Goal: Task Accomplishment & Management: Manage account settings

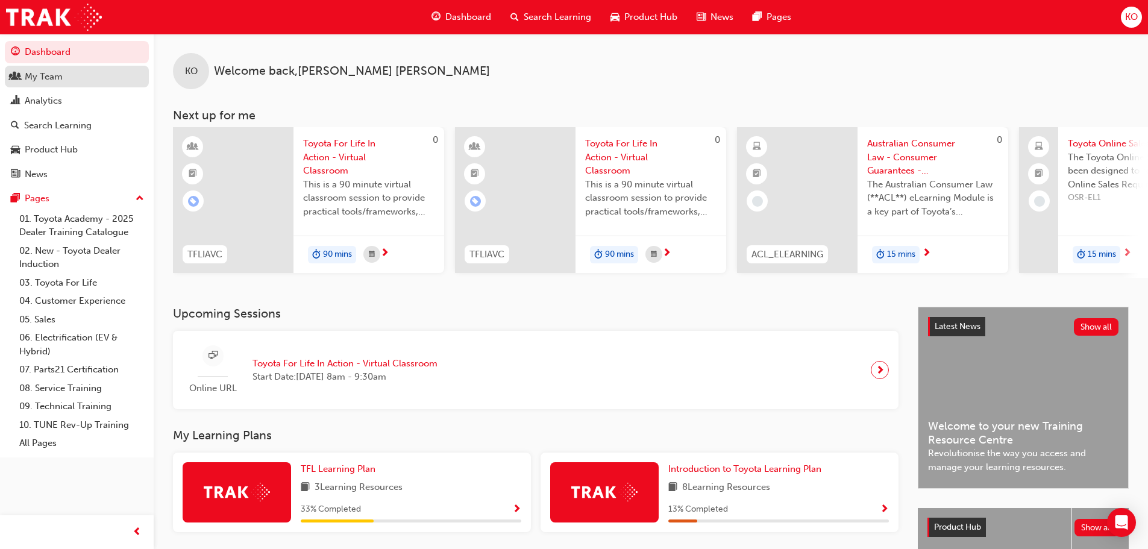
click at [67, 81] on div "My Team" at bounding box center [77, 76] width 132 height 15
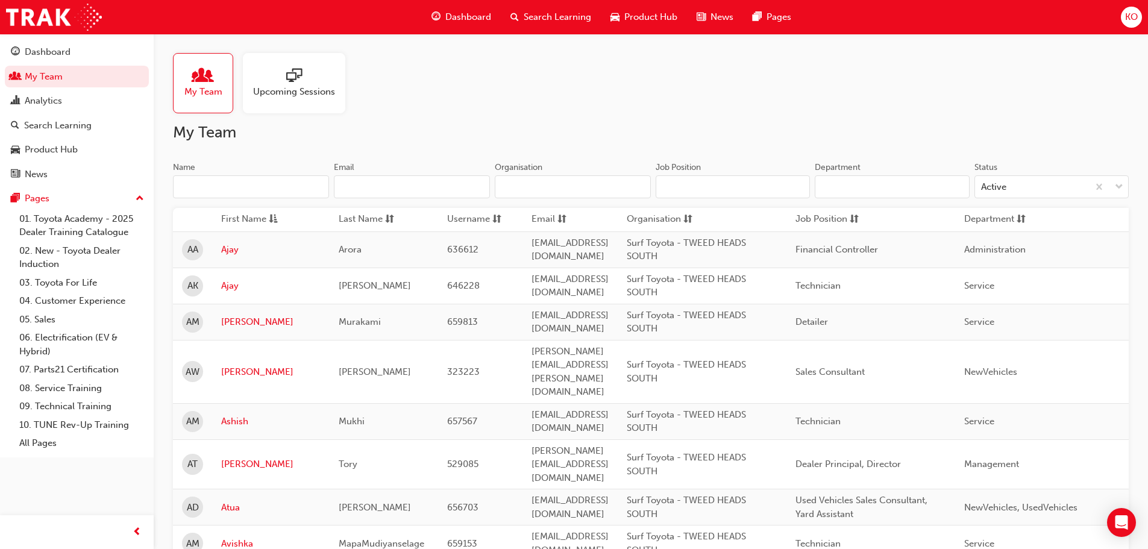
click at [290, 184] on input "Name" at bounding box center [251, 186] width 156 height 23
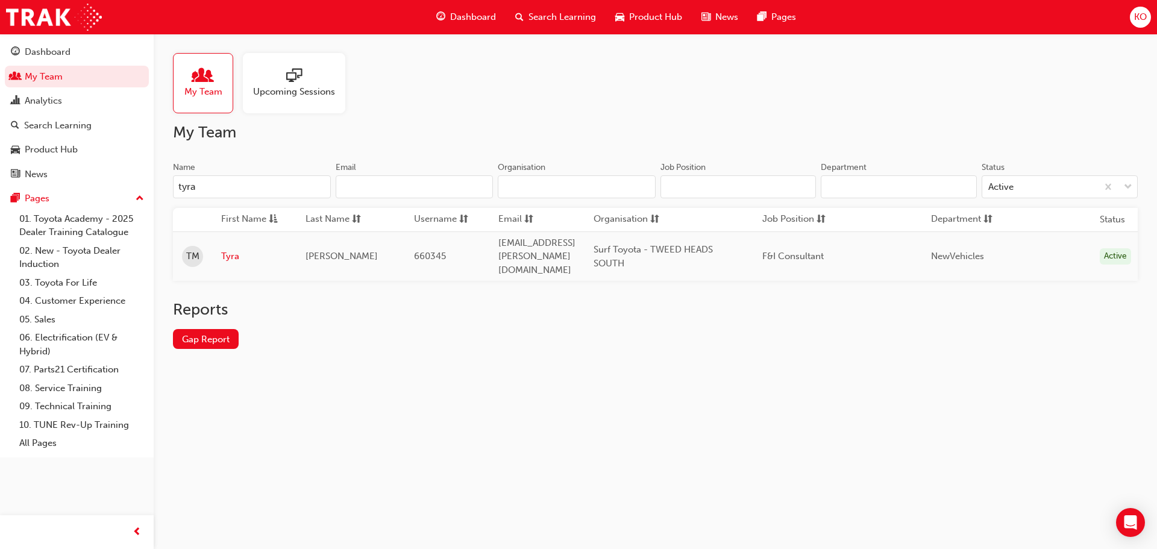
type input "tyra"
click at [222, 249] on link "Tyra" at bounding box center [254, 256] width 66 height 14
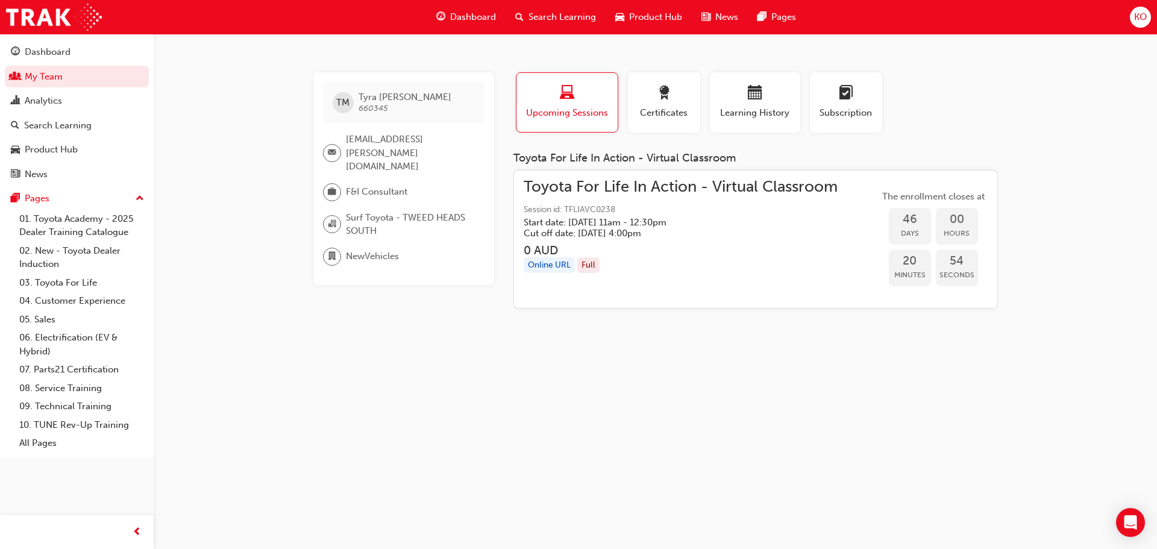
click at [587, 189] on span "Toyota For Life In Action - Virtual Classroom" at bounding box center [681, 187] width 314 height 14
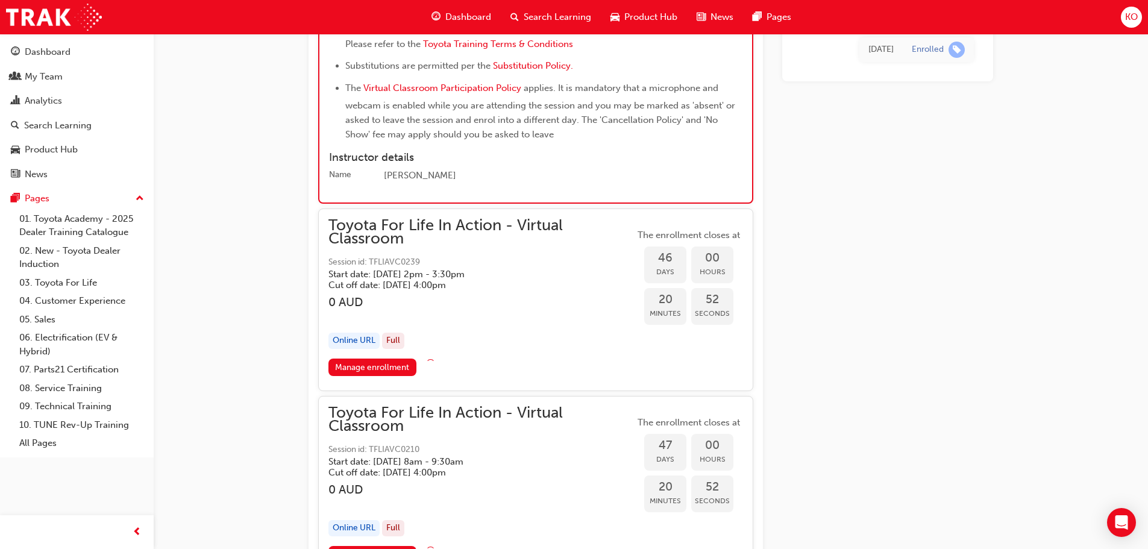
scroll to position [10607, 0]
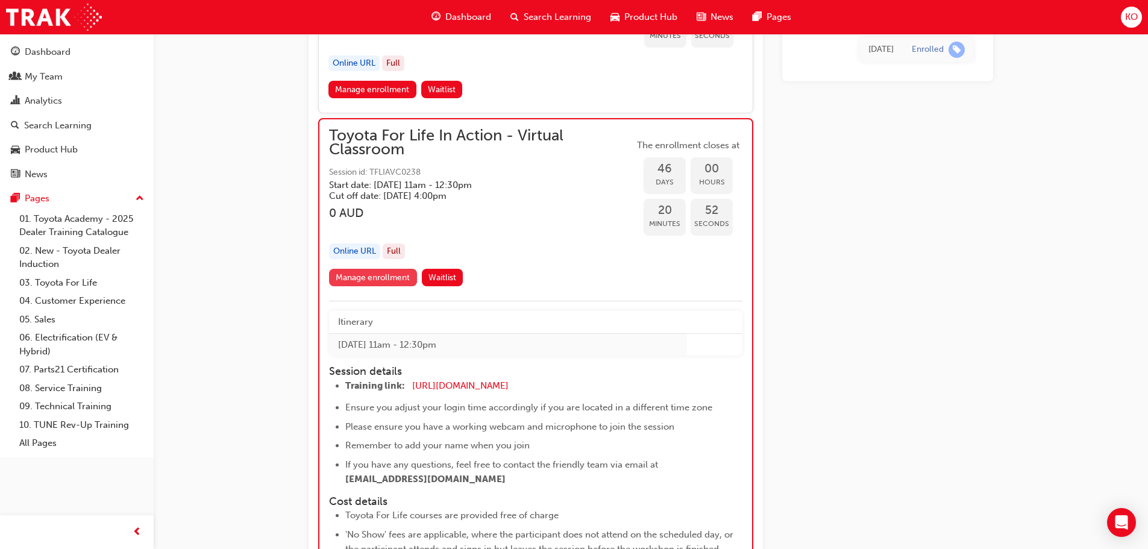
click at [383, 278] on link "Manage enrollment" at bounding box center [373, 277] width 88 height 17
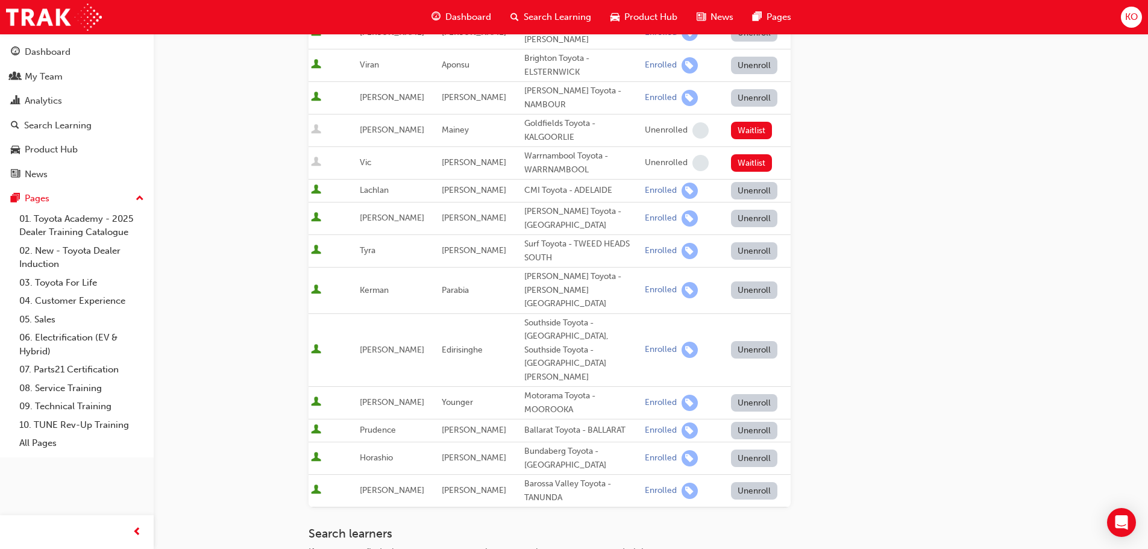
scroll to position [422, 0]
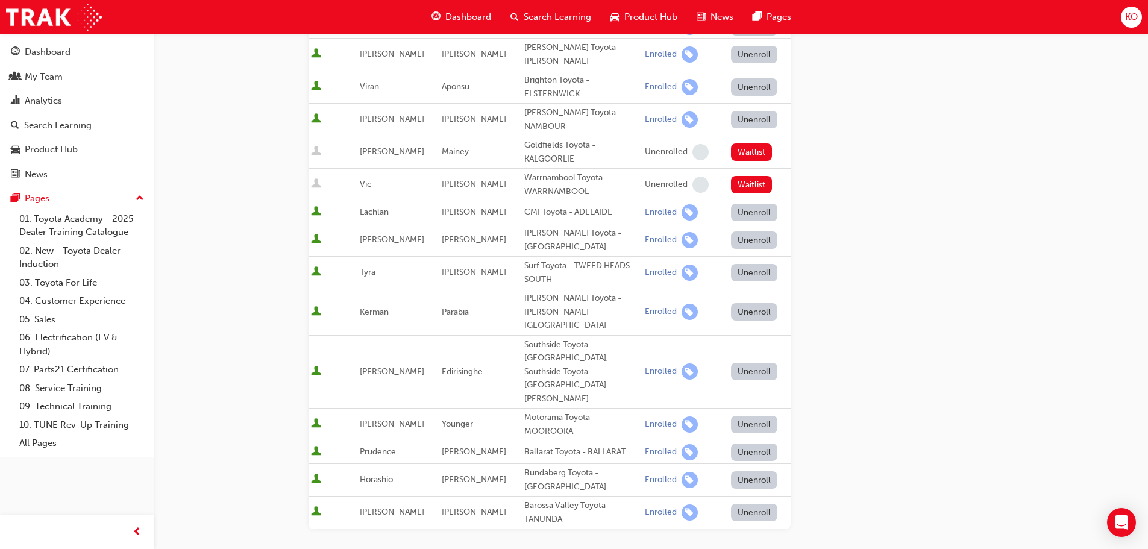
click at [745, 265] on button "Unenroll" at bounding box center [754, 272] width 47 height 17
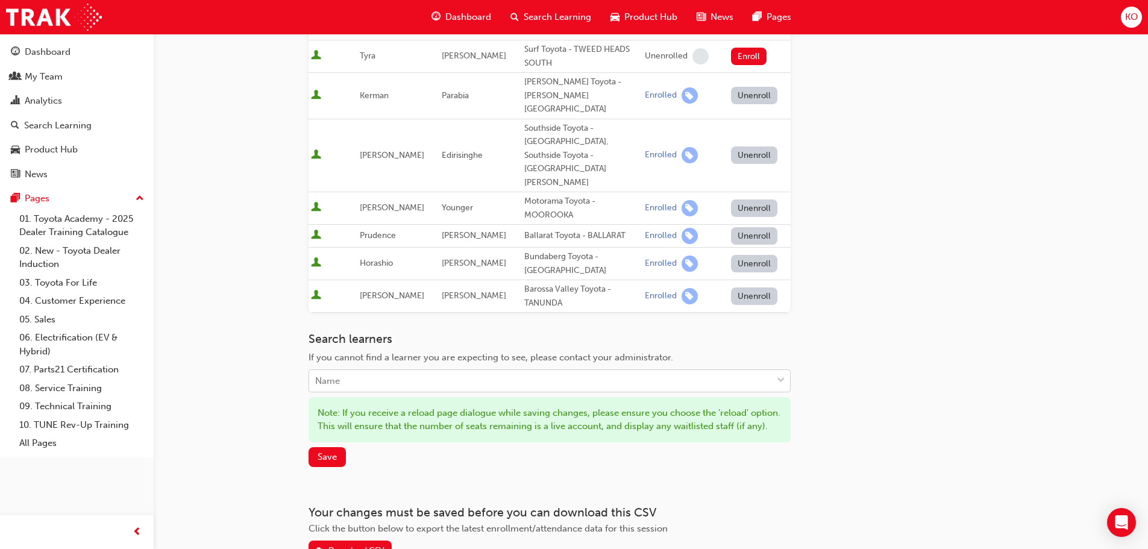
scroll to position [663, 0]
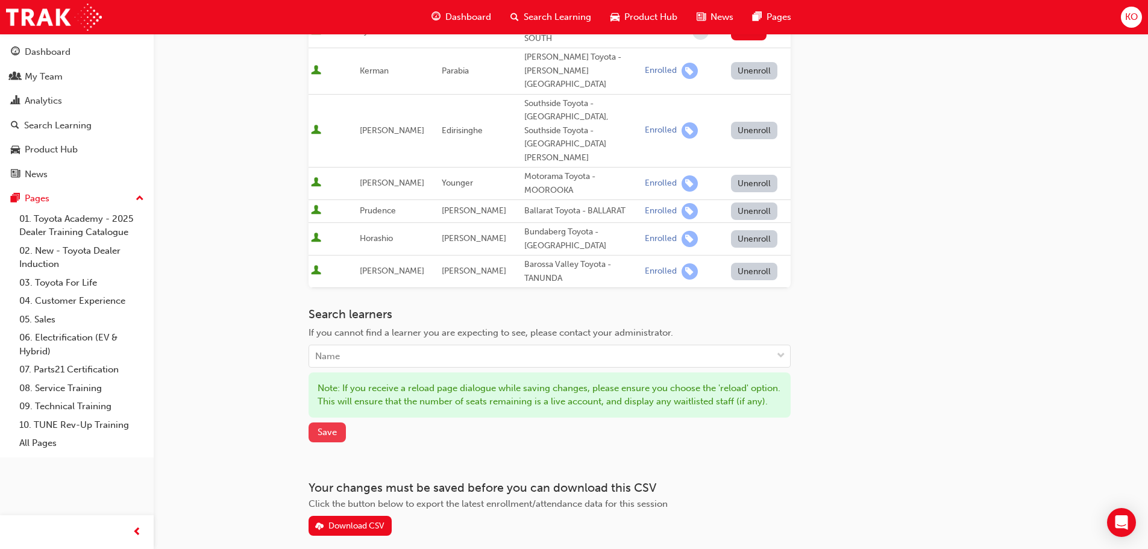
click at [323, 427] on span "Save" at bounding box center [327, 432] width 19 height 11
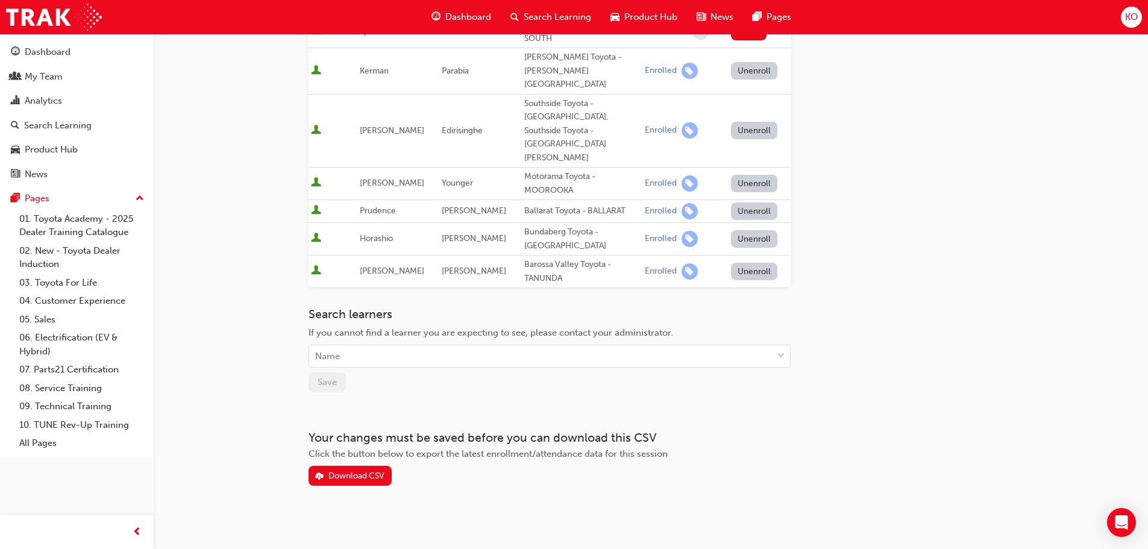
scroll to position [631, 0]
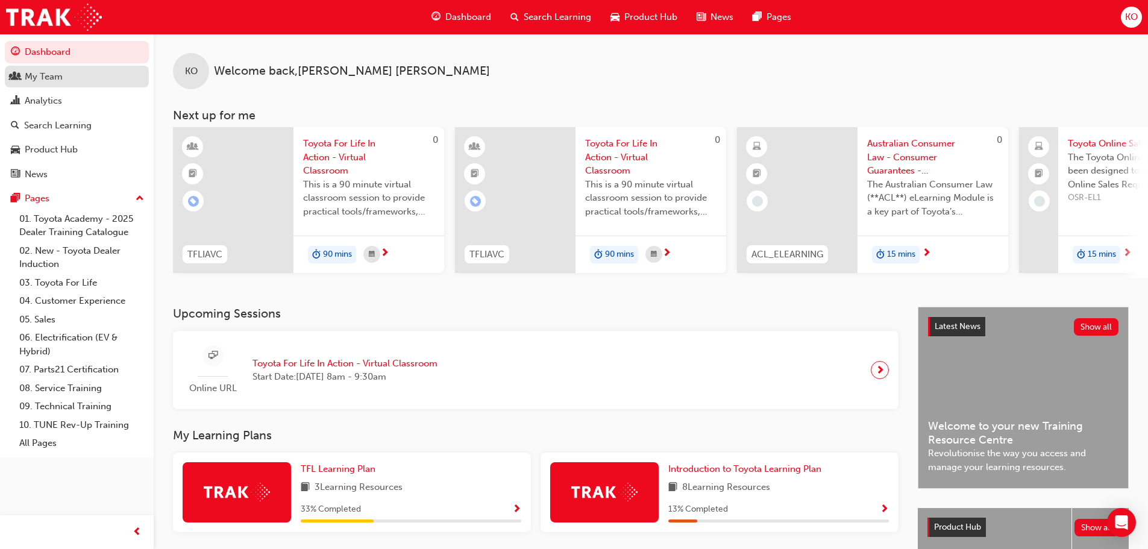
click at [87, 83] on div "My Team" at bounding box center [77, 76] width 132 height 15
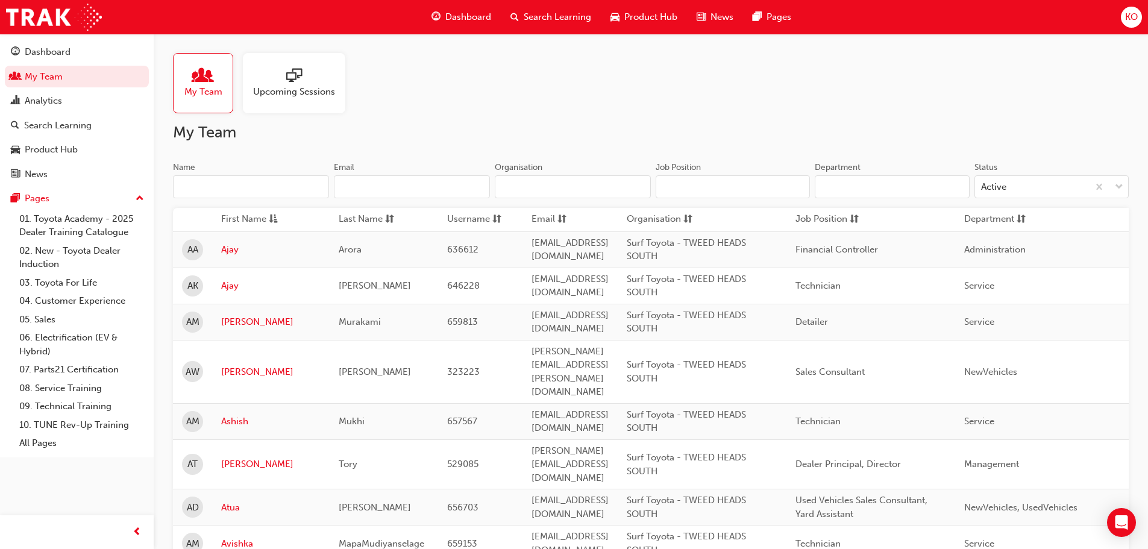
click at [314, 85] on span "Upcoming Sessions" at bounding box center [294, 92] width 82 height 14
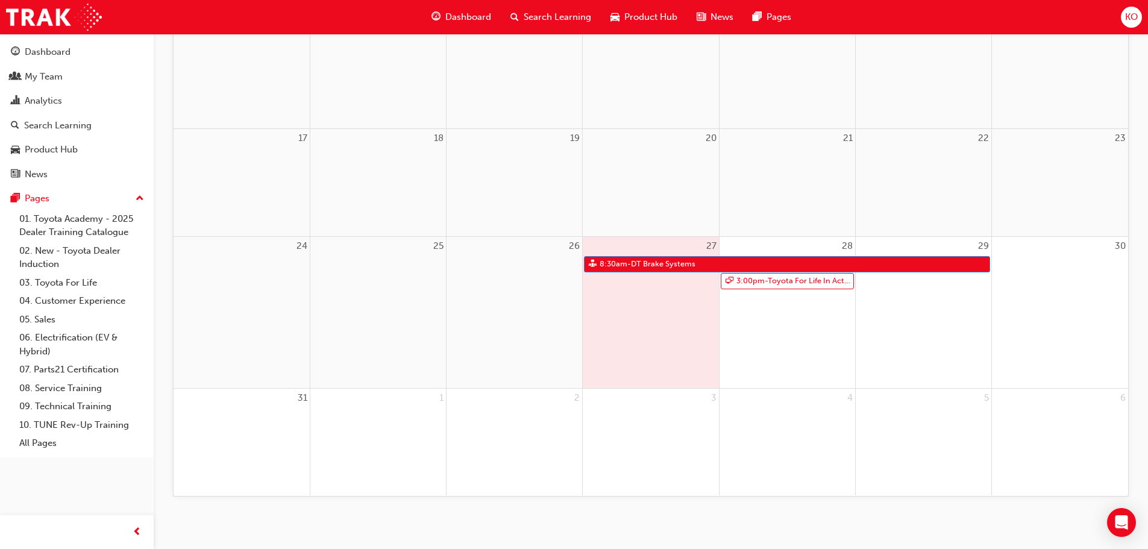
scroll to position [415, 0]
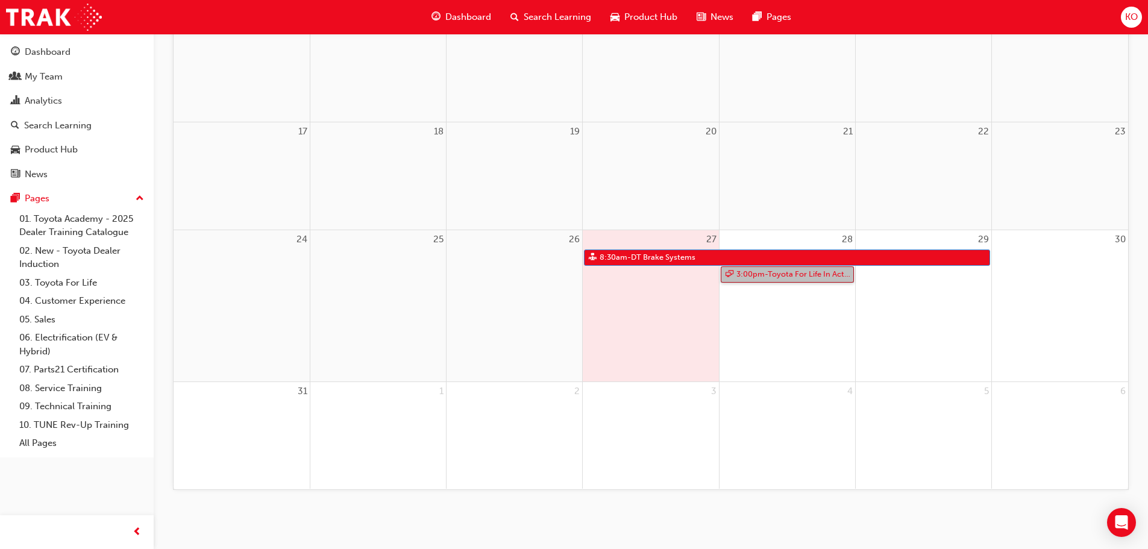
click at [780, 275] on link "3:00pm - Toyota For Life In Action - Virtual Classroom" at bounding box center [787, 274] width 133 height 16
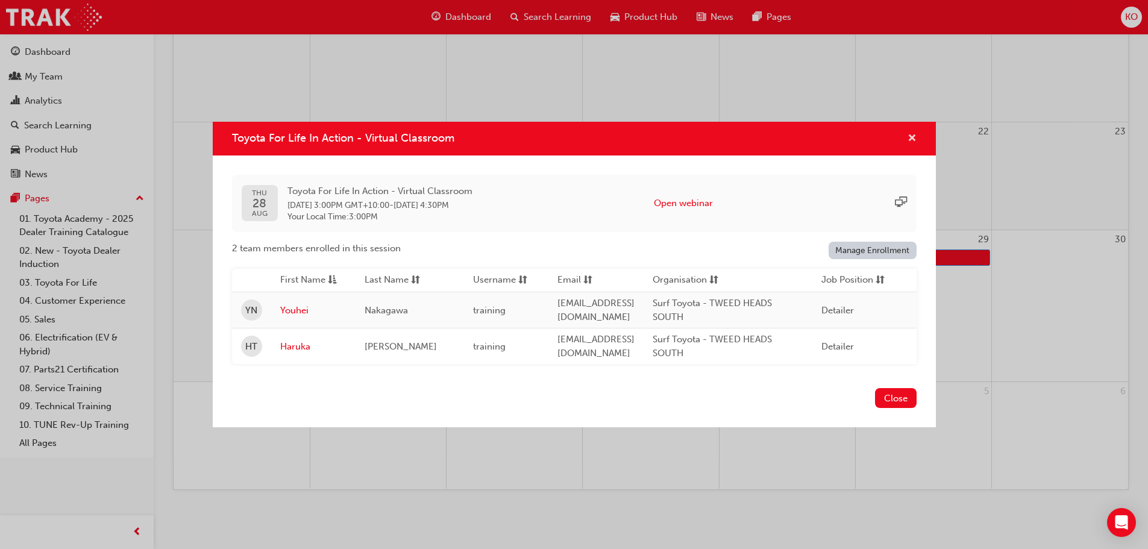
click at [913, 134] on span "cross-icon" at bounding box center [911, 139] width 9 height 11
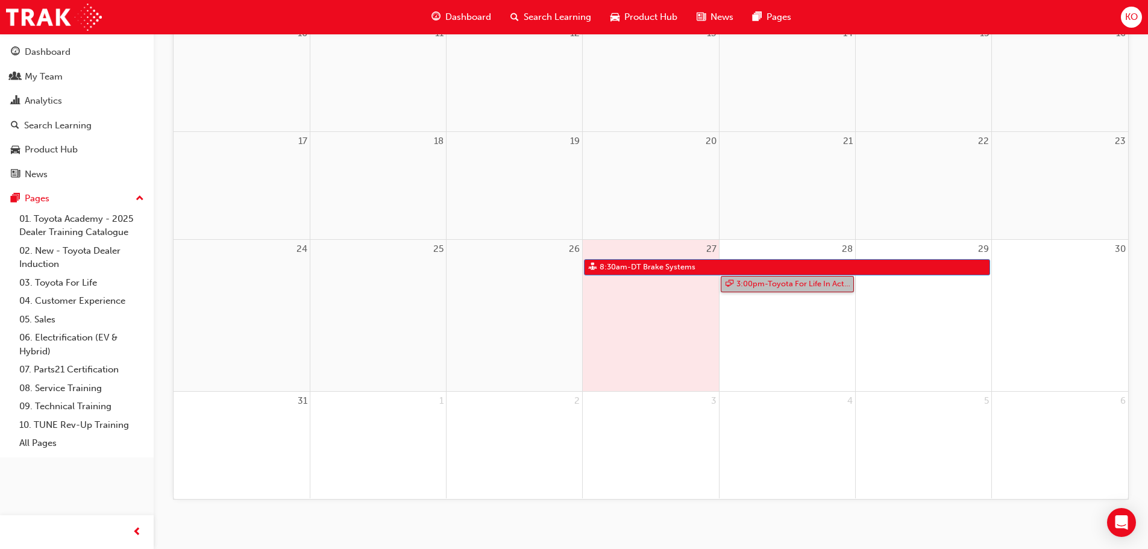
scroll to position [0, 0]
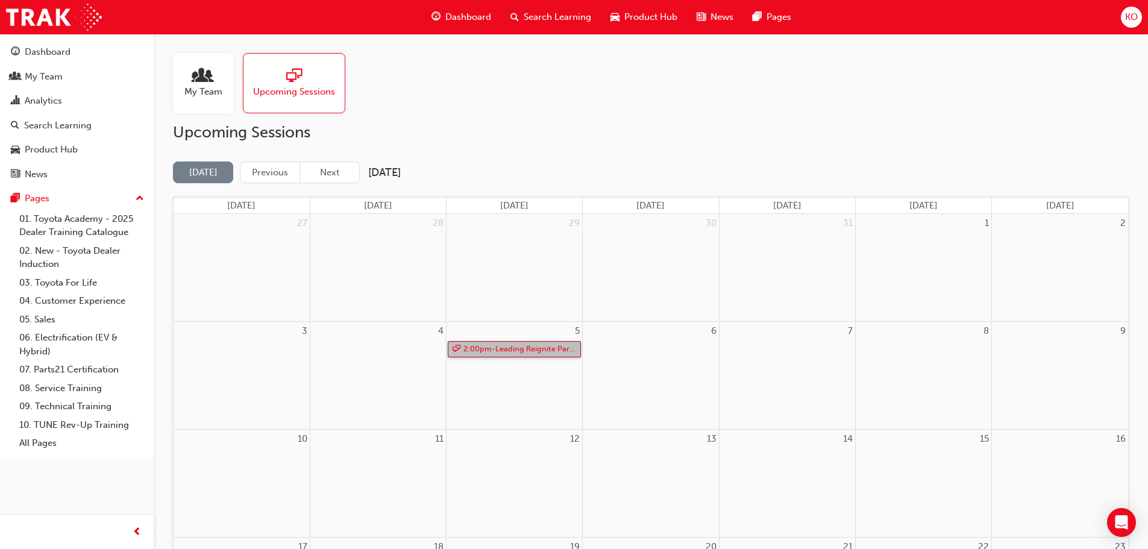
click at [516, 351] on link "2:00pm - Leading Reignite Part 2 - Virtual Classroom" at bounding box center [514, 349] width 133 height 16
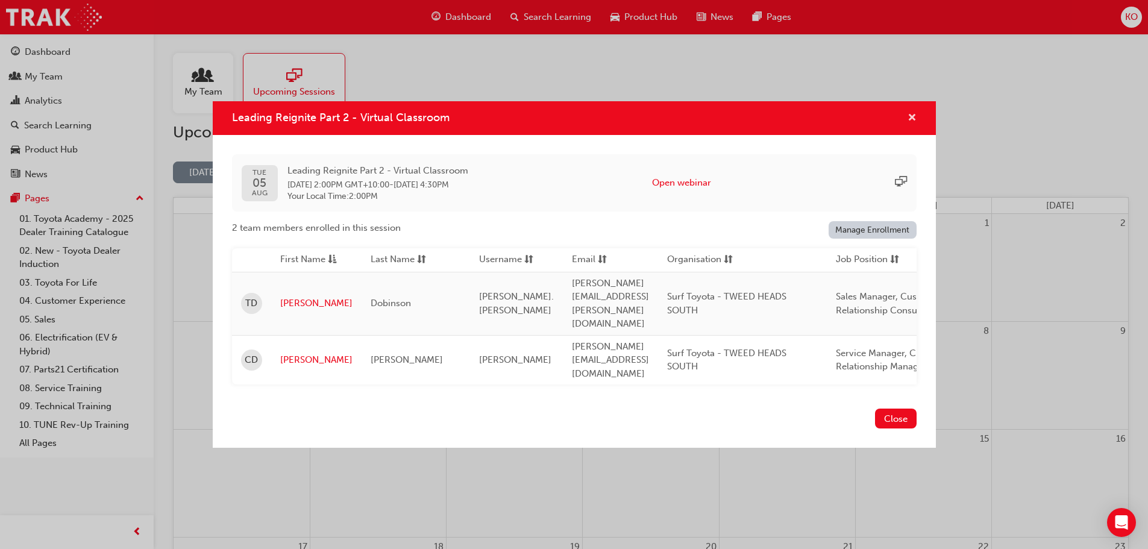
click at [915, 124] on span "cross-icon" at bounding box center [911, 118] width 9 height 11
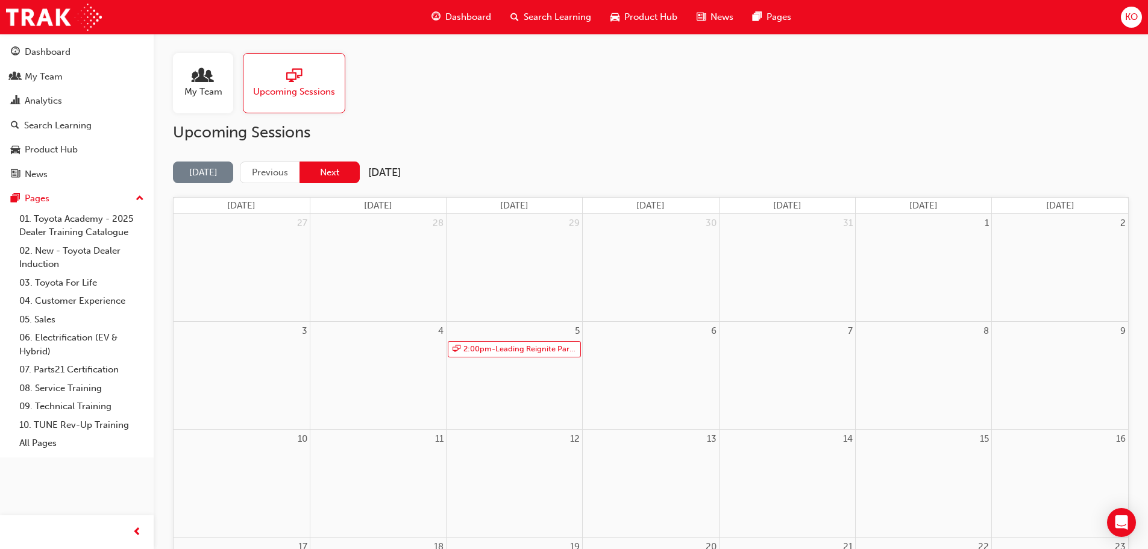
click at [346, 179] on button "Next" at bounding box center [329, 172] width 60 height 22
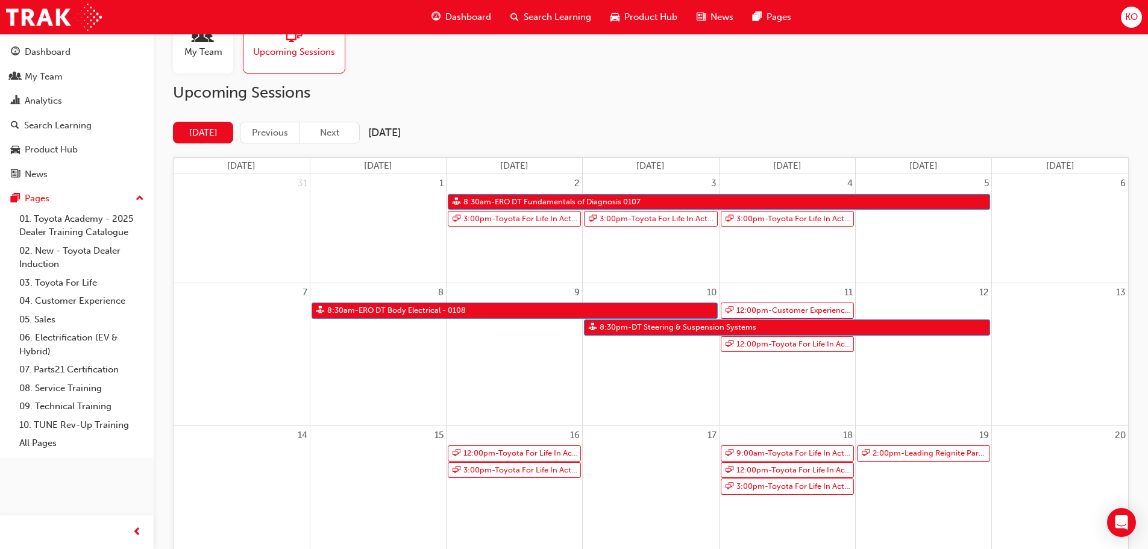
scroll to position [60, 0]
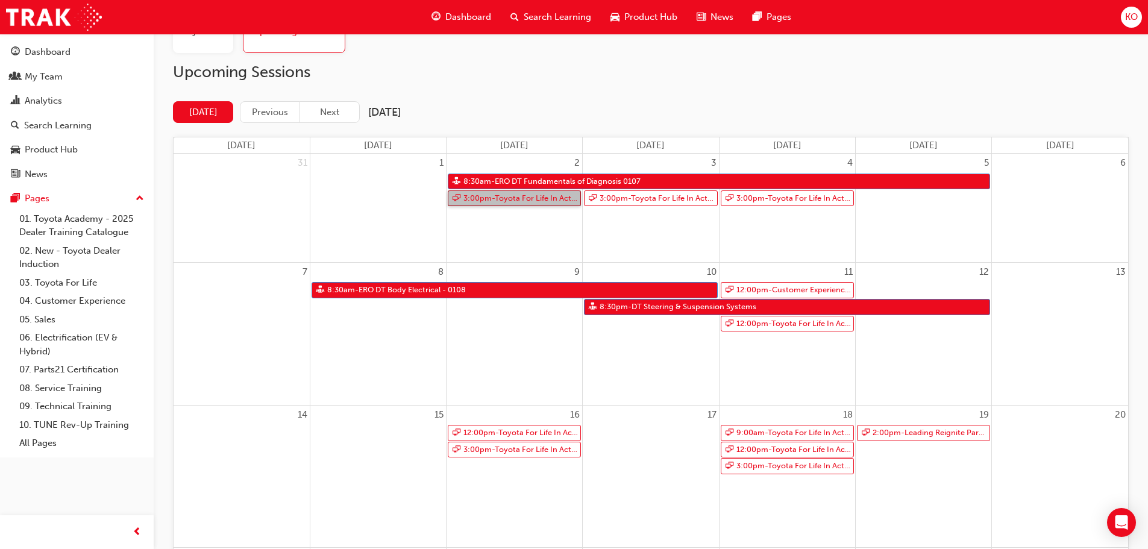
click at [529, 198] on link "3:00pm - Toyota For Life In Action - Virtual Classroom" at bounding box center [514, 198] width 133 height 16
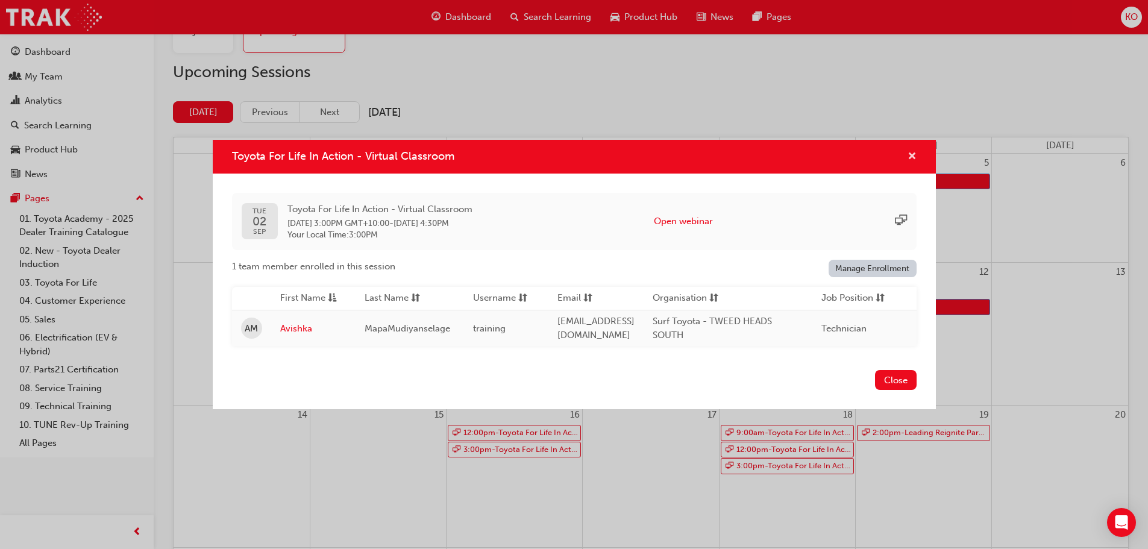
click at [912, 157] on span "cross-icon" at bounding box center [911, 157] width 9 height 11
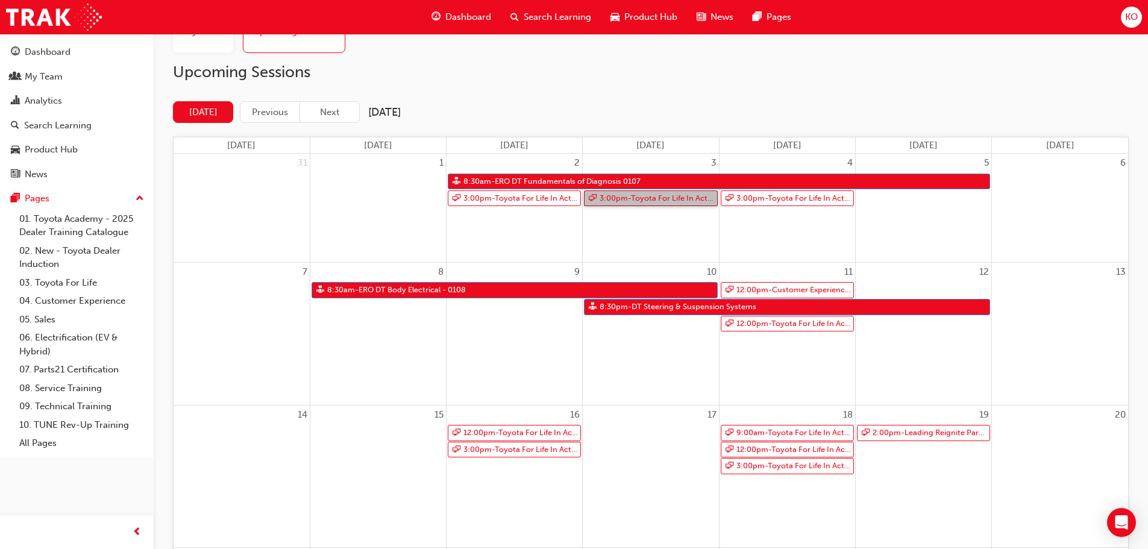
click at [691, 192] on link "3:00pm - Toyota For Life In Action - Virtual Classroom" at bounding box center [650, 198] width 133 height 16
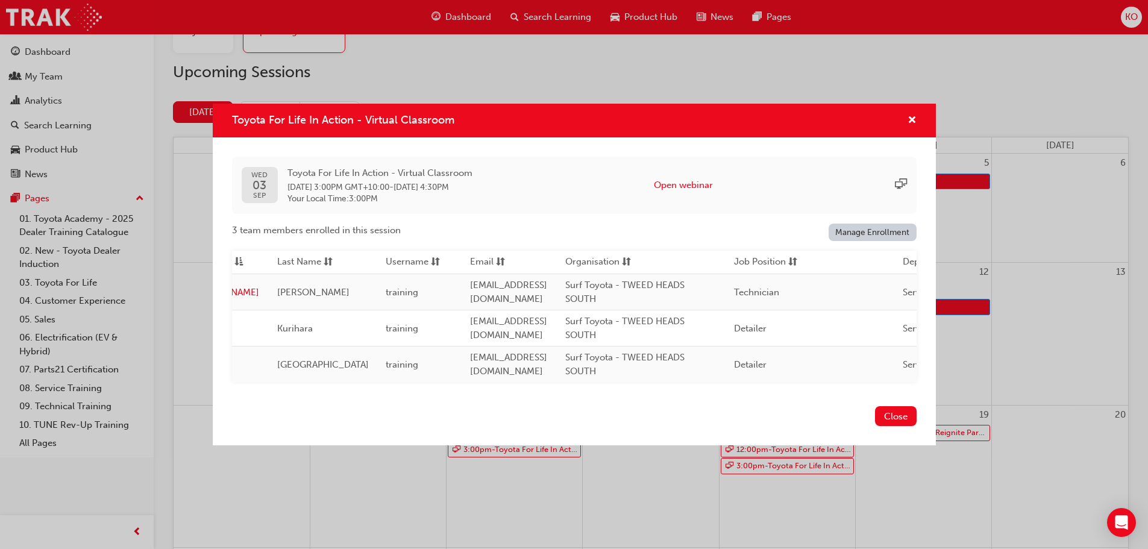
scroll to position [0, 0]
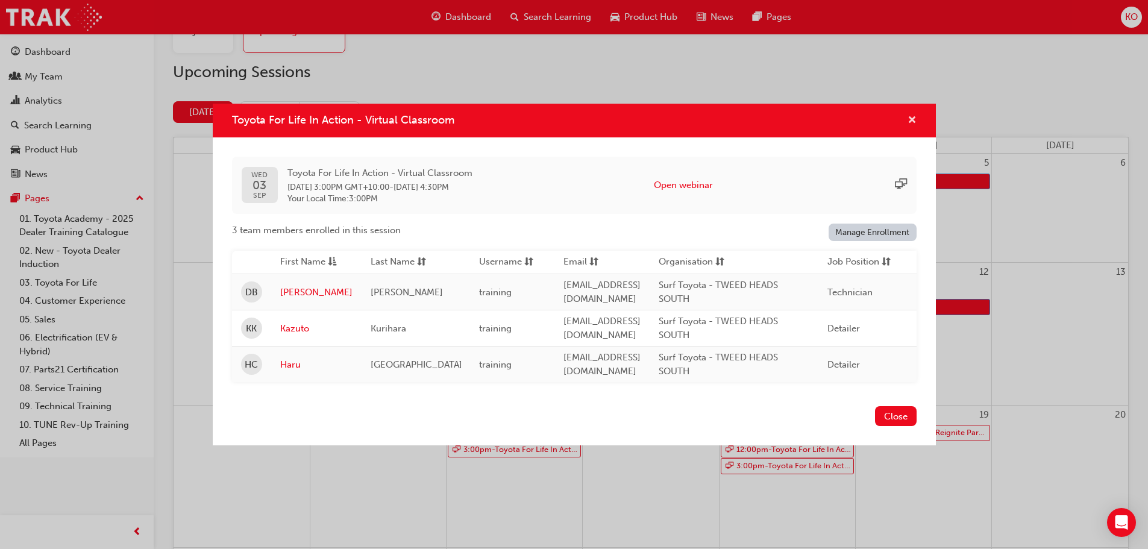
click at [912, 118] on span "cross-icon" at bounding box center [911, 121] width 9 height 11
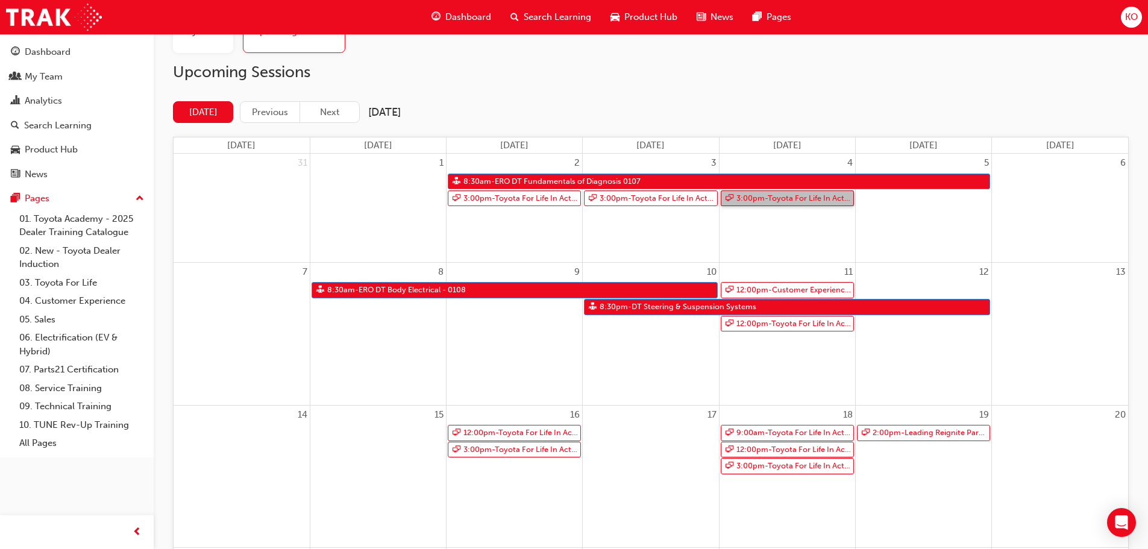
click at [823, 198] on link "3:00pm - Toyota For Life In Action - Virtual Classroom" at bounding box center [787, 198] width 133 height 16
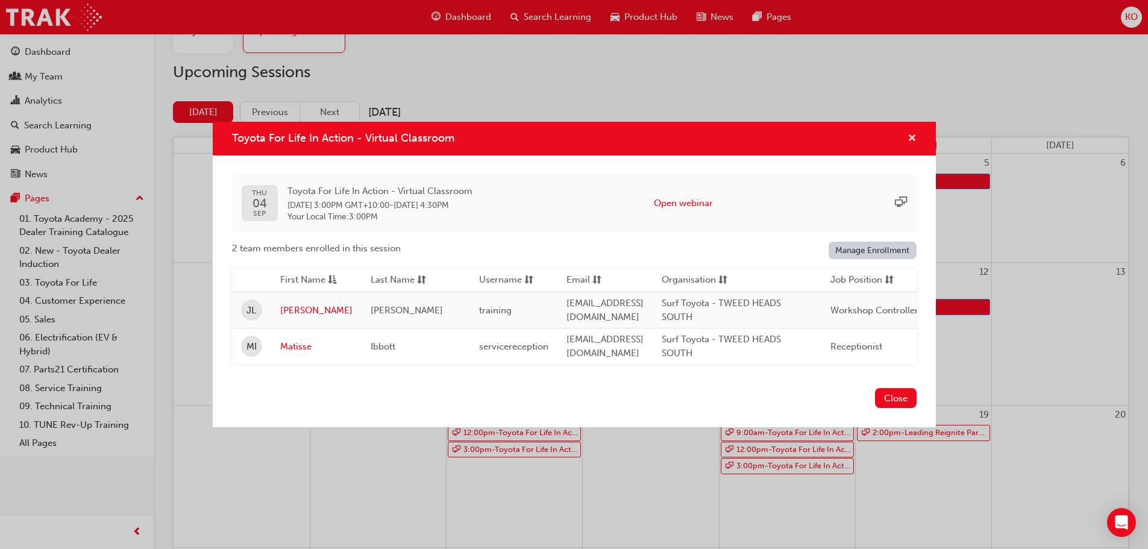
click at [909, 137] on span "cross-icon" at bounding box center [911, 139] width 9 height 11
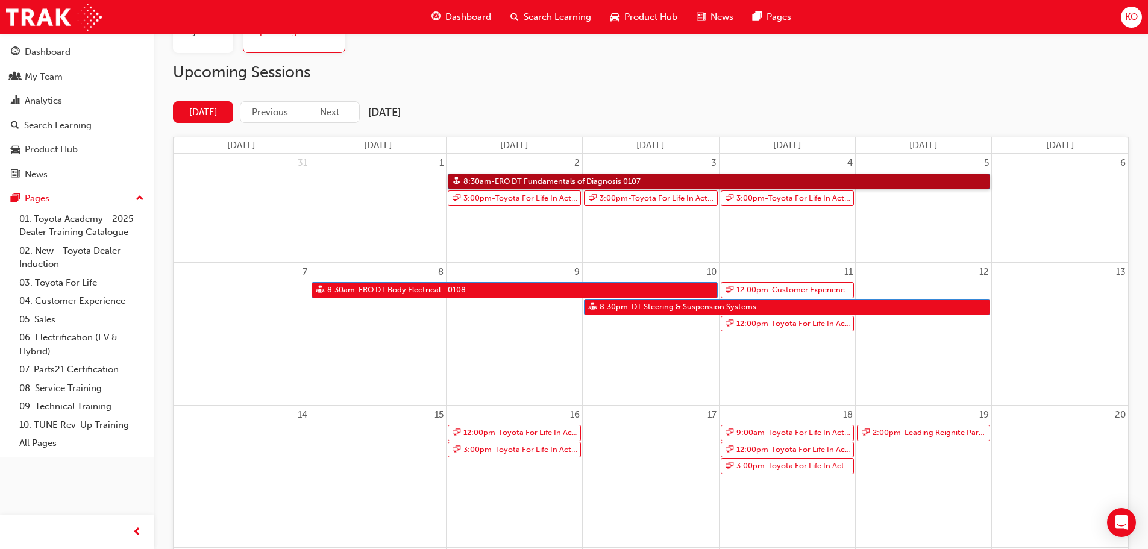
click at [582, 181] on link "8:30am - ERO DT Fundamentals of Diagnosis 0107" at bounding box center [719, 182] width 542 height 16
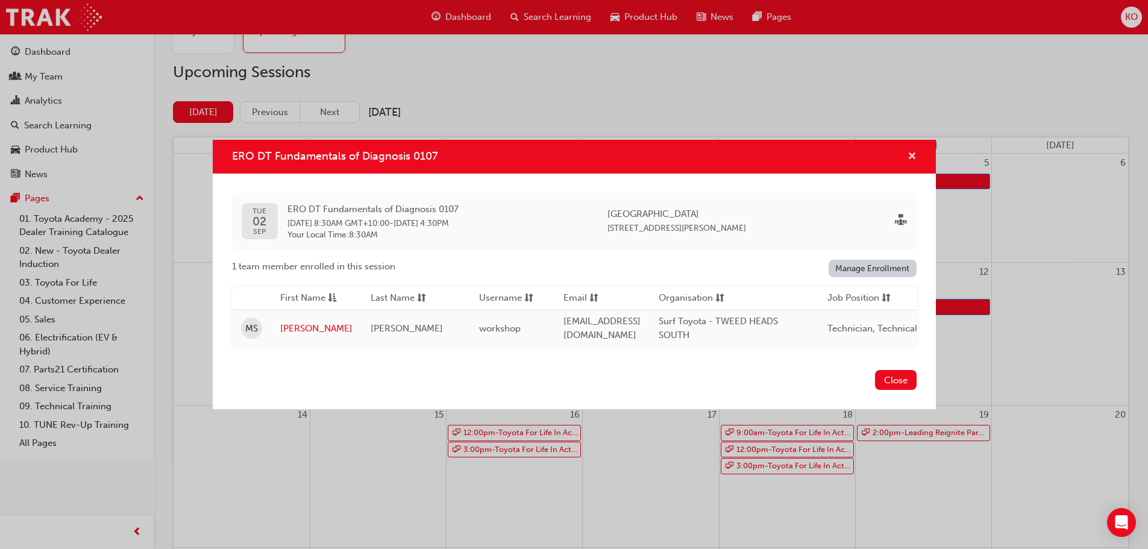
click at [908, 153] on span "cross-icon" at bounding box center [911, 157] width 9 height 11
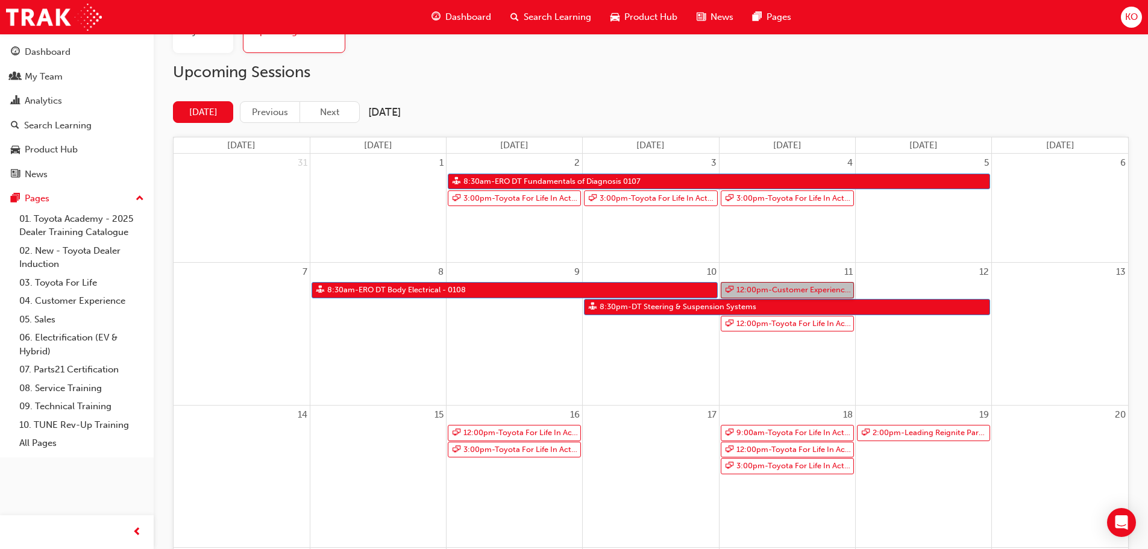
click at [787, 282] on link "12:00pm - Customer Experience in Action" at bounding box center [787, 290] width 133 height 16
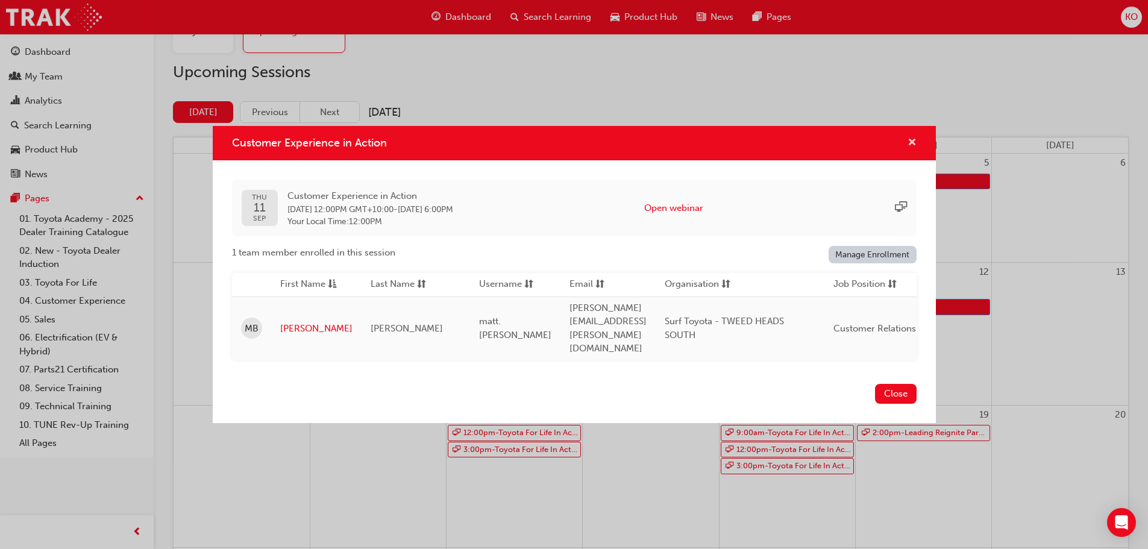
click at [911, 149] on span "cross-icon" at bounding box center [911, 143] width 9 height 11
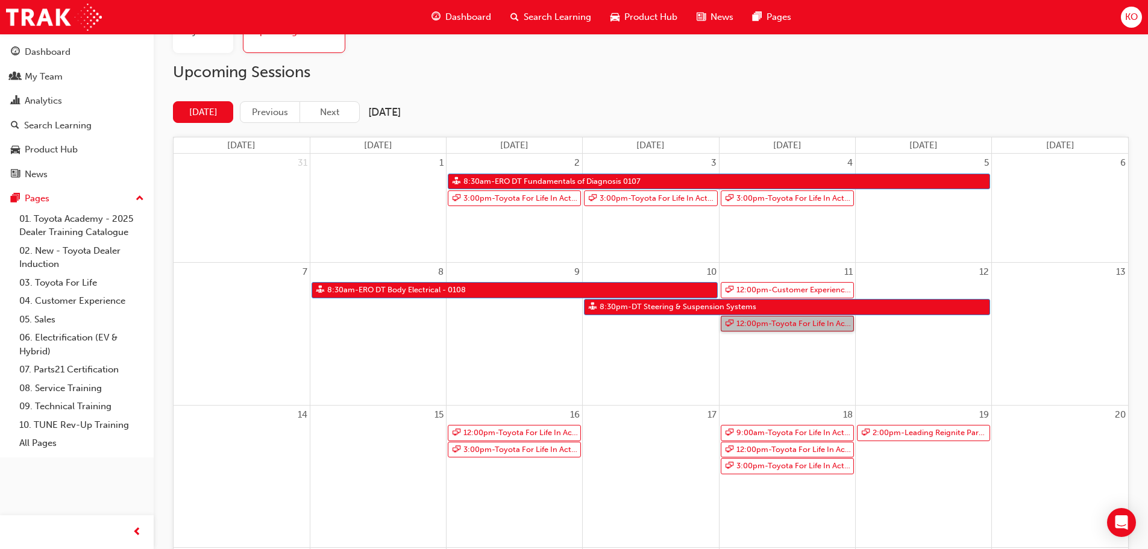
click at [792, 324] on link "12:00pm - Toyota For Life In Action - Virtual Classroom" at bounding box center [787, 324] width 133 height 16
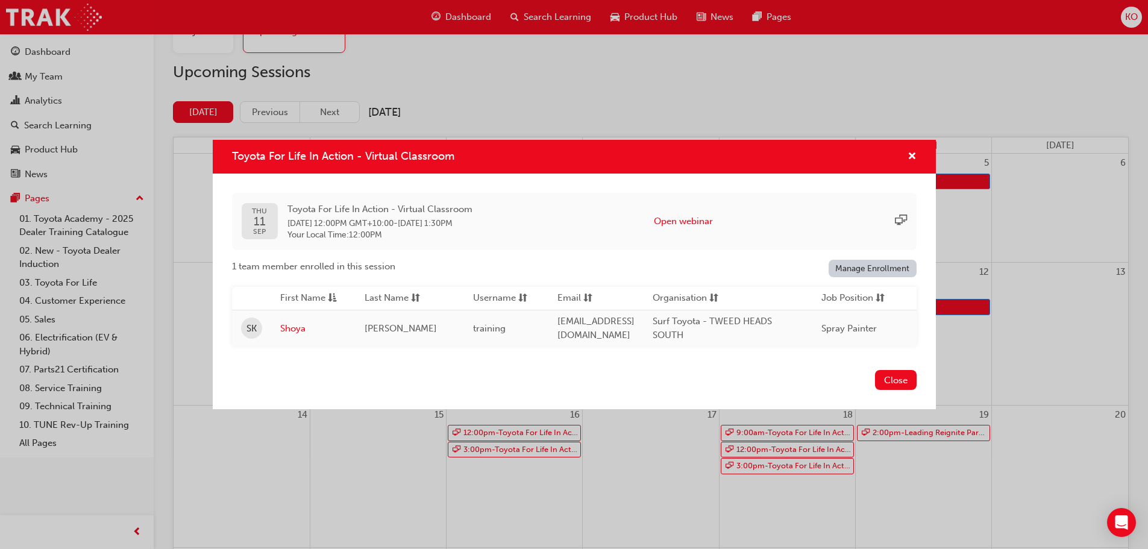
click at [906, 154] on div "Toyota For Life In Action - Virtual Classroom" at bounding box center [907, 156] width 19 height 15
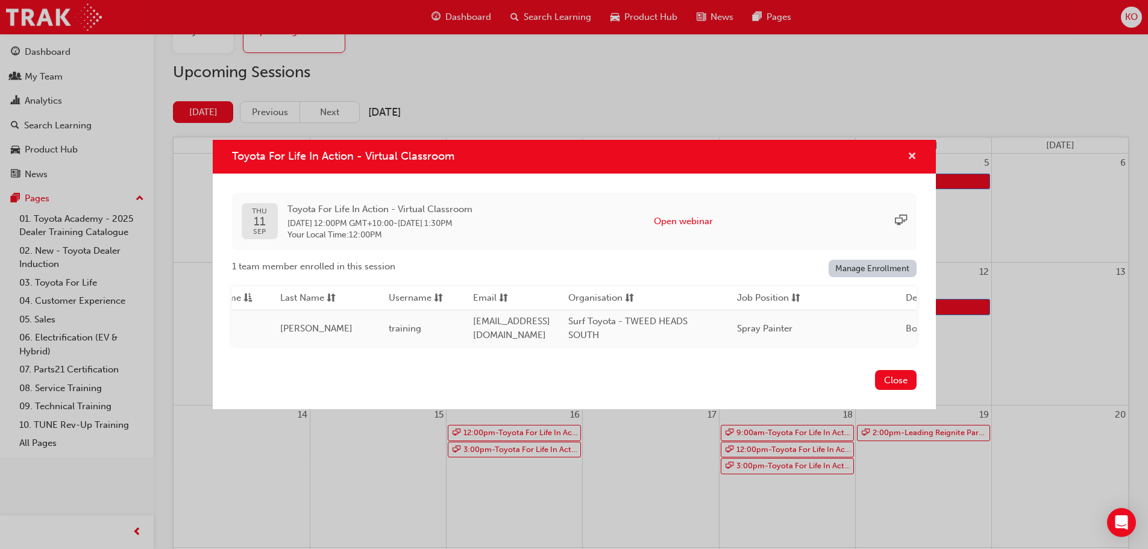
click at [910, 157] on span "cross-icon" at bounding box center [911, 157] width 9 height 11
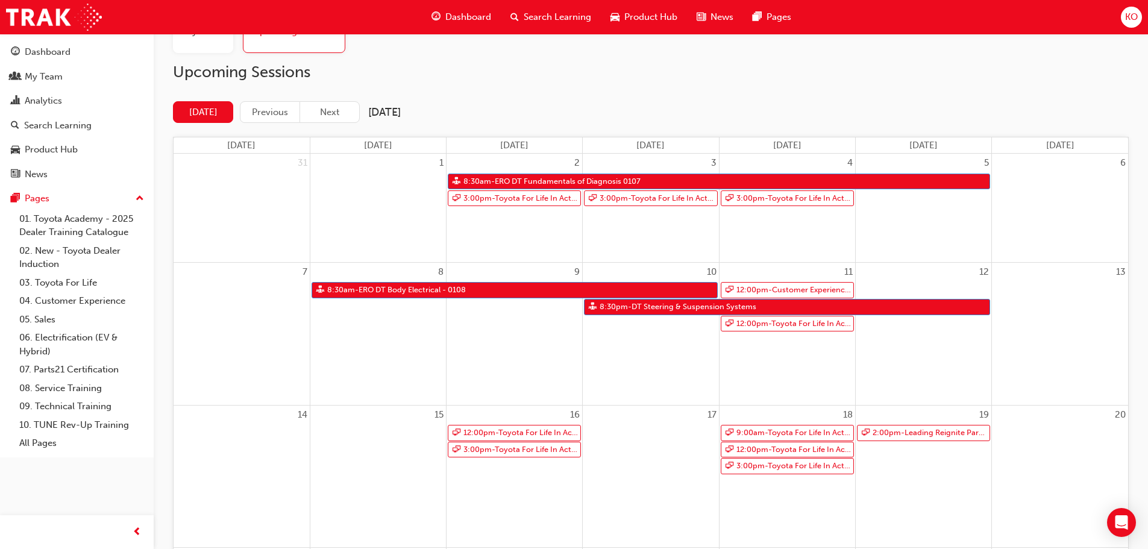
click at [677, 350] on div "10 8:30pm - DT Steering & Suspension Systems" at bounding box center [651, 334] width 136 height 142
click at [551, 434] on link "12:00pm - Toyota For Life In Action - Virtual Classroom" at bounding box center [514, 433] width 133 height 16
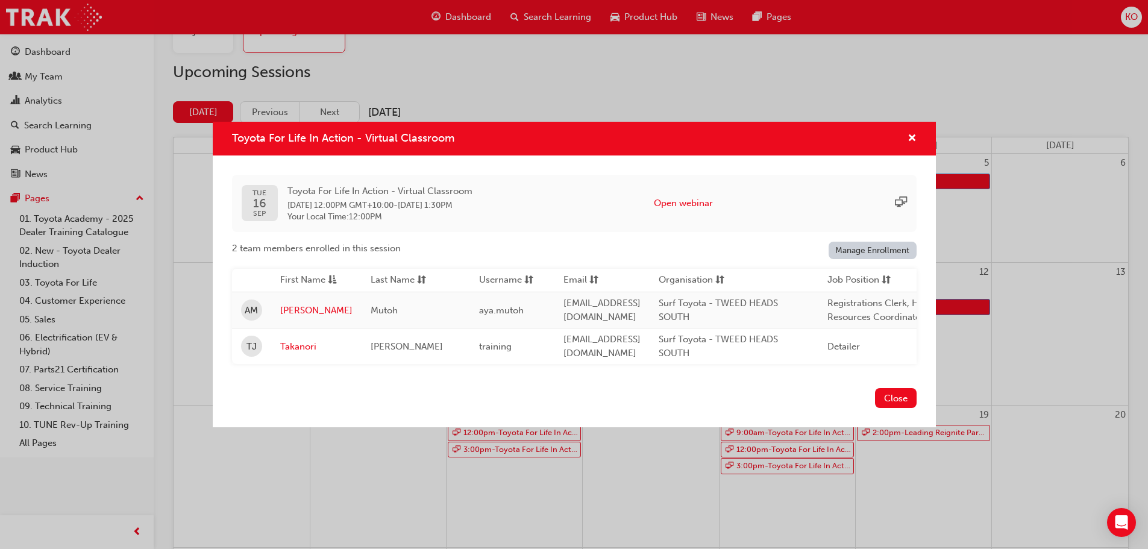
click at [543, 449] on div "Toyota For Life In Action - Virtual Classroom TUE 16 SEP Toyota For Life In Act…" at bounding box center [574, 274] width 1148 height 549
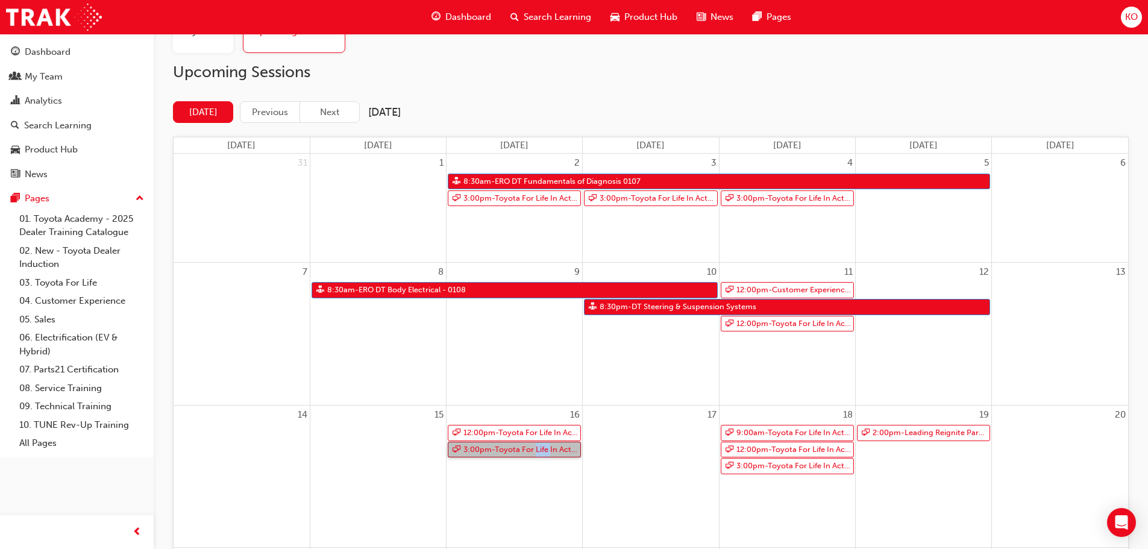
click at [543, 449] on link "3:00pm - Toyota For Life In Action - Virtual Classroom" at bounding box center [514, 450] width 133 height 16
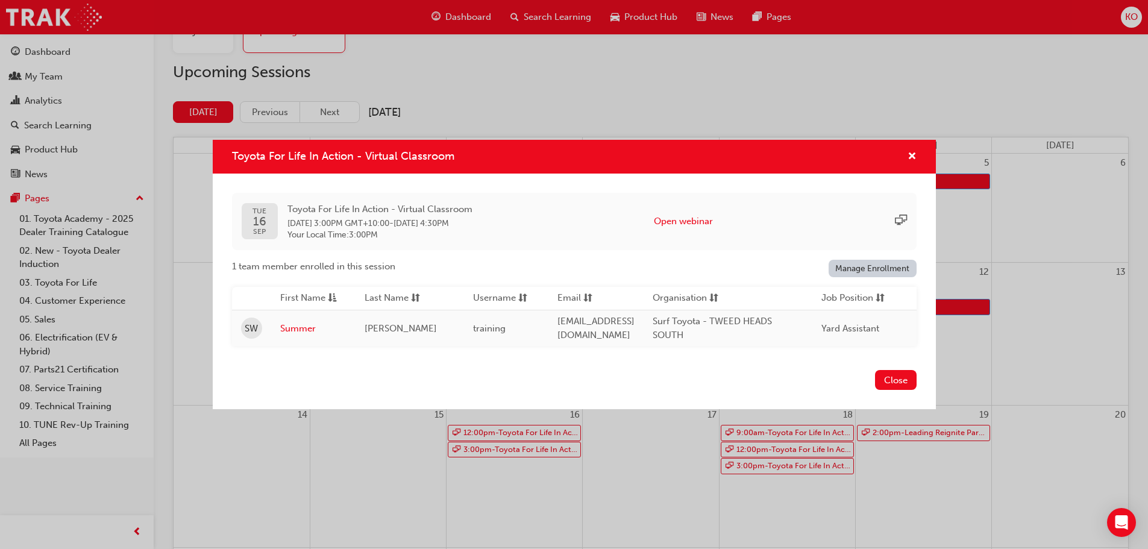
click at [530, 462] on div "Toyota For Life In Action - Virtual Classroom TUE 16 SEP Toyota For Life In Act…" at bounding box center [574, 274] width 1148 height 549
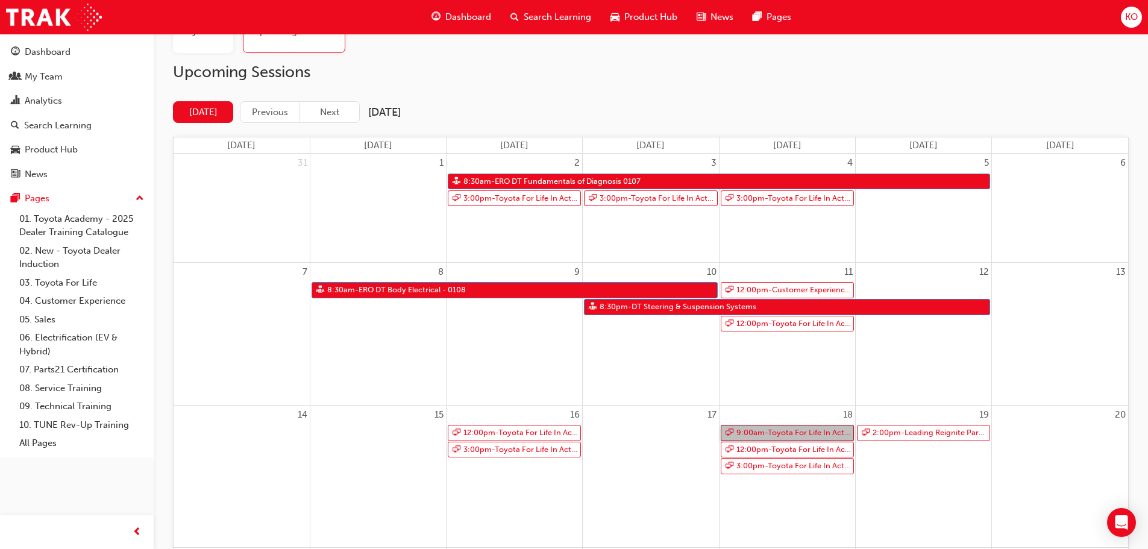
click at [780, 431] on link "9:00am - Toyota For Life In Action - Virtual Classroom" at bounding box center [787, 433] width 133 height 16
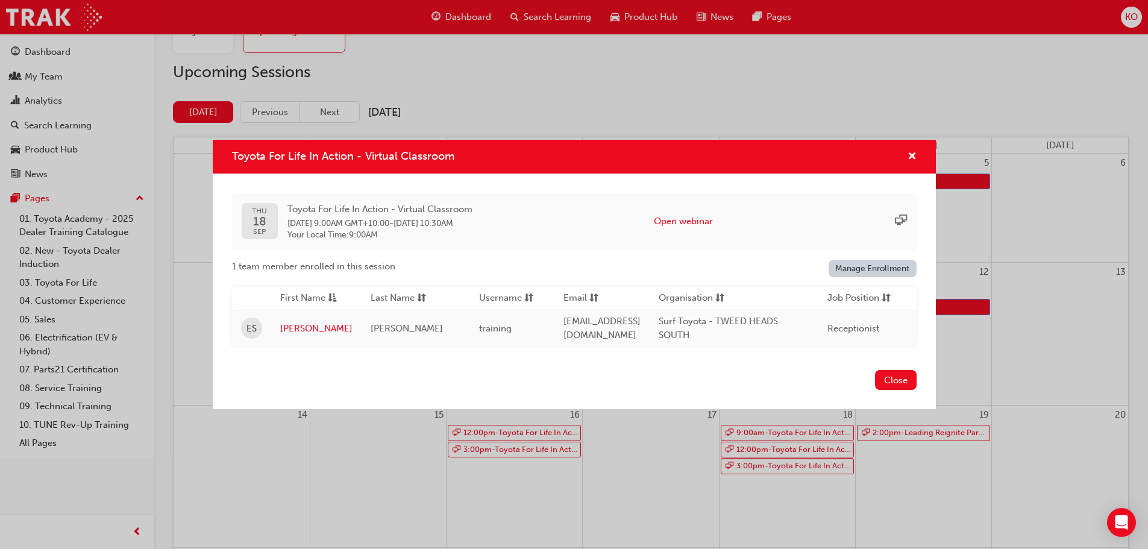
click at [628, 455] on div "Toyota For Life In Action - Virtual Classroom THU 18 SEP Toyota For Life In Act…" at bounding box center [574, 274] width 1148 height 549
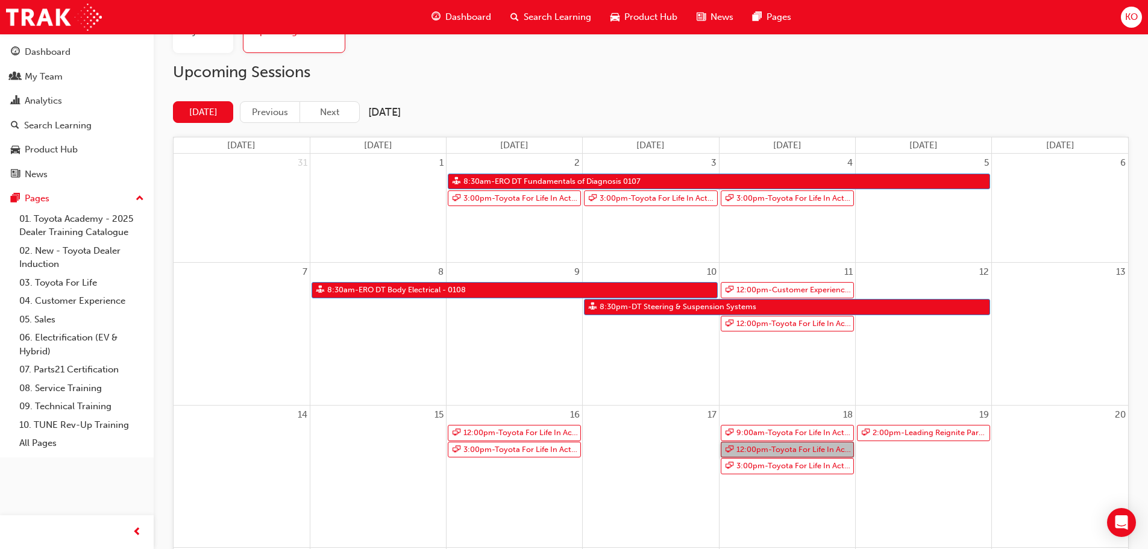
click at [748, 456] on link "12:00pm - Toyota For Life In Action - Virtual Classroom" at bounding box center [787, 450] width 133 height 16
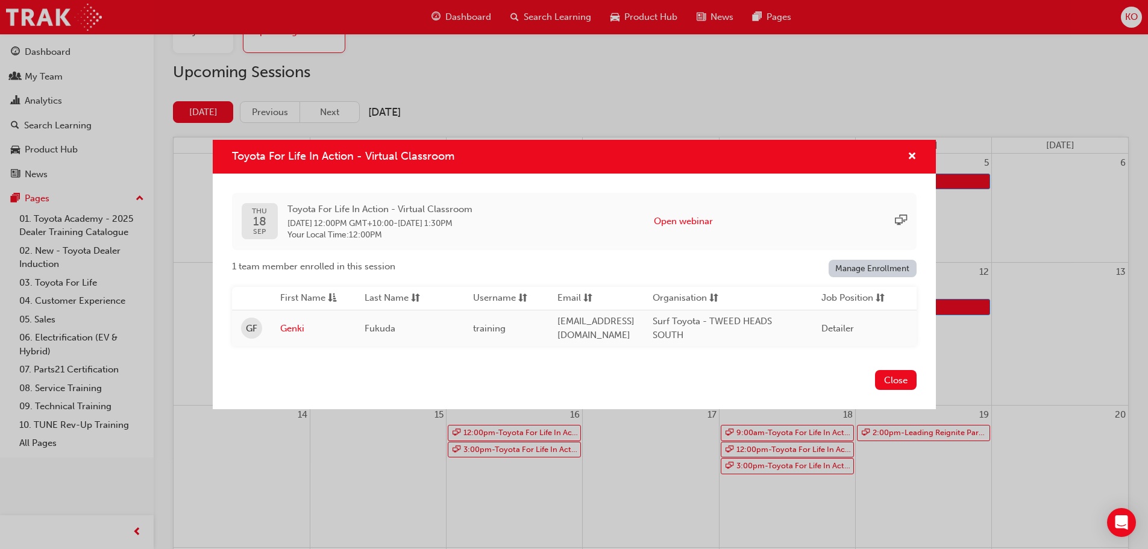
click at [612, 458] on div "Toyota For Life In Action - Virtual Classroom THU 18 SEP Toyota For Life In Act…" at bounding box center [574, 274] width 1148 height 549
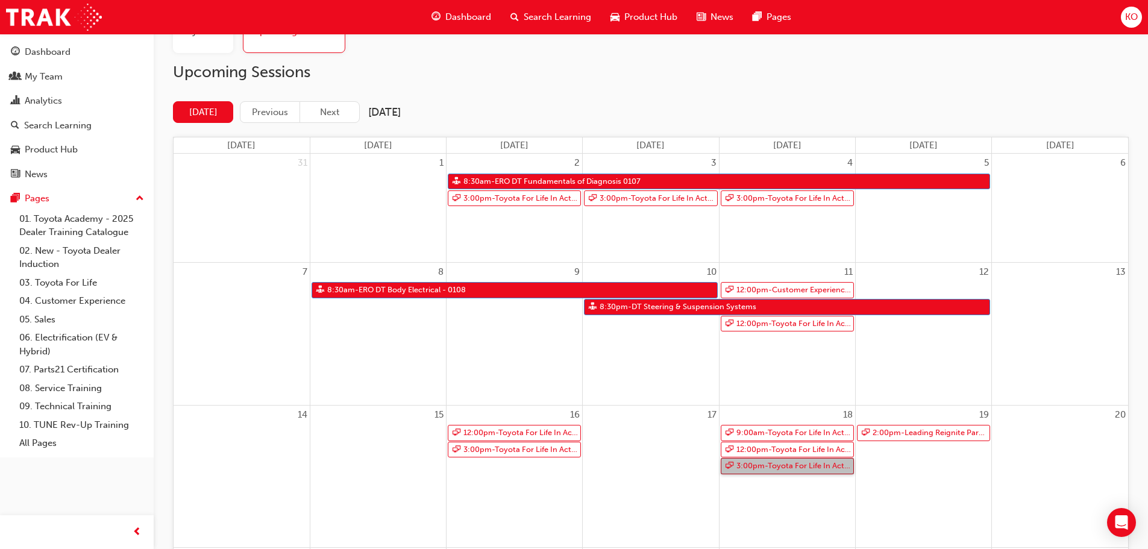
click at [745, 466] on link "3:00pm - Toyota For Life In Action - Virtual Classroom" at bounding box center [787, 466] width 133 height 16
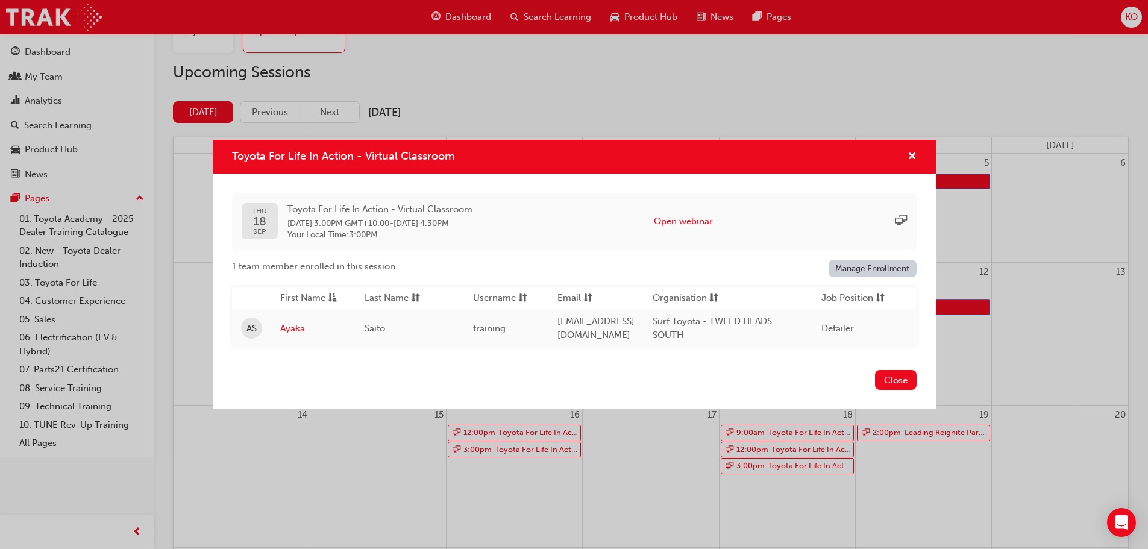
click at [615, 465] on div "Toyota For Life In Action - Virtual Classroom THU 18 SEP Toyota For Life In Act…" at bounding box center [574, 274] width 1148 height 549
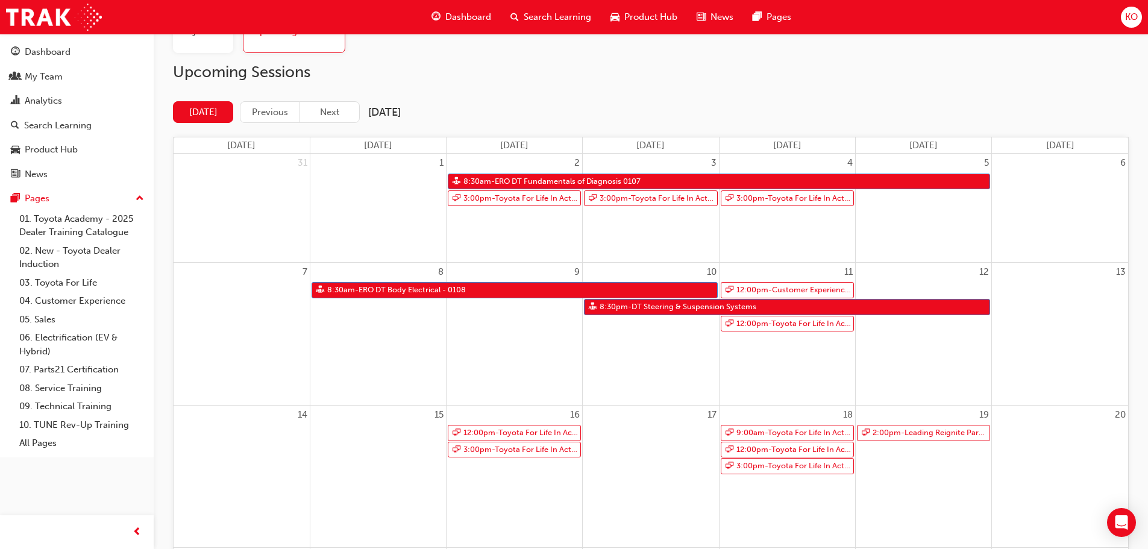
click at [909, 420] on div "19" at bounding box center [924, 415] width 136 height 19
click at [900, 437] on link "2:00pm - Leading Reignite Part 2 - Virtual Classroom" at bounding box center [923, 433] width 133 height 16
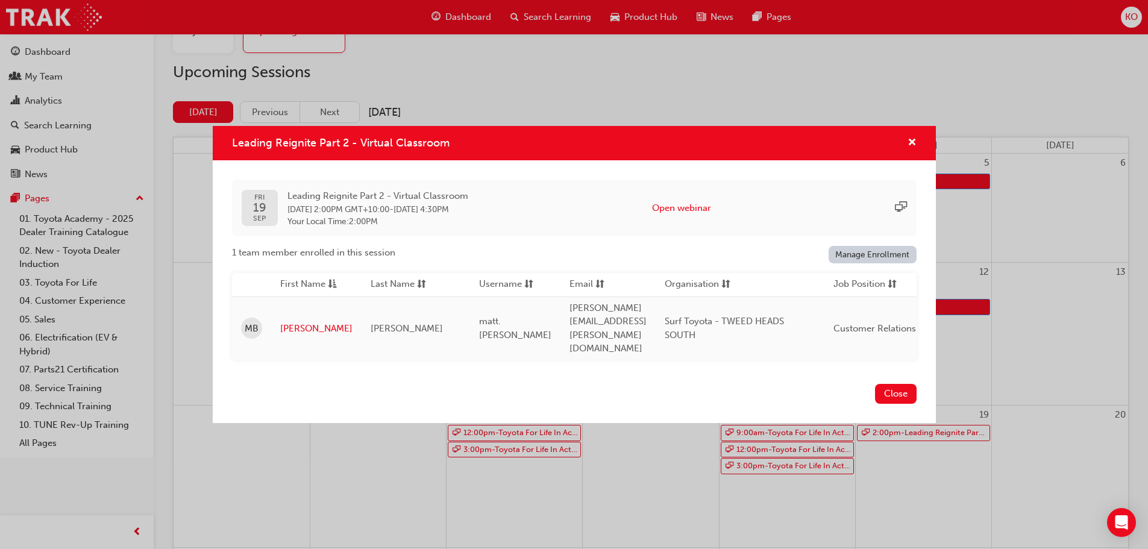
click at [608, 435] on div "Leading Reignite Part 2 - Virtual Classroom FRI 19 SEP Leading Reignite Part 2 …" at bounding box center [574, 274] width 1148 height 549
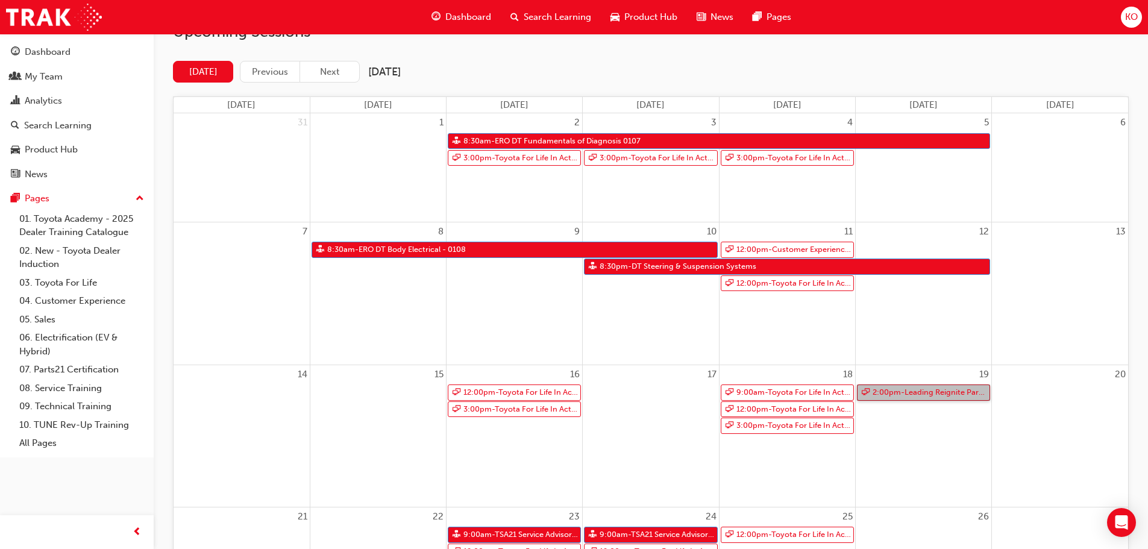
scroll to position [181, 0]
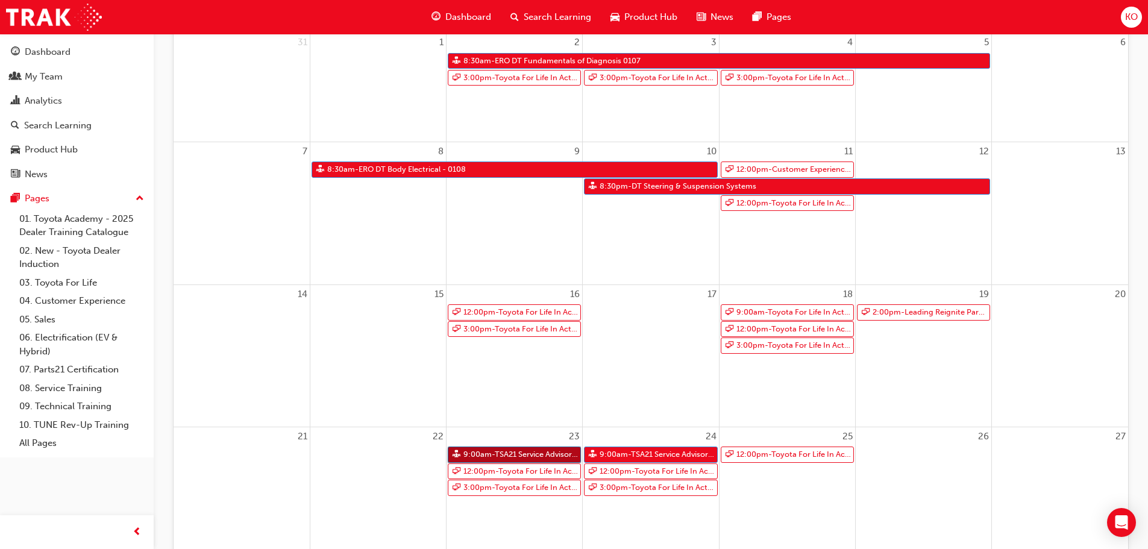
click at [516, 456] on link "9:00am - TSA21 Service Advisor Course ( face to face)" at bounding box center [514, 454] width 133 height 16
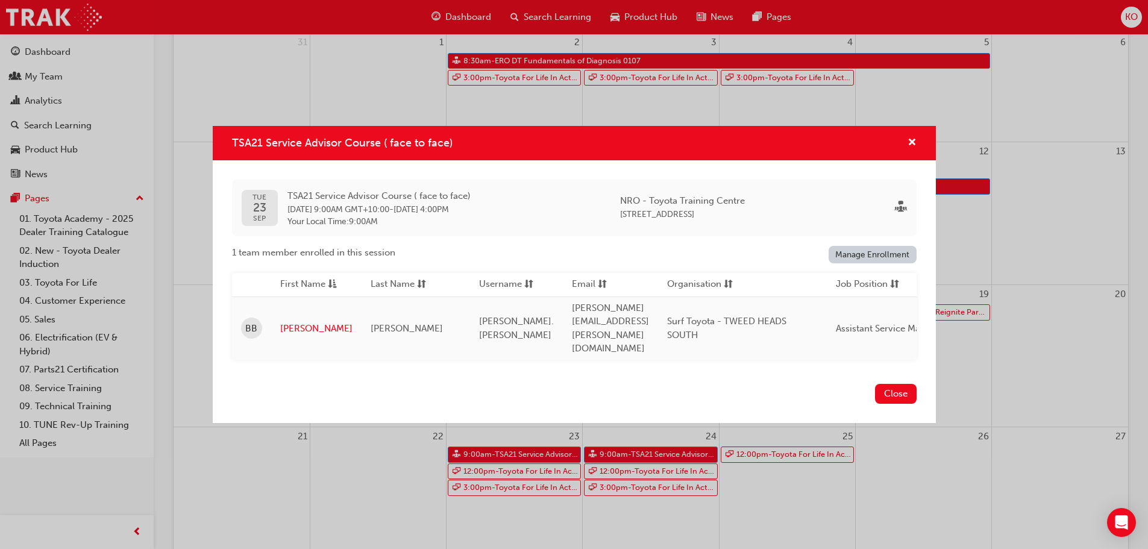
click at [516, 456] on div "TSA21 Service Advisor Course ( face to face) TUE 23 SEP TSA21 Service Advisor C…" at bounding box center [574, 274] width 1148 height 549
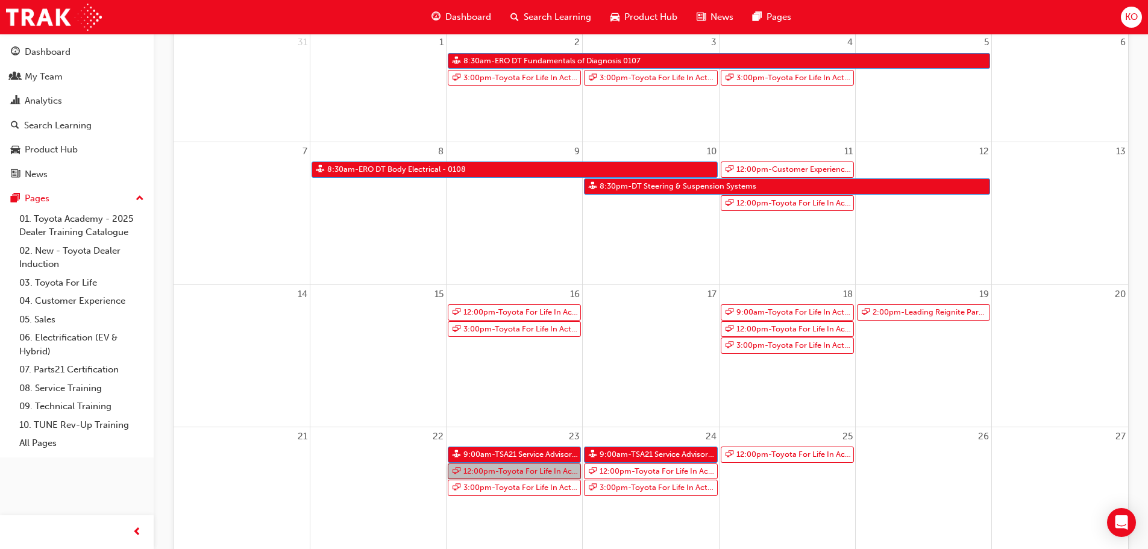
click at [518, 469] on link "12:00pm - Toyota For Life In Action - Virtual Classroom" at bounding box center [514, 471] width 133 height 16
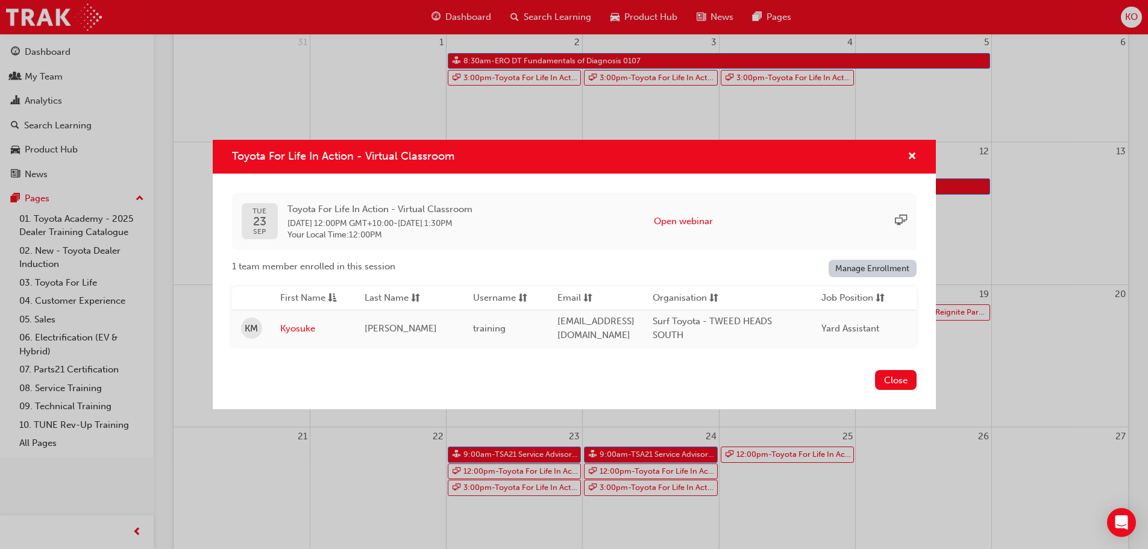
click at [517, 475] on div "Toyota For Life In Action - Virtual Classroom TUE 23 SEP Toyota For Life In Act…" at bounding box center [574, 274] width 1148 height 549
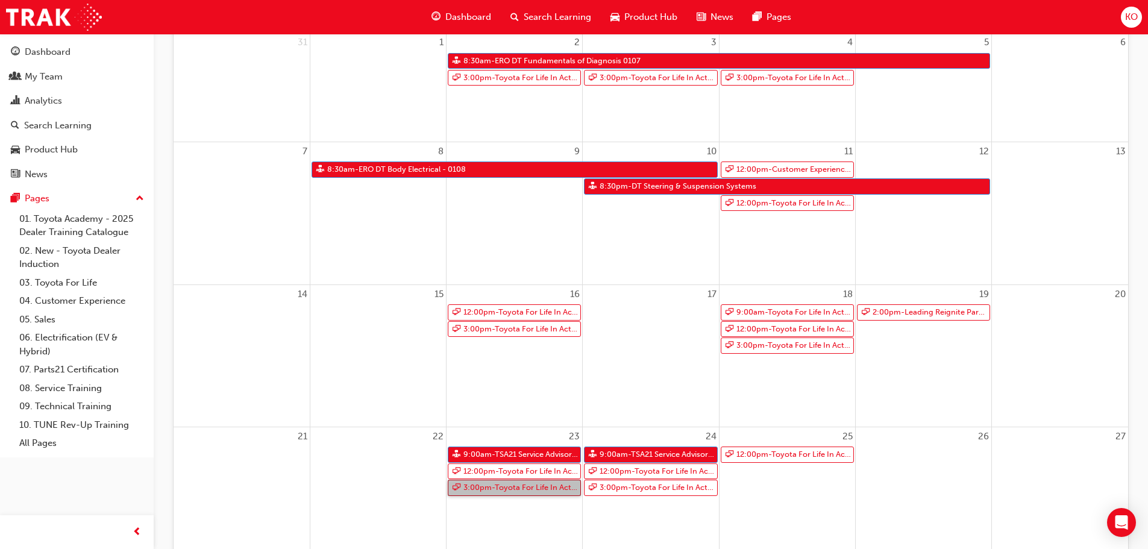
click at [517, 487] on link "3:00pm - Toyota For Life In Action - Virtual Classroom" at bounding box center [514, 488] width 133 height 16
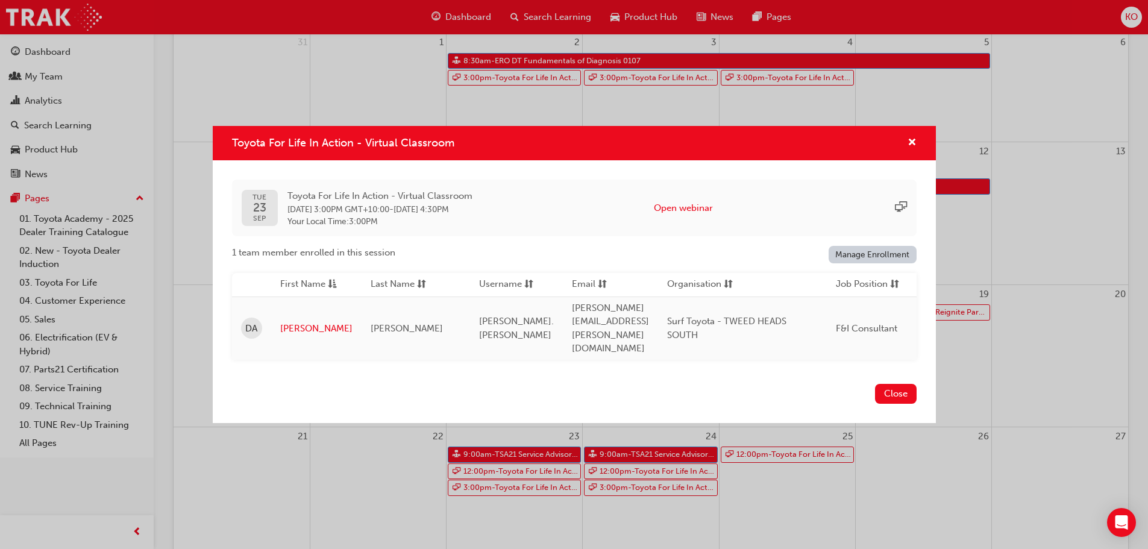
click at [517, 487] on div "Toyota For Life In Action - Virtual Classroom TUE 23 SEP Toyota For Life In Act…" at bounding box center [574, 274] width 1148 height 549
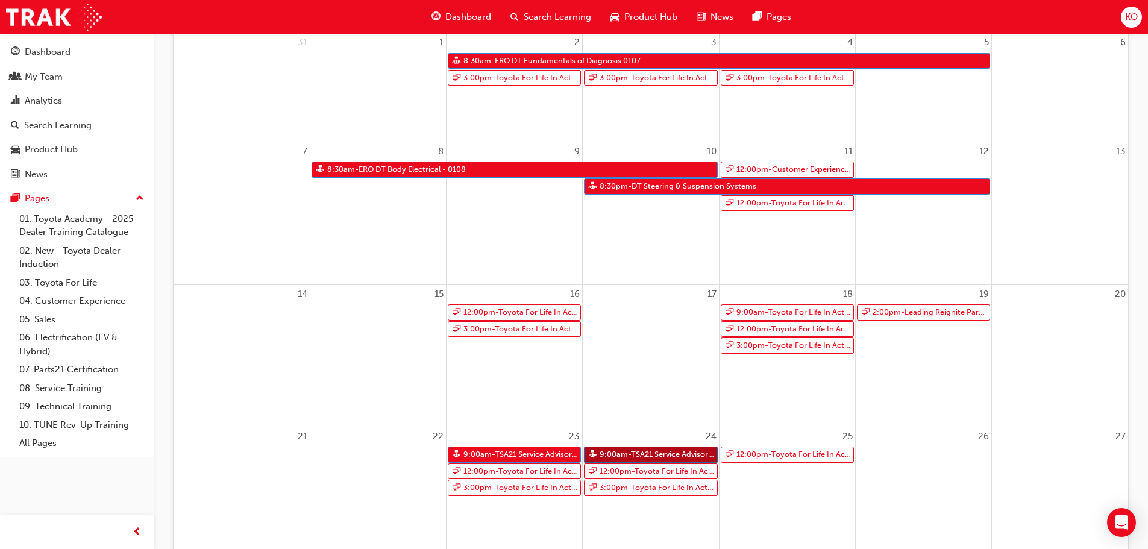
click at [644, 454] on link "9:00am - TSA21 Service Advisor Course ( face to face)" at bounding box center [650, 454] width 133 height 16
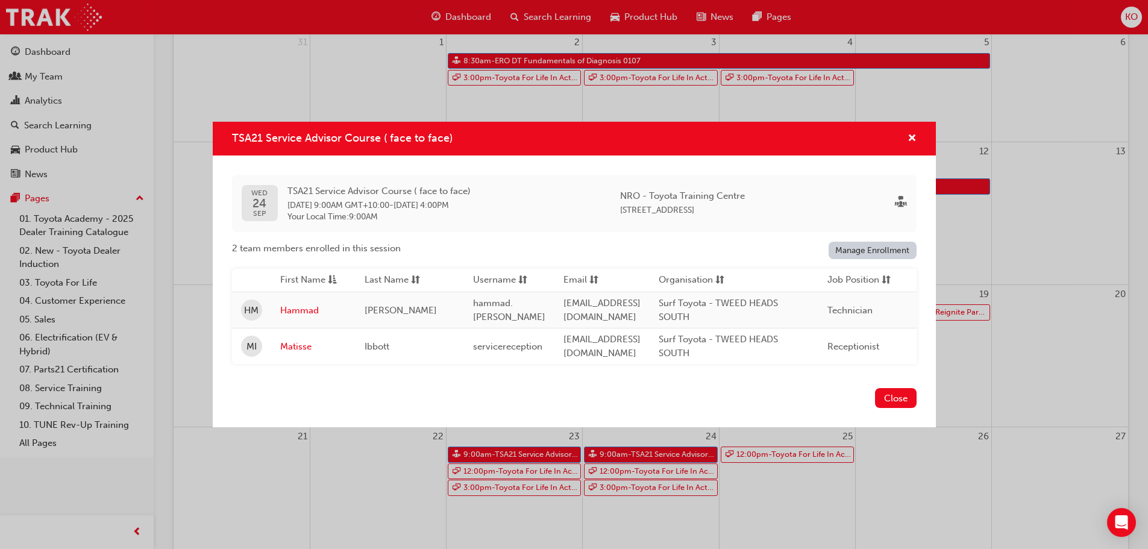
click at [643, 454] on div "TSA21 Service Advisor Course ( face to face) WED 24 SEP TSA21 Service Advisor C…" at bounding box center [574, 274] width 1148 height 549
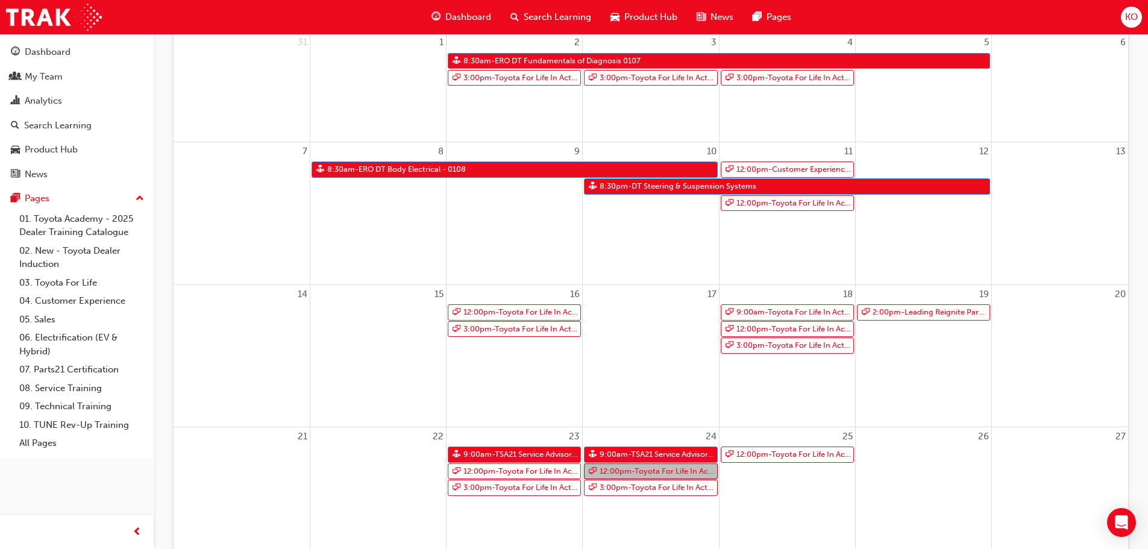
click at [653, 469] on link "12:00pm - Toyota For Life In Action - Virtual Classroom" at bounding box center [650, 471] width 133 height 16
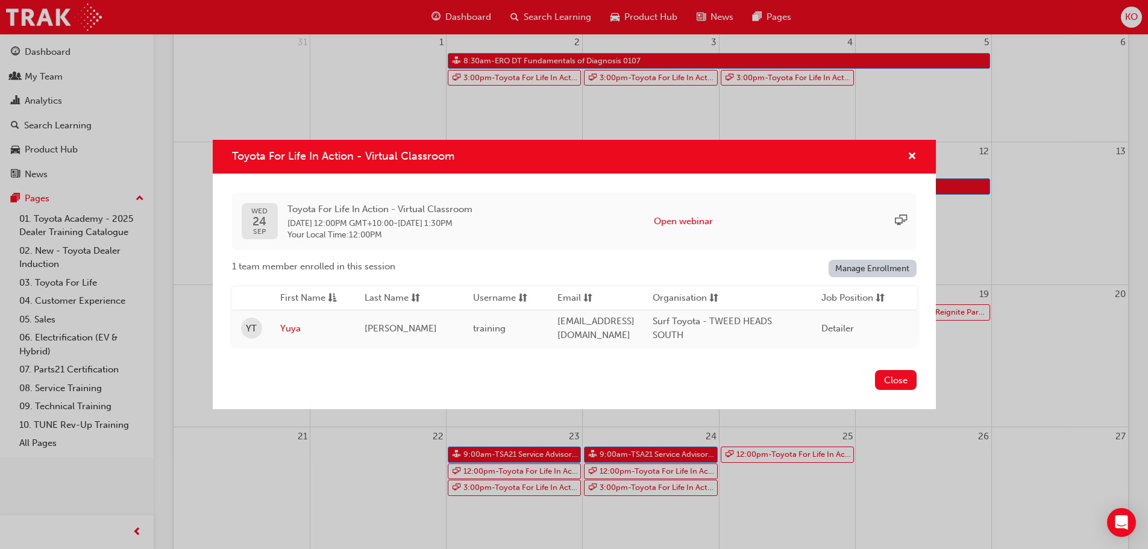
click at [657, 477] on div "Toyota For Life In Action - Virtual Classroom WED 24 SEP Toyota For Life In Act…" at bounding box center [574, 274] width 1148 height 549
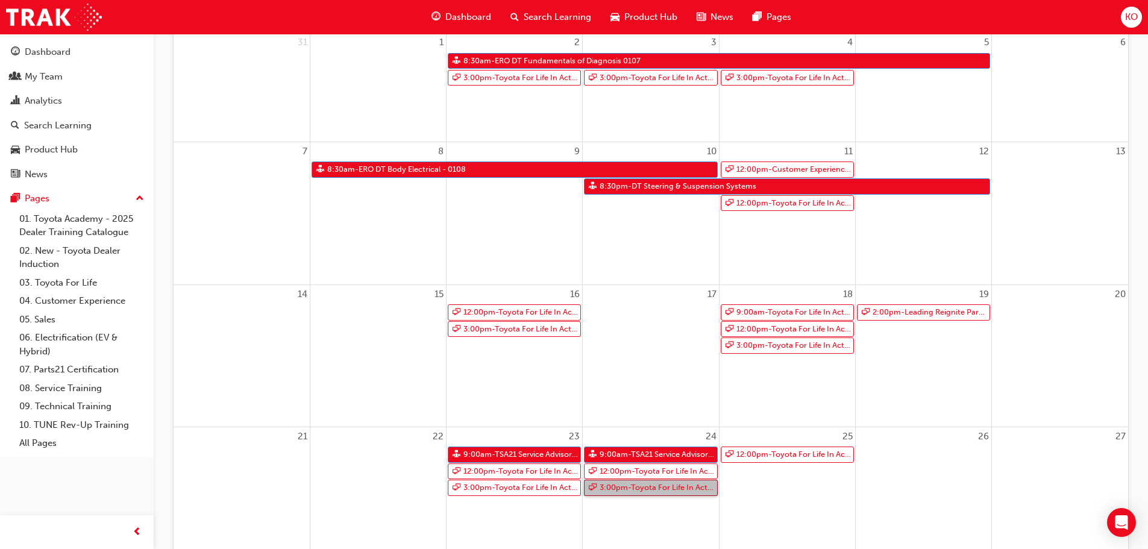
click at [659, 491] on link "3:00pm - Toyota For Life In Action - Virtual Classroom" at bounding box center [650, 488] width 133 height 16
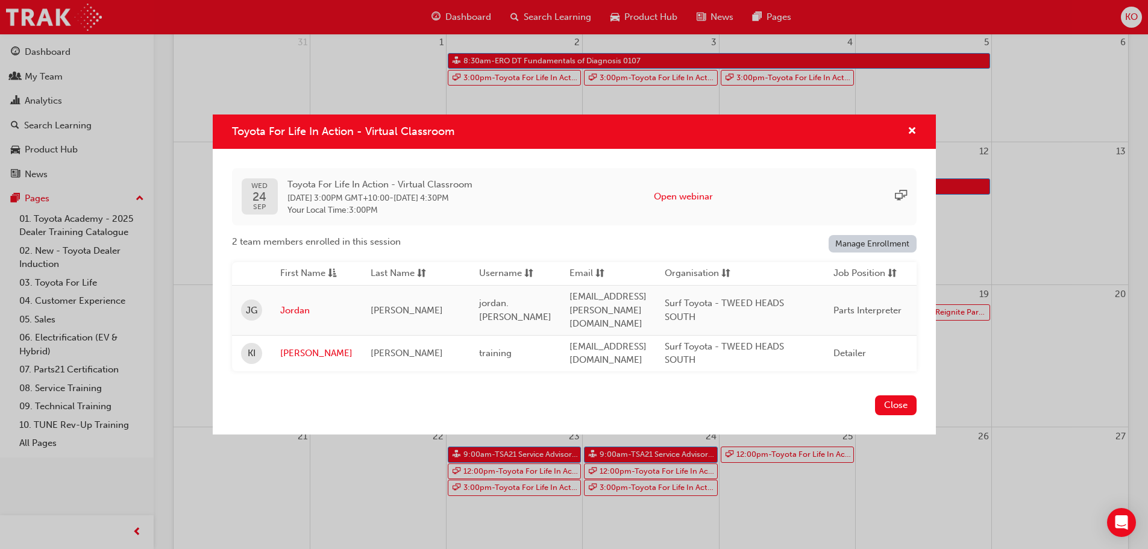
click at [657, 488] on div "Toyota For Life In Action - Virtual Classroom WED 24 SEP Toyota For Life In Act…" at bounding box center [574, 274] width 1148 height 549
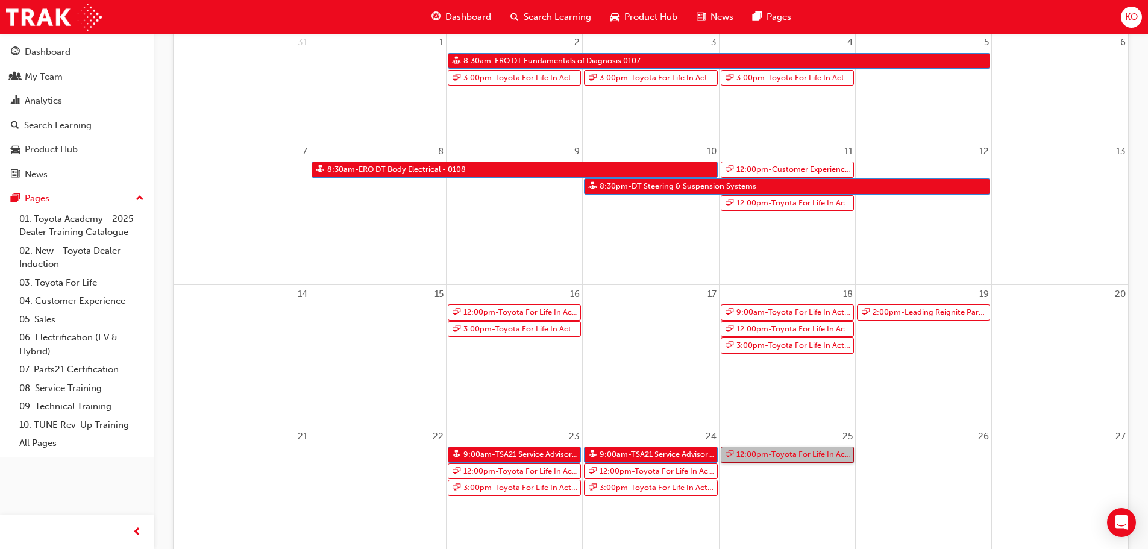
click at [781, 456] on link "12:00pm - Toyota For Life In Action - Virtual Classroom" at bounding box center [787, 454] width 133 height 16
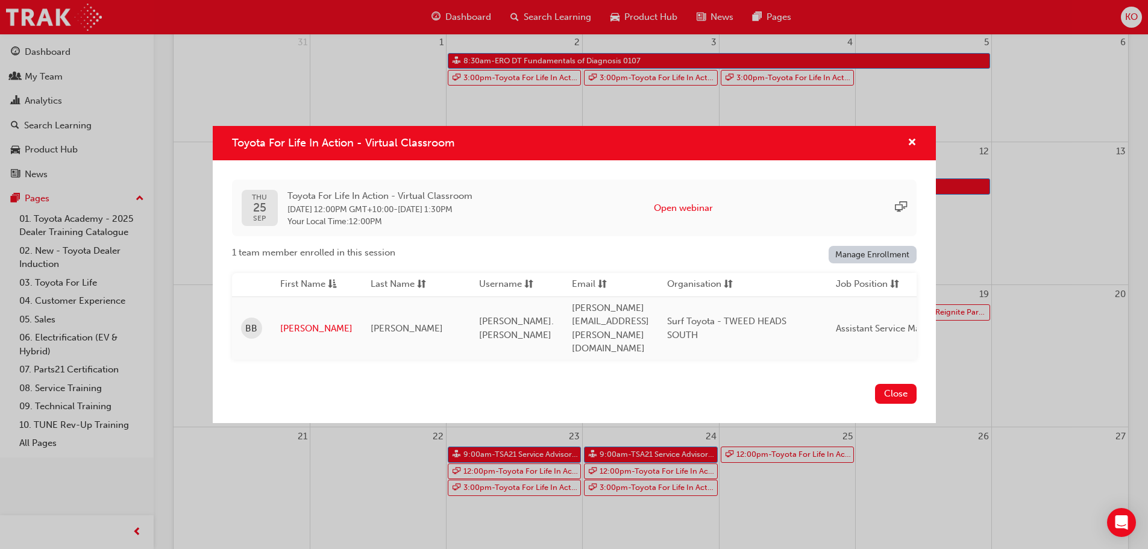
click at [775, 475] on div "Toyota For Life In Action - Virtual Classroom THU 25 SEP Toyota For Life In Act…" at bounding box center [574, 274] width 1148 height 549
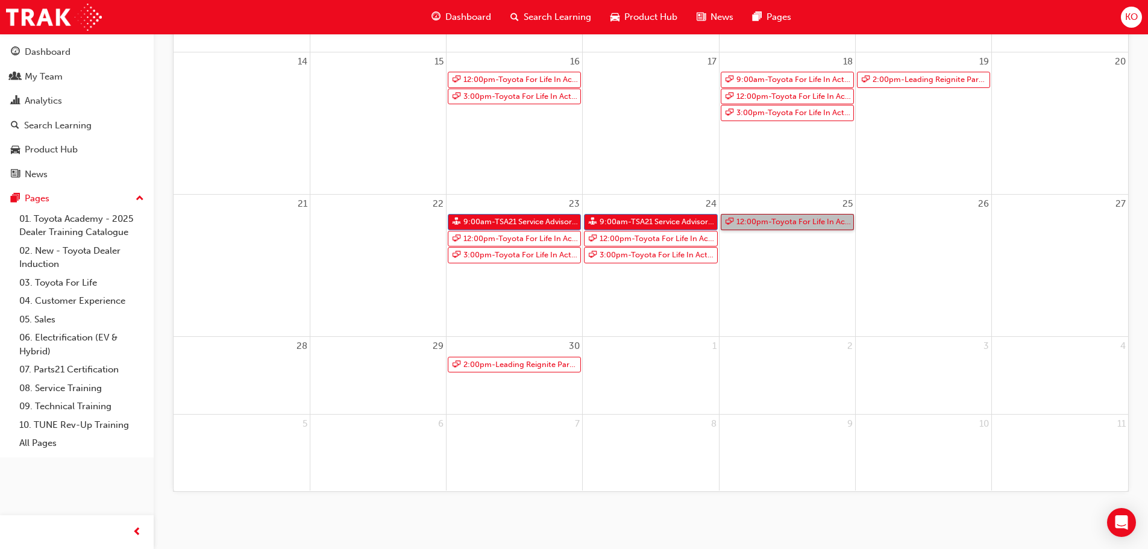
scroll to position [415, 0]
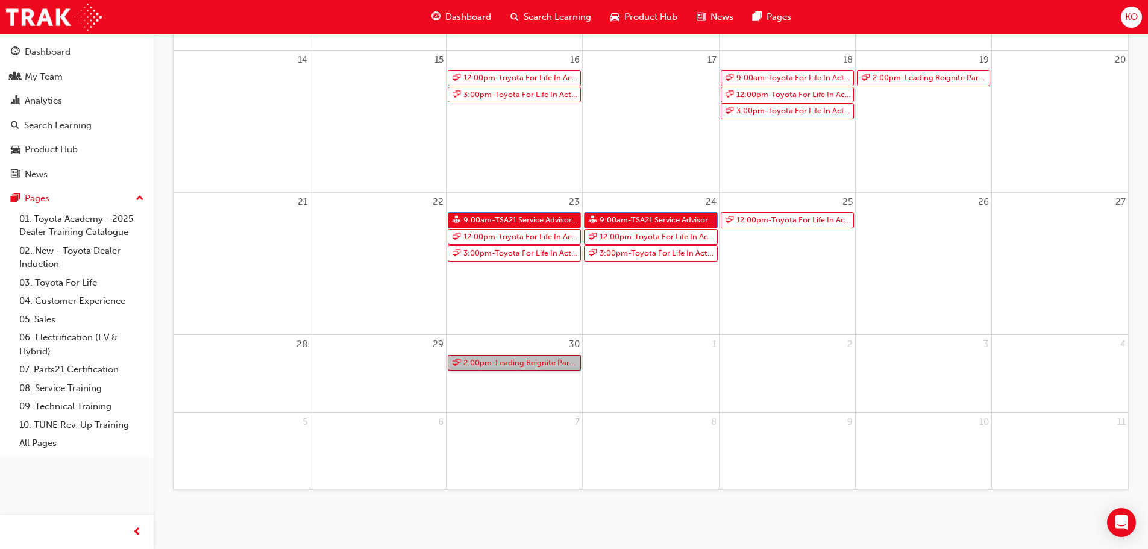
click at [566, 370] on link "2:00pm - Leading Reignite Part 2 - Virtual Classroom" at bounding box center [514, 363] width 133 height 16
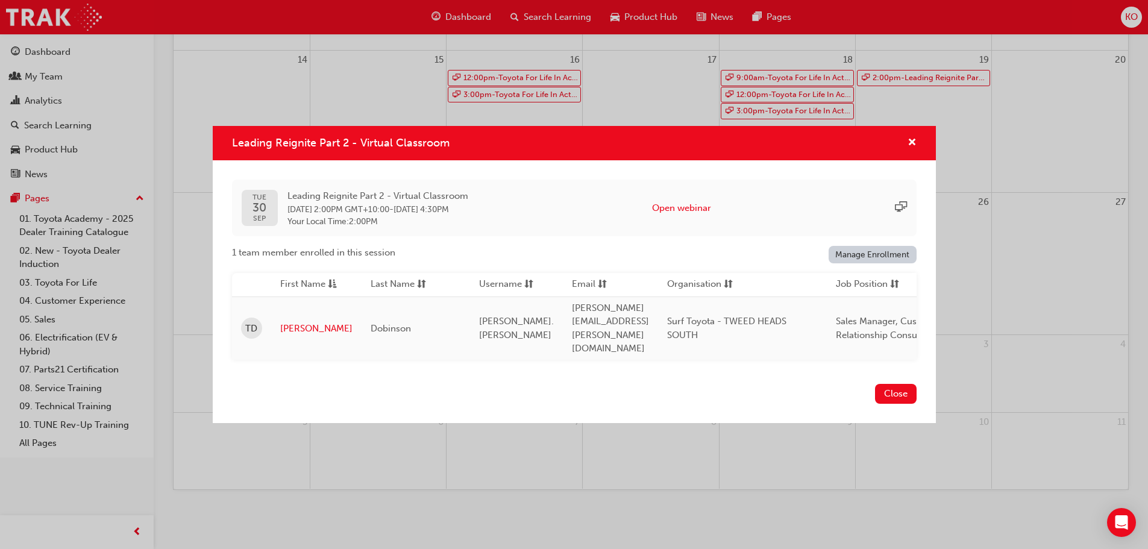
click at [669, 397] on div "Close" at bounding box center [574, 401] width 723 height 44
click at [683, 434] on div "Leading Reignite Part 2 - Virtual Classroom TUE 30 SEP Leading Reignite Part 2 …" at bounding box center [574, 274] width 1148 height 549
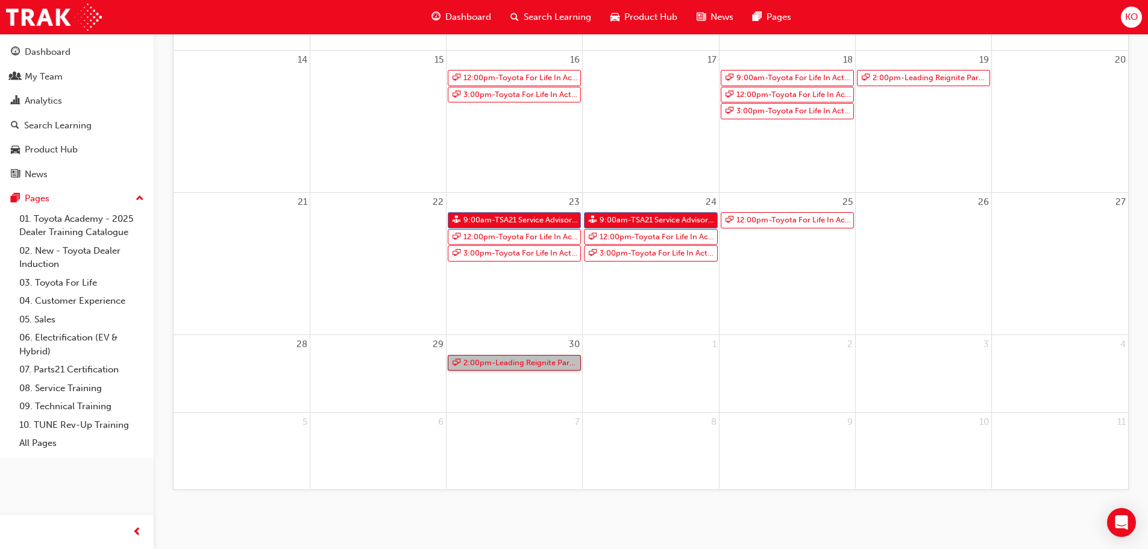
click at [544, 366] on link "2:00pm - Leading Reignite Part 2 - Virtual Classroom" at bounding box center [514, 363] width 133 height 16
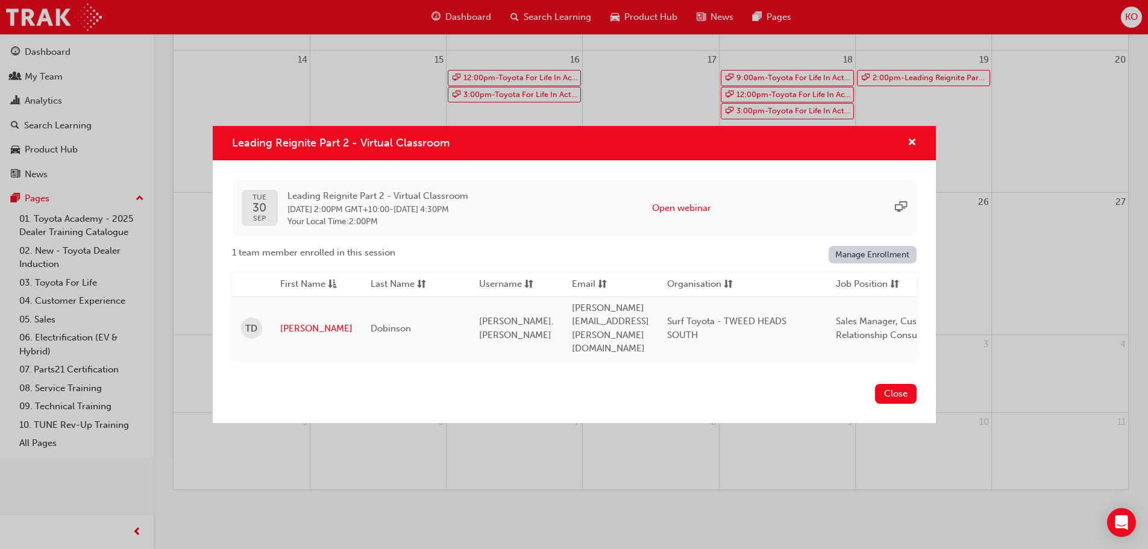
click at [499, 409] on div "Close" at bounding box center [574, 401] width 723 height 44
click at [888, 384] on button "Close" at bounding box center [896, 394] width 42 height 20
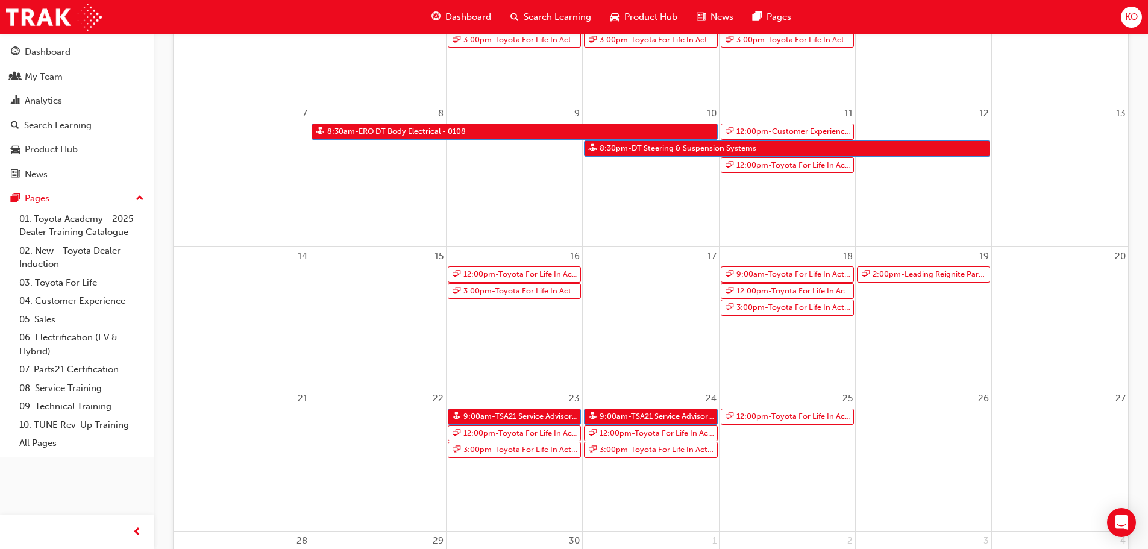
scroll to position [0, 0]
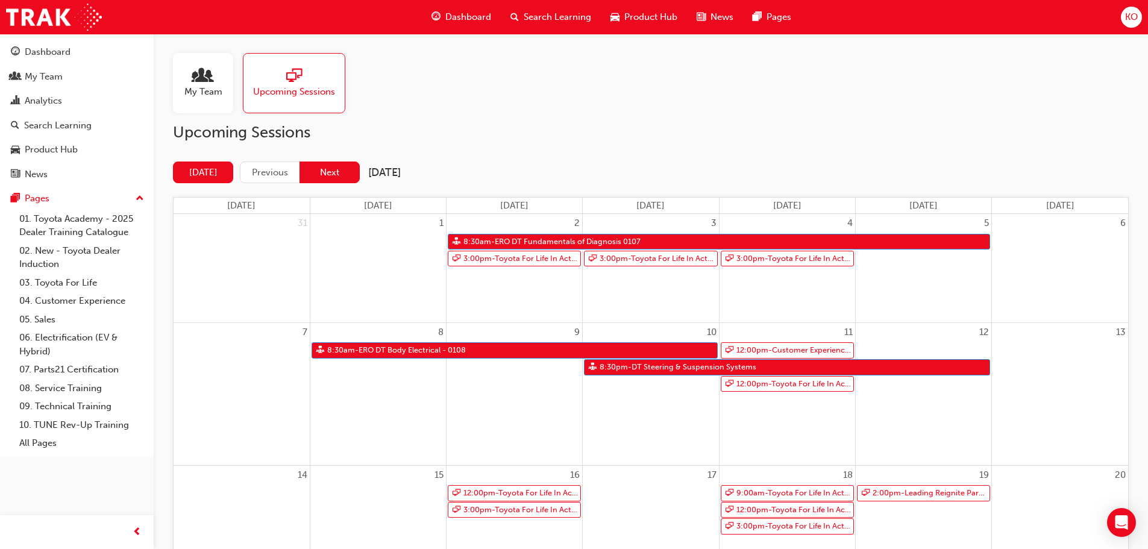
click at [357, 168] on button "Next" at bounding box center [329, 172] width 60 height 22
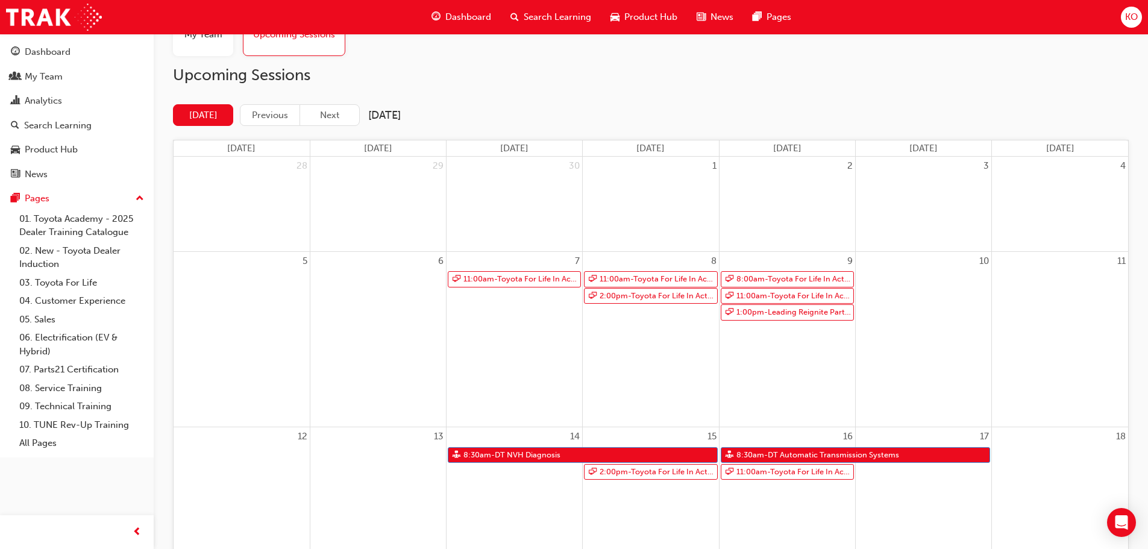
scroll to position [121, 0]
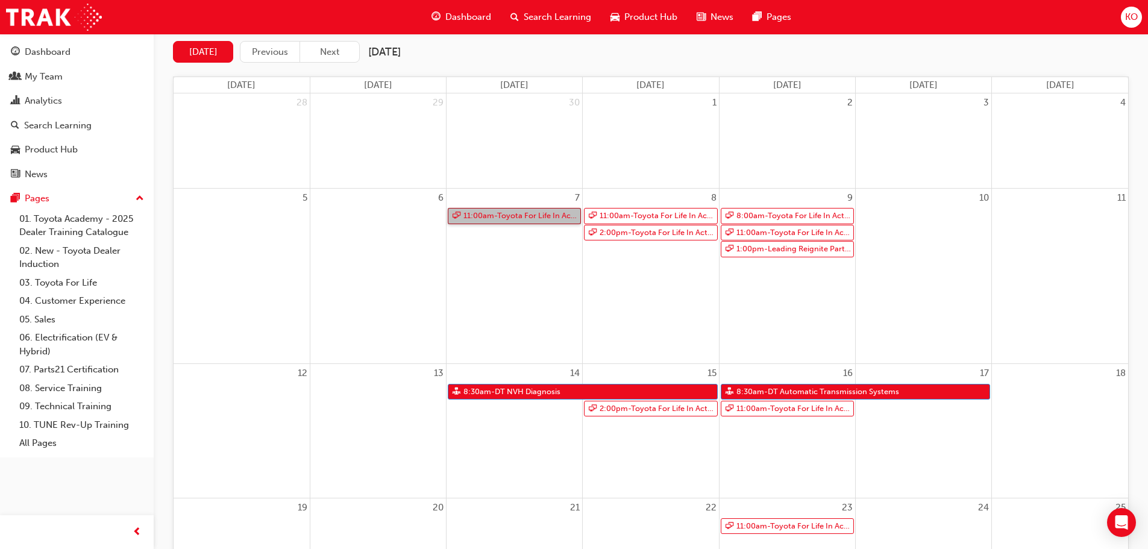
click at [541, 214] on link "11:00am - Toyota For Life In Action - Virtual Classroom" at bounding box center [514, 216] width 133 height 16
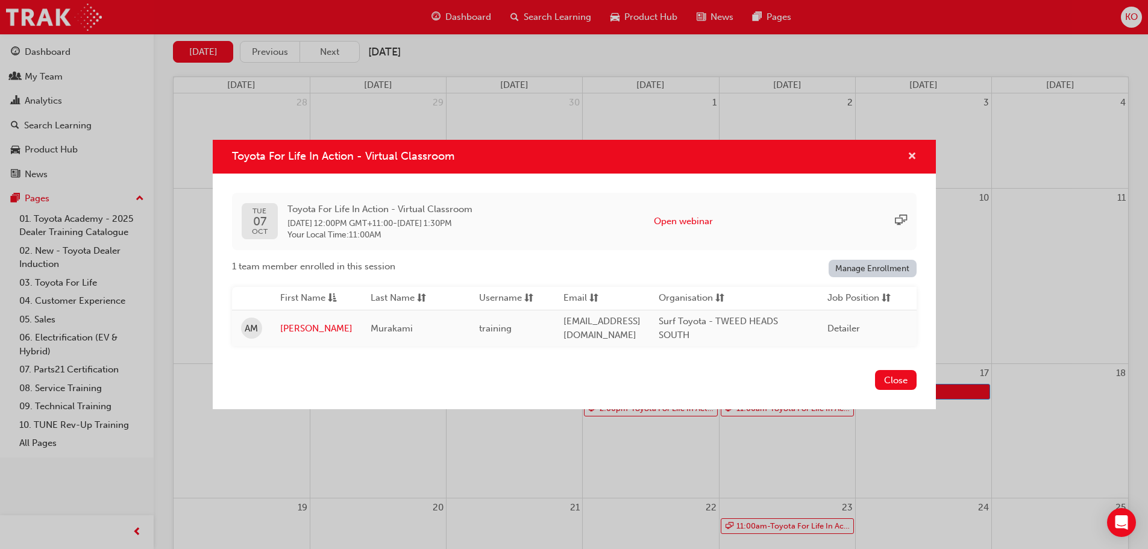
click at [912, 152] on span "cross-icon" at bounding box center [911, 157] width 9 height 11
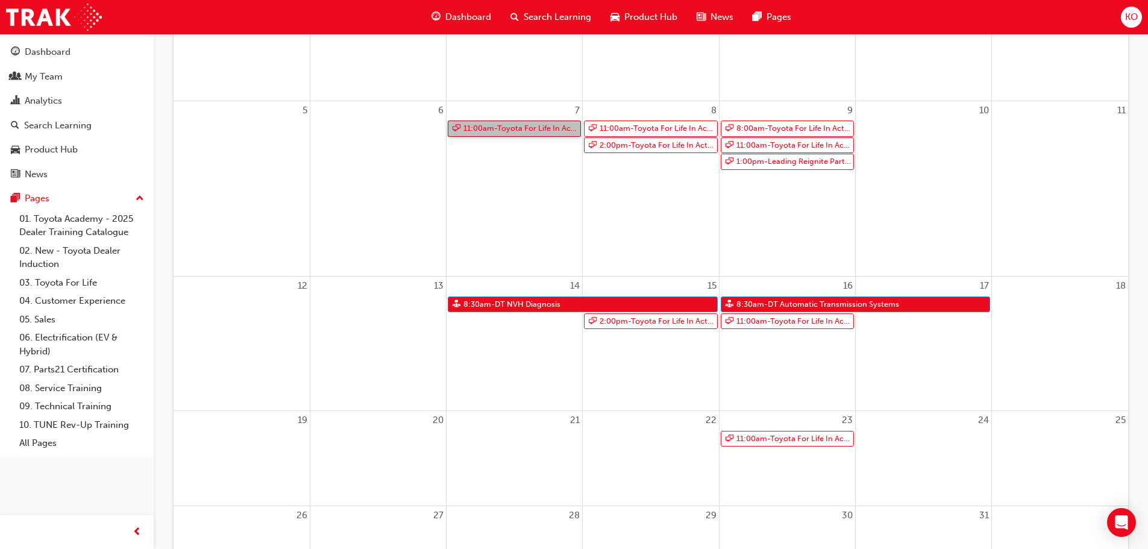
scroll to position [241, 0]
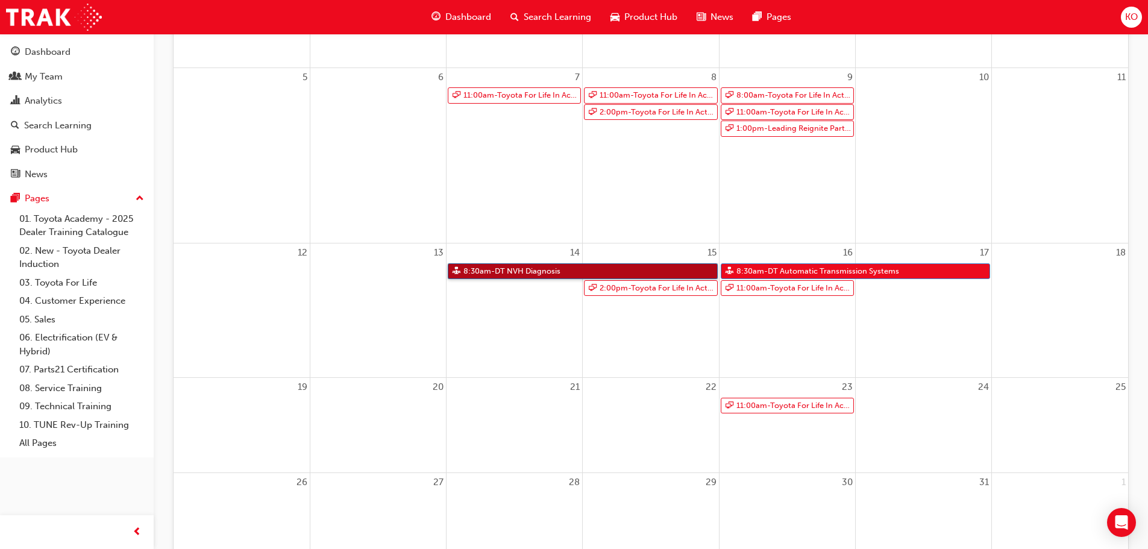
click at [615, 266] on link "8:30am - DT NVH Diagnosis" at bounding box center [583, 271] width 270 height 16
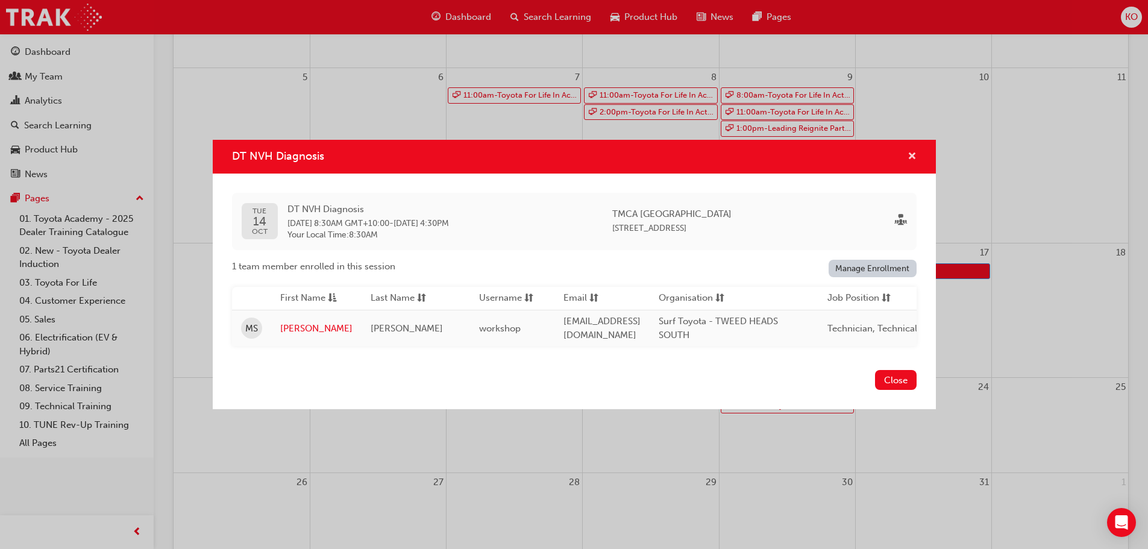
click at [907, 149] on button "DT NVH Diagnosis" at bounding box center [911, 156] width 9 height 15
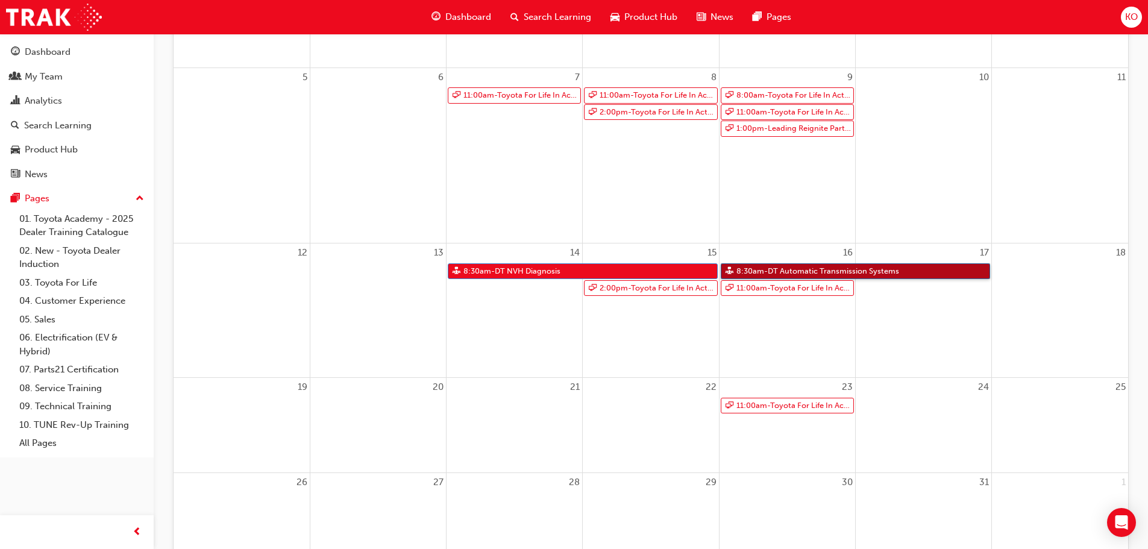
click at [866, 268] on link "8:30am - DT Automatic Transmission Systems" at bounding box center [856, 271] width 270 height 16
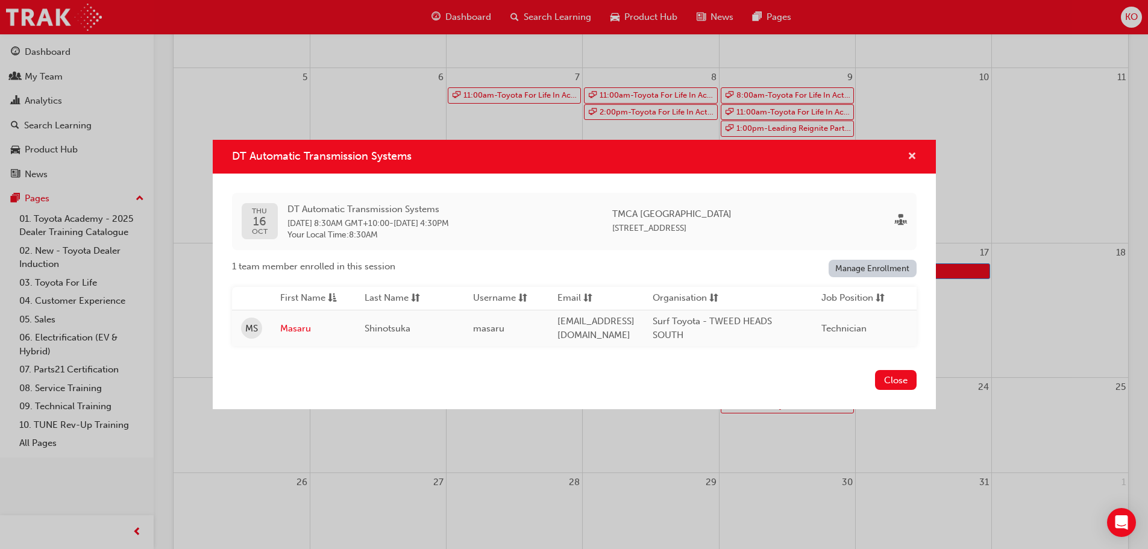
click at [912, 153] on span "cross-icon" at bounding box center [911, 157] width 9 height 11
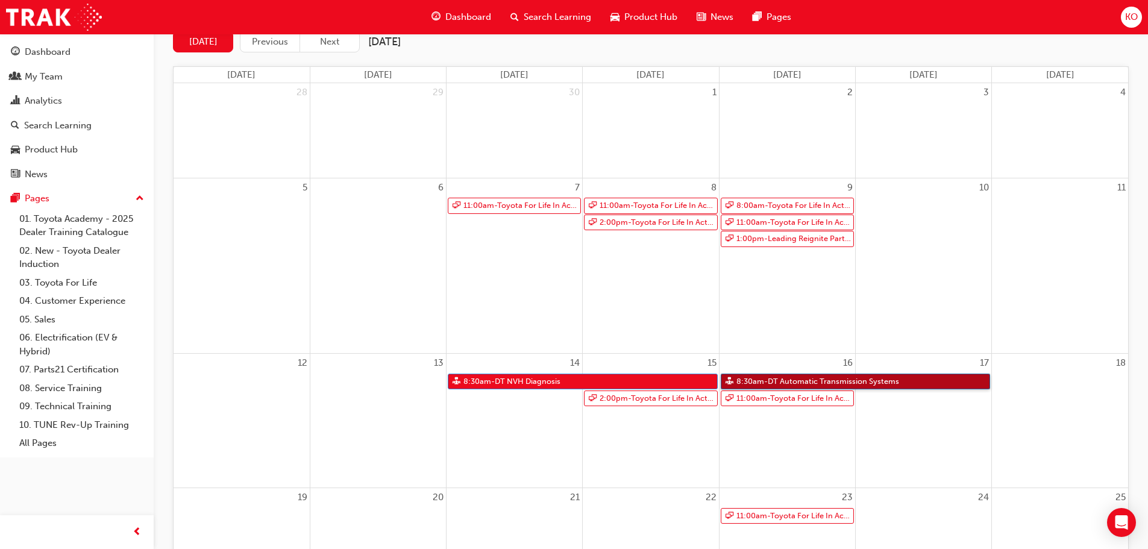
scroll to position [0, 0]
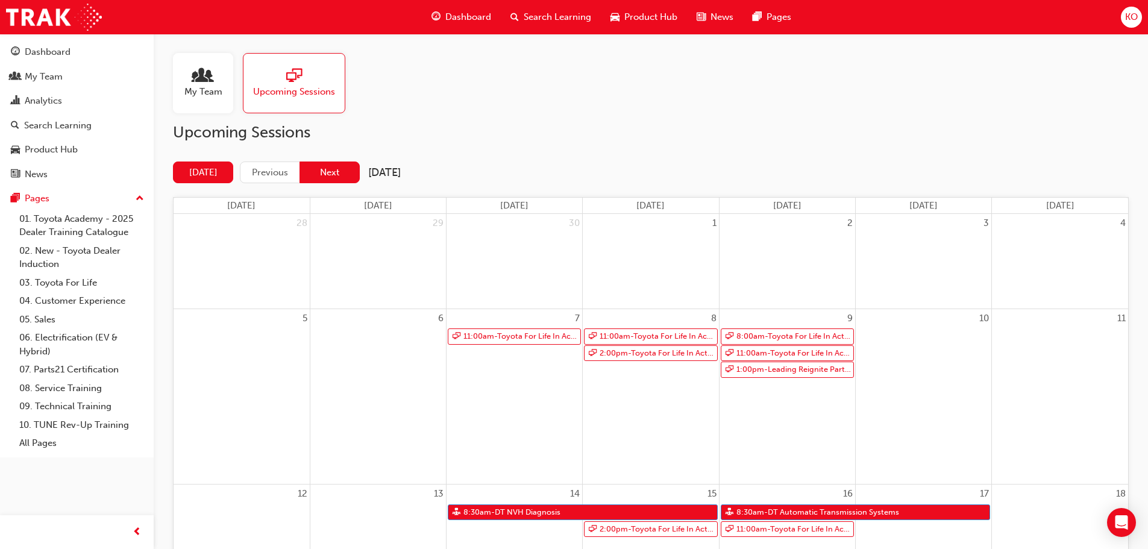
click at [333, 180] on button "Next" at bounding box center [329, 172] width 60 height 22
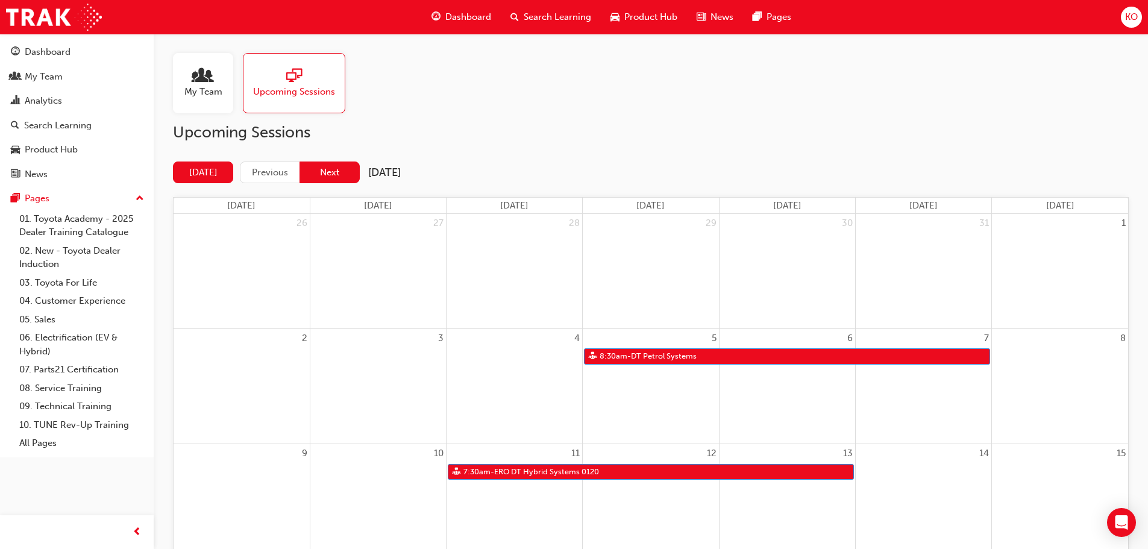
click at [354, 174] on button "Next" at bounding box center [329, 172] width 60 height 22
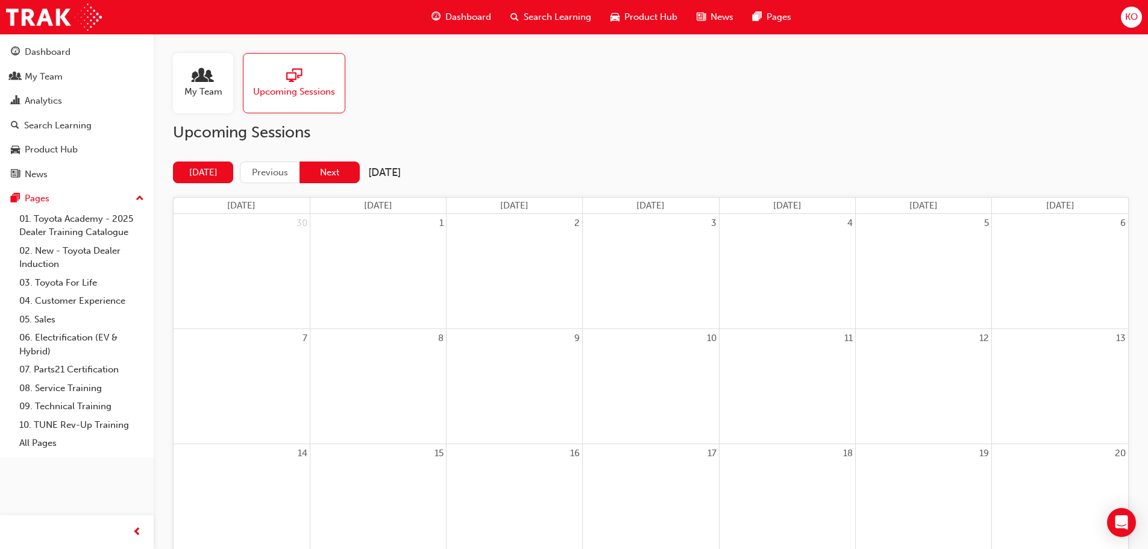
click at [342, 172] on button "Next" at bounding box center [329, 172] width 60 height 22
click at [348, 166] on button "Next" at bounding box center [329, 172] width 60 height 22
click at [296, 171] on button "Previous" at bounding box center [270, 172] width 60 height 22
click at [256, 172] on button "Previous" at bounding box center [270, 172] width 60 height 22
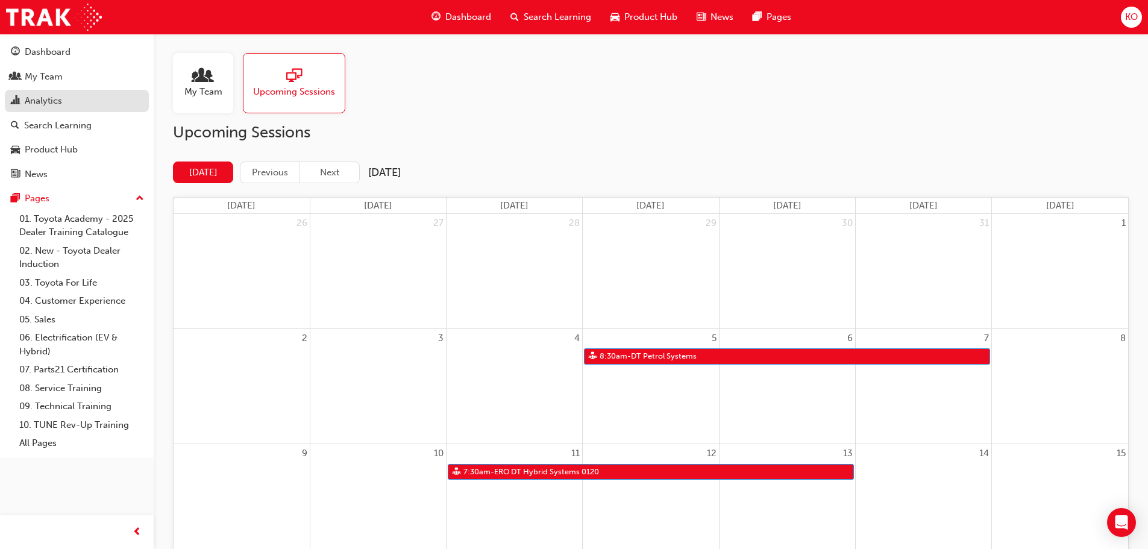
click at [74, 107] on div "Analytics" at bounding box center [77, 100] width 132 height 15
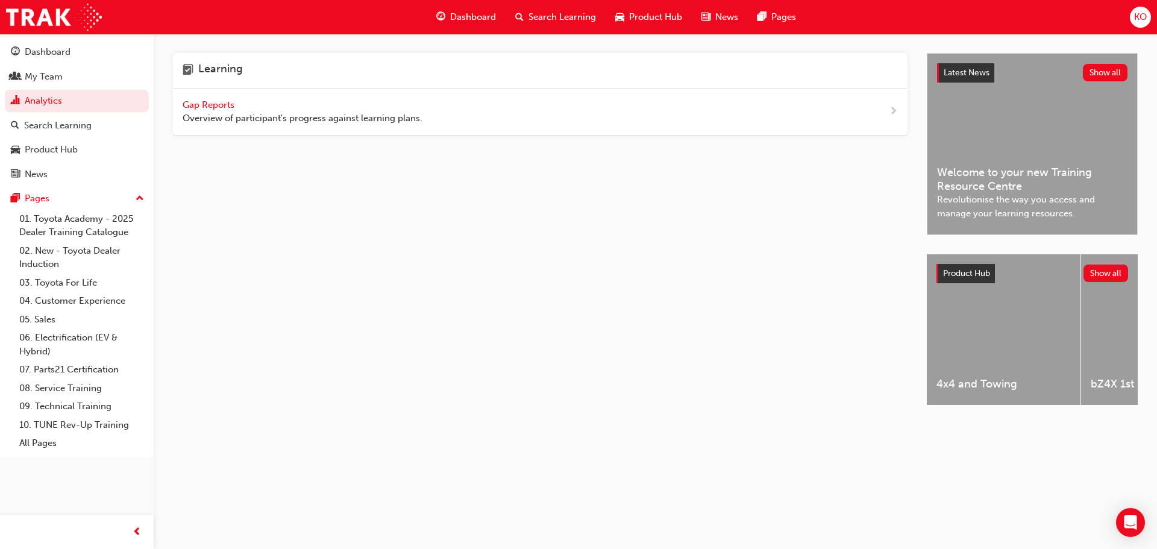
click at [215, 102] on span "Gap Reports" at bounding box center [210, 104] width 54 height 11
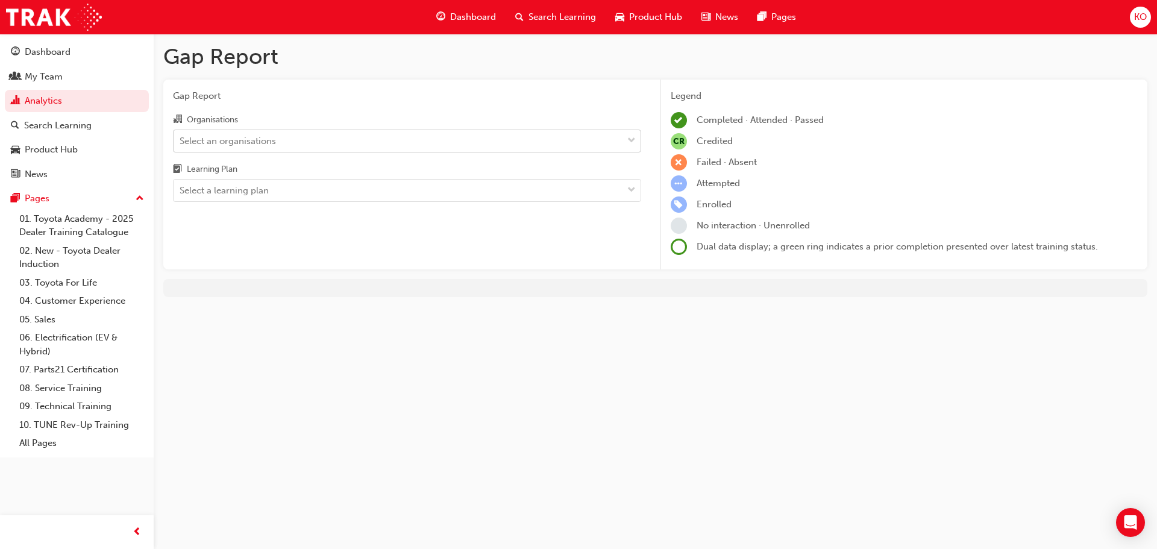
click at [406, 134] on div "Select an organisations" at bounding box center [398, 140] width 449 height 21
click at [181, 135] on input "Organisations Select an organisations" at bounding box center [180, 140] width 1 height 10
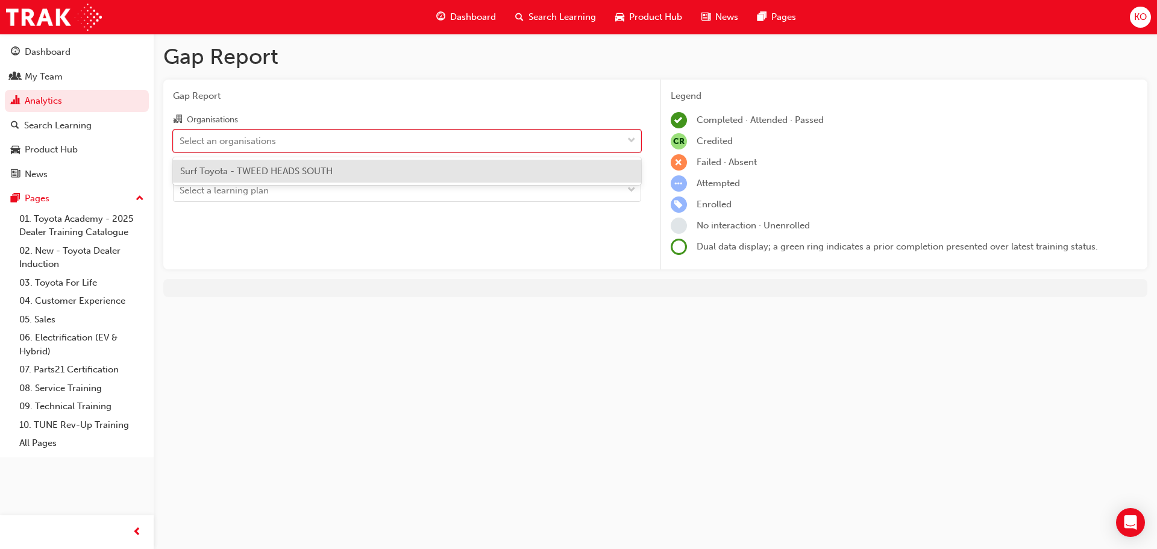
click at [389, 164] on div "Surf Toyota - TWEED HEADS SOUTH" at bounding box center [407, 171] width 468 height 23
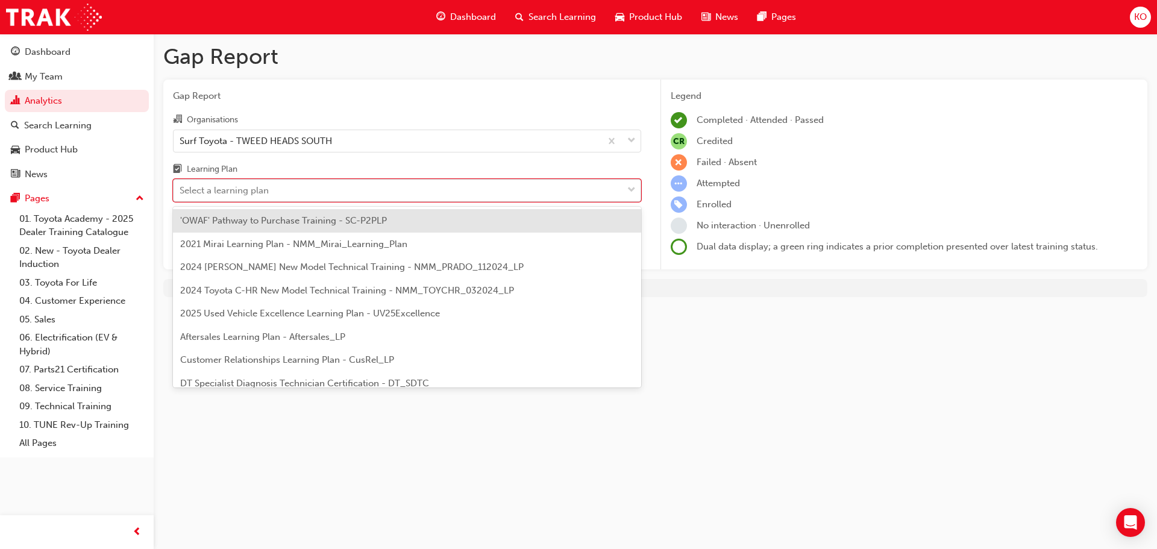
click at [507, 196] on div "Select a learning plan" at bounding box center [398, 190] width 449 height 21
click at [181, 195] on input "Learning Plan option 'OWAF' Pathway to Purchase Training - SC-P2PLP focused, 1 …" at bounding box center [180, 190] width 1 height 10
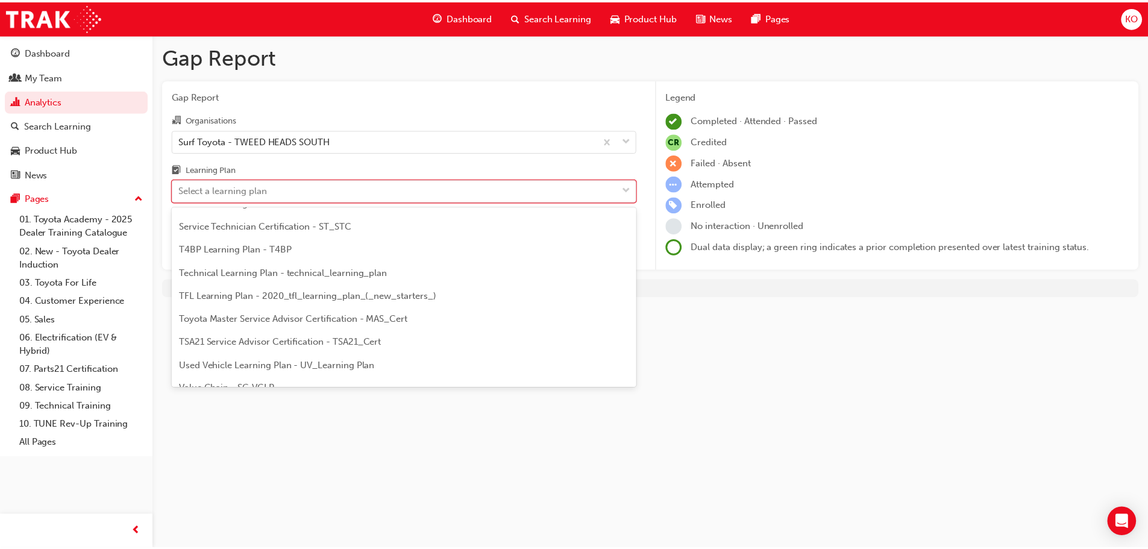
scroll to position [520, 0]
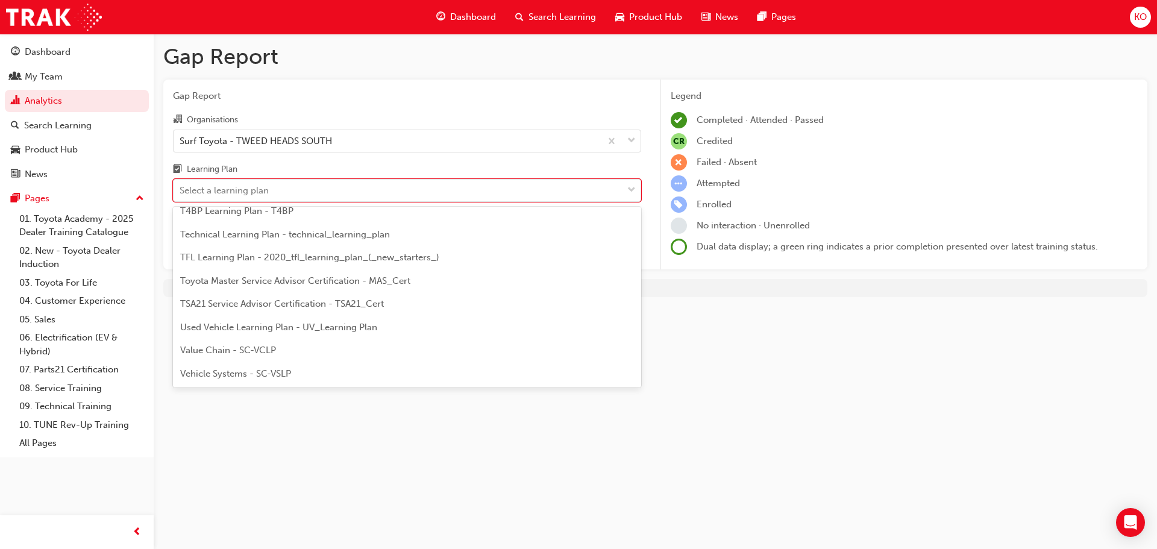
click at [439, 90] on span "Gap Report" at bounding box center [407, 96] width 468 height 14
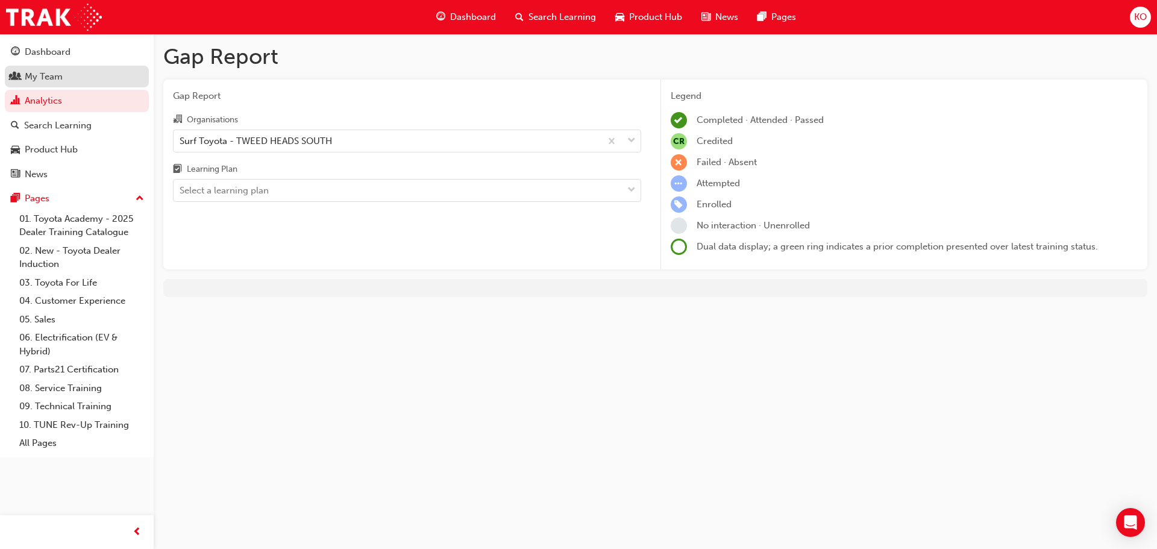
click at [52, 76] on div "My Team" at bounding box center [44, 77] width 38 height 14
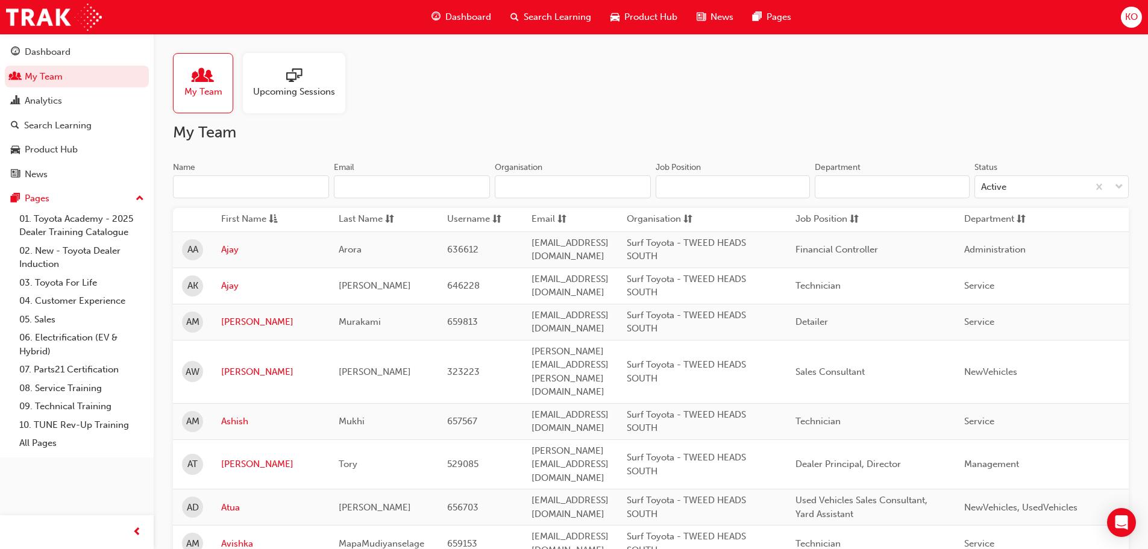
click at [273, 104] on div "Upcoming Sessions" at bounding box center [294, 83] width 102 height 60
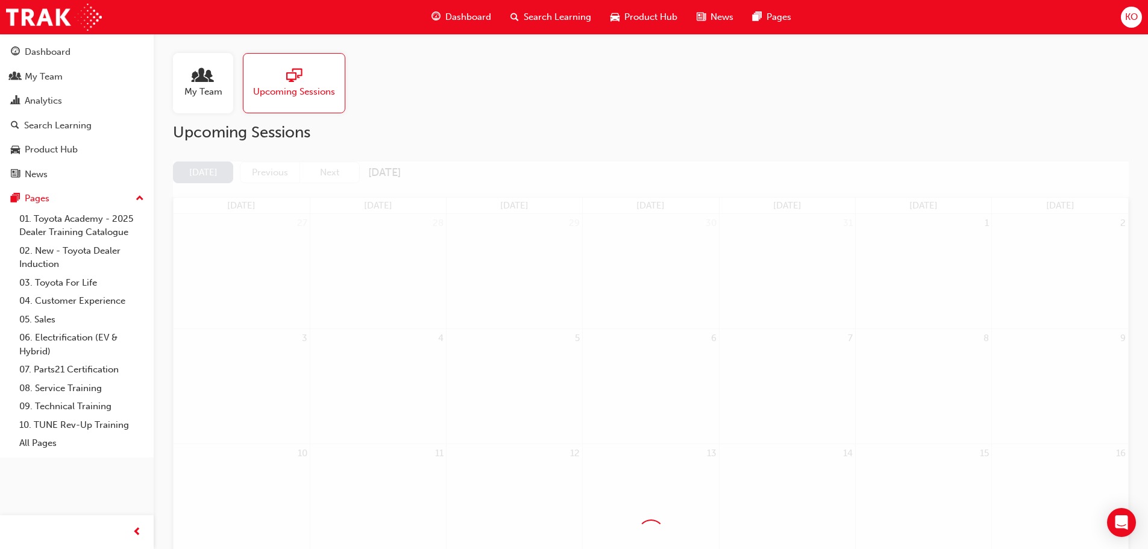
click at [294, 95] on span "Upcoming Sessions" at bounding box center [294, 92] width 82 height 14
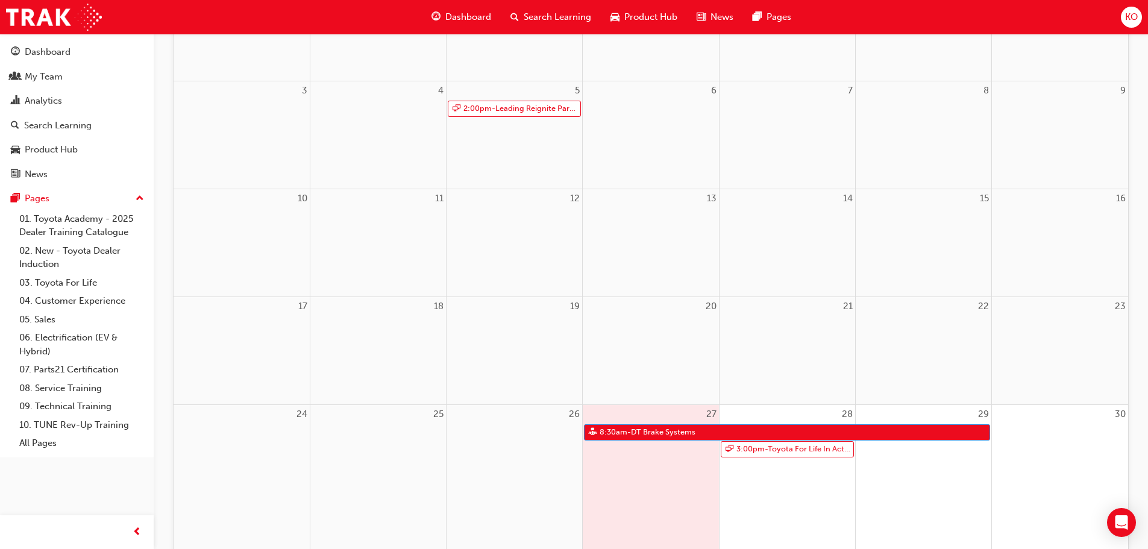
scroll to position [415, 0]
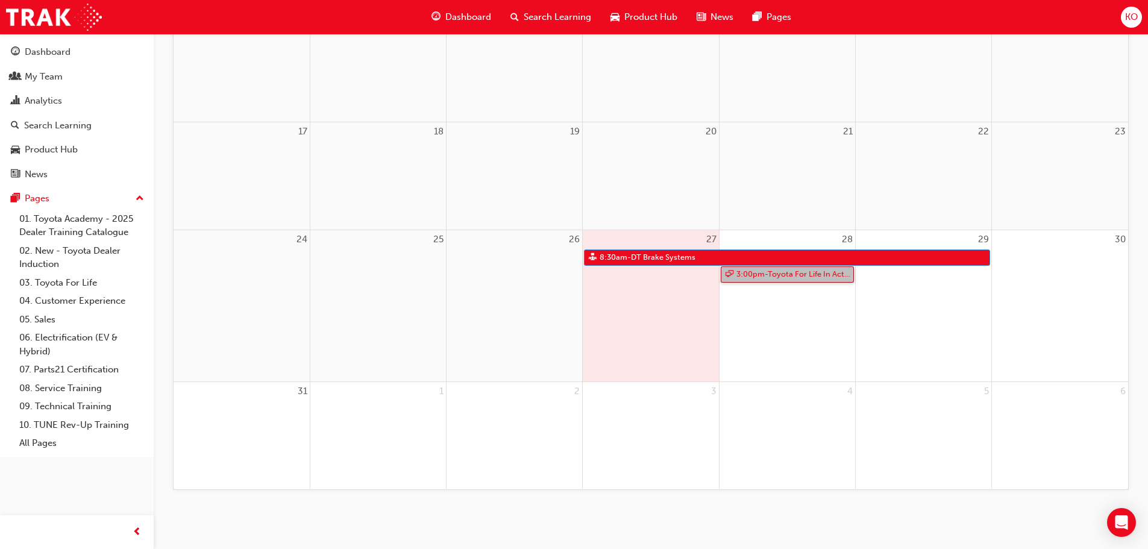
click at [753, 272] on link "3:00pm - Toyota For Life In Action - Virtual Classroom" at bounding box center [787, 274] width 133 height 16
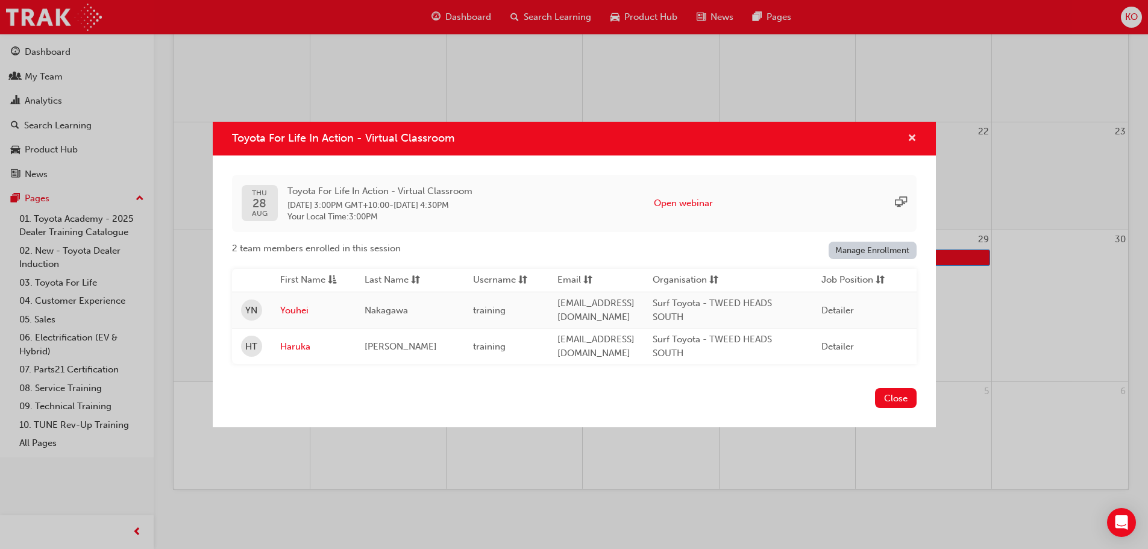
click at [910, 134] on span "cross-icon" at bounding box center [911, 139] width 9 height 11
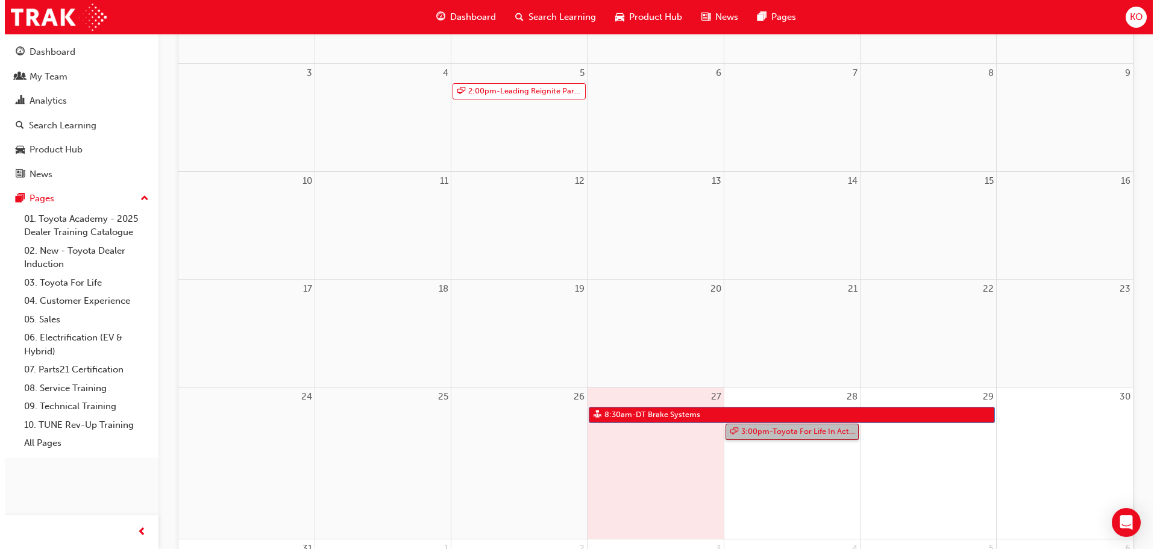
scroll to position [0, 0]
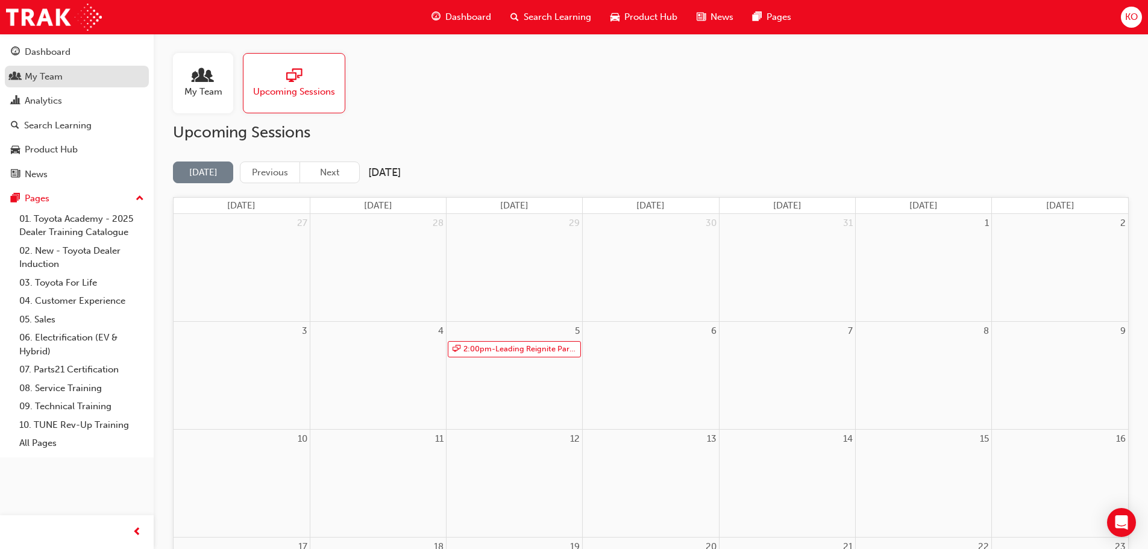
click at [84, 71] on div "My Team" at bounding box center [77, 76] width 132 height 15
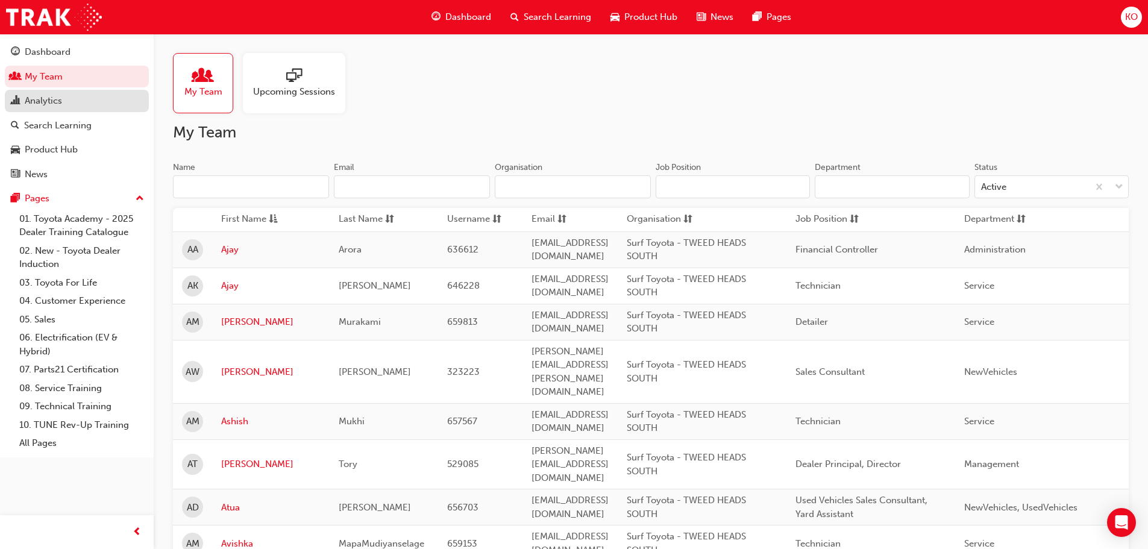
click at [90, 101] on div "Analytics" at bounding box center [77, 100] width 132 height 15
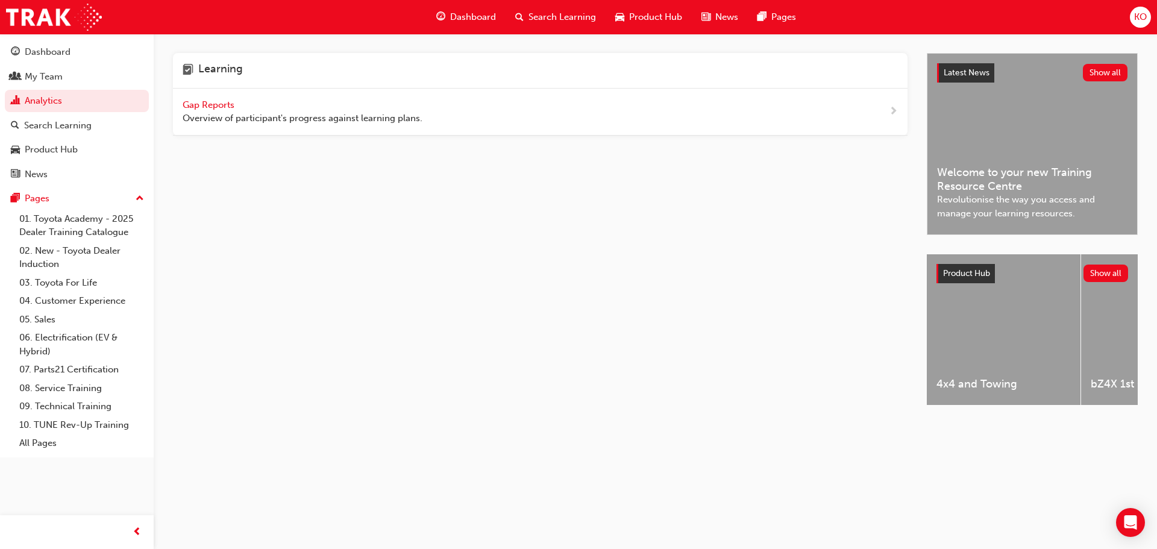
click at [211, 104] on span "Gap Reports" at bounding box center [210, 104] width 54 height 11
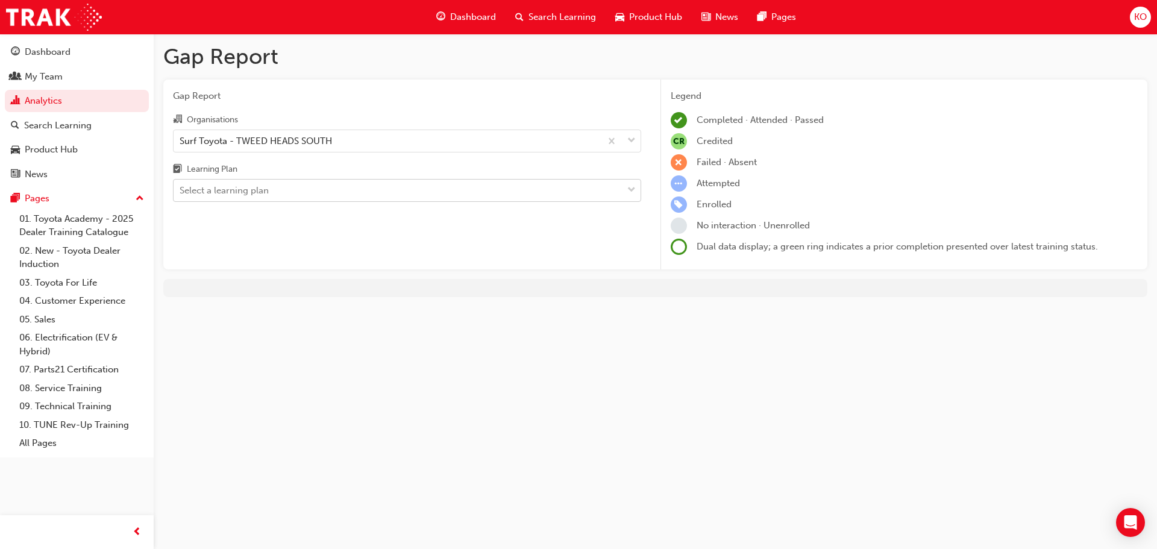
click at [331, 187] on div "Select a learning plan" at bounding box center [398, 190] width 449 height 21
click at [181, 187] on input "Learning Plan Select a learning plan" at bounding box center [180, 190] width 1 height 10
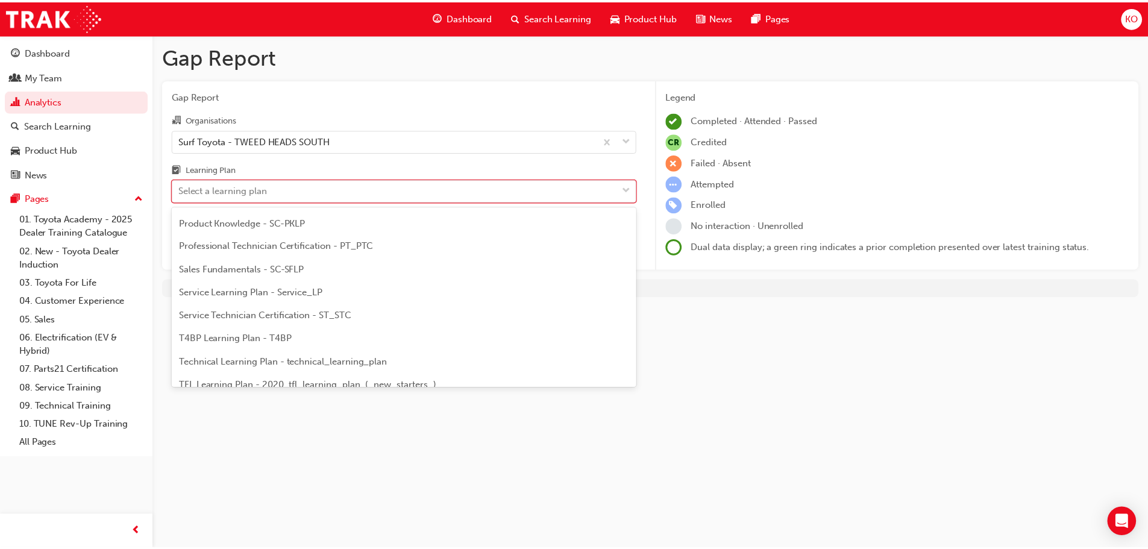
scroll to position [520, 0]
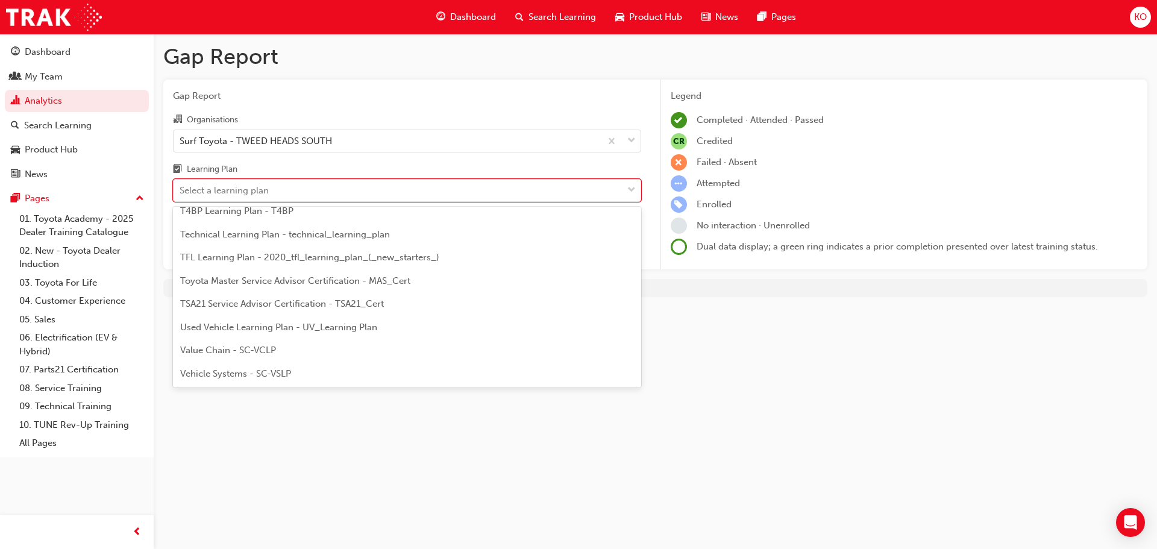
click at [401, 262] on span "TFL Learning Plan - 2020_tfl_learning_plan_(_new_starters_)" at bounding box center [309, 257] width 259 height 11
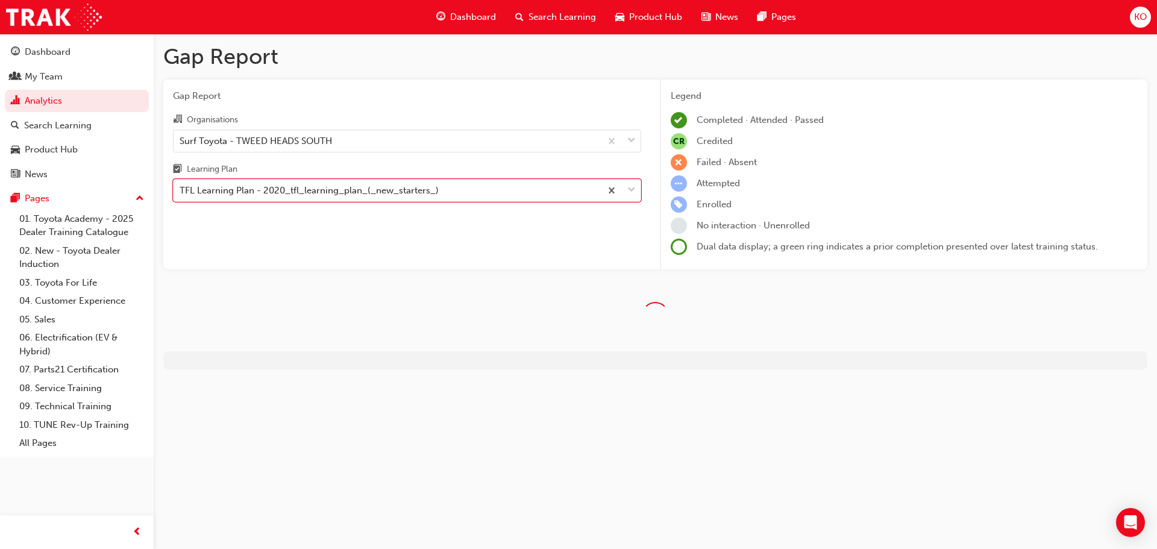
click at [385, 255] on div "Gap Report Organisations Surf Toyota - TWEED HEADS SOUTH Learning Plan option T…" at bounding box center [406, 175] width 487 height 190
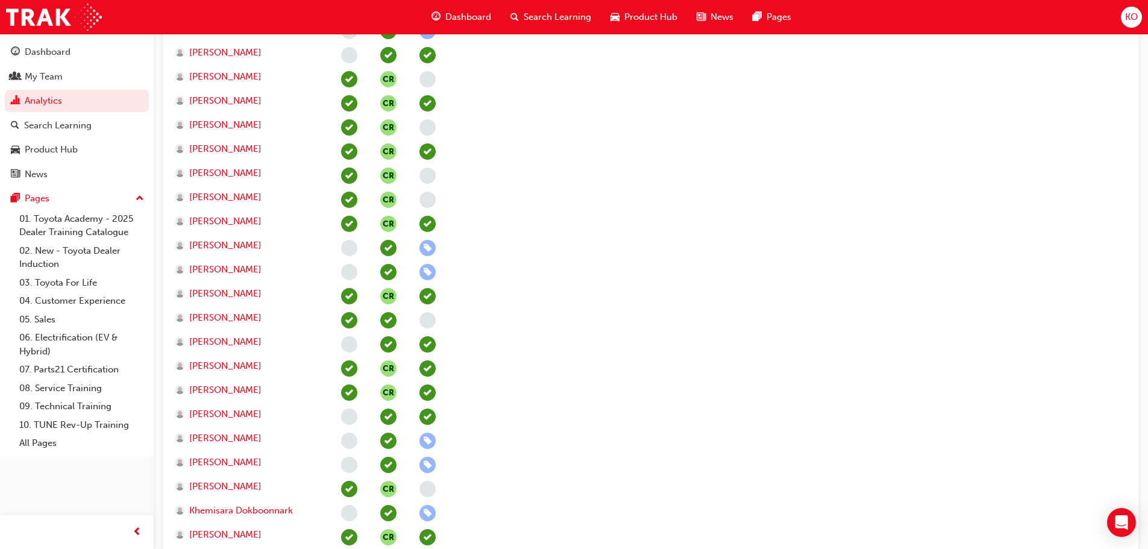
scroll to position [2502, 0]
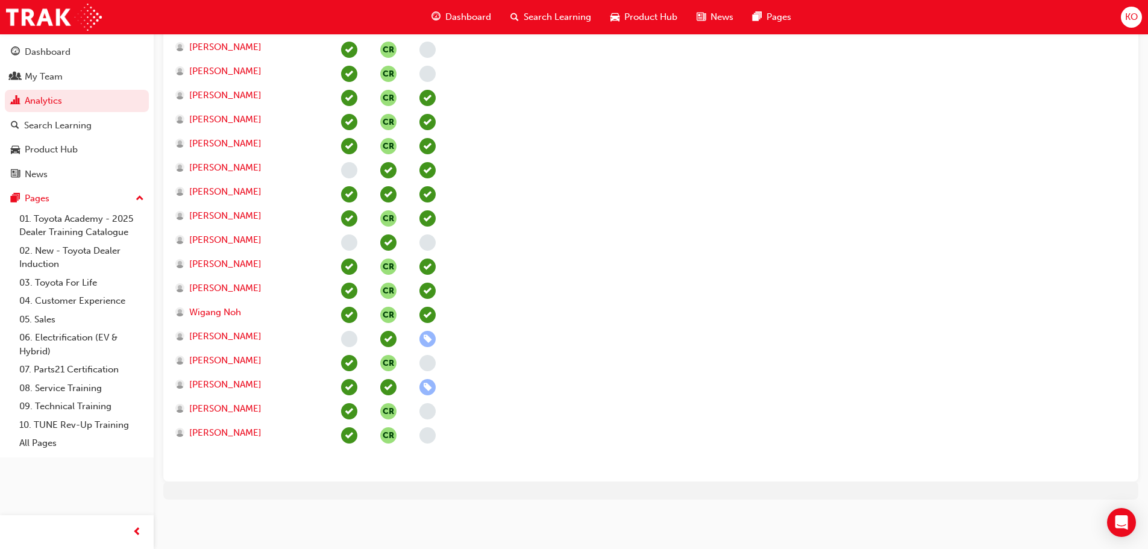
drag, startPoint x: 518, startPoint y: 448, endPoint x: 518, endPoint y: 500, distance: 51.8
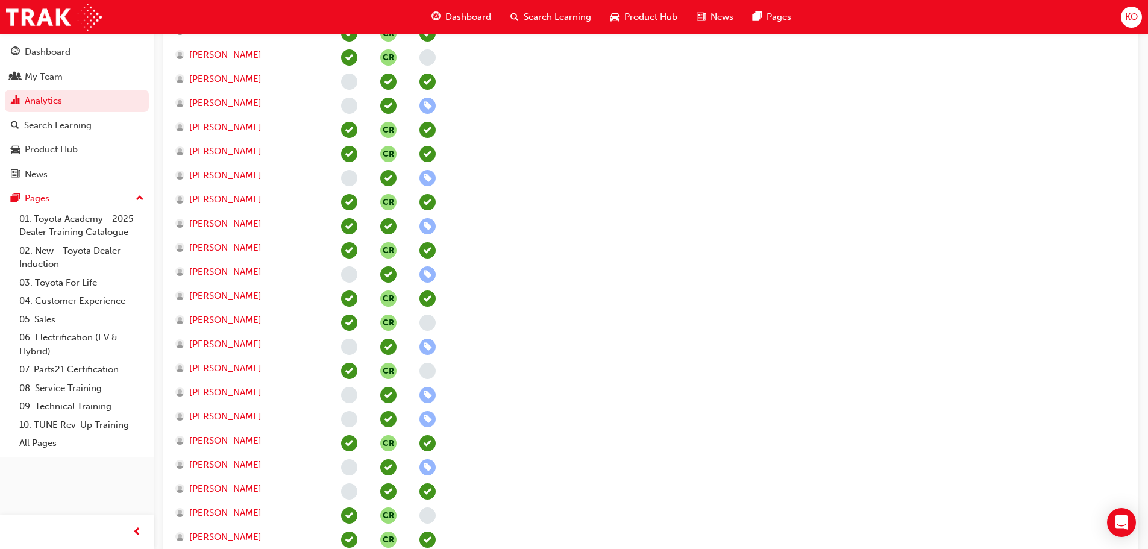
scroll to position [0, 0]
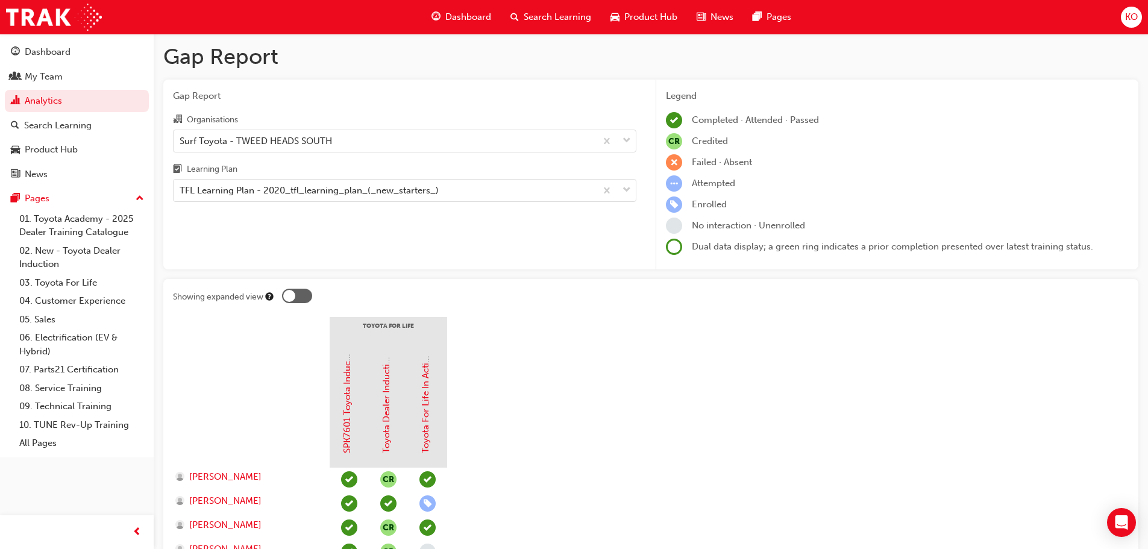
drag, startPoint x: 526, startPoint y: 462, endPoint x: 522, endPoint y: 198, distance: 263.9
drag, startPoint x: 675, startPoint y: 329, endPoint x: 650, endPoint y: 146, distance: 184.2
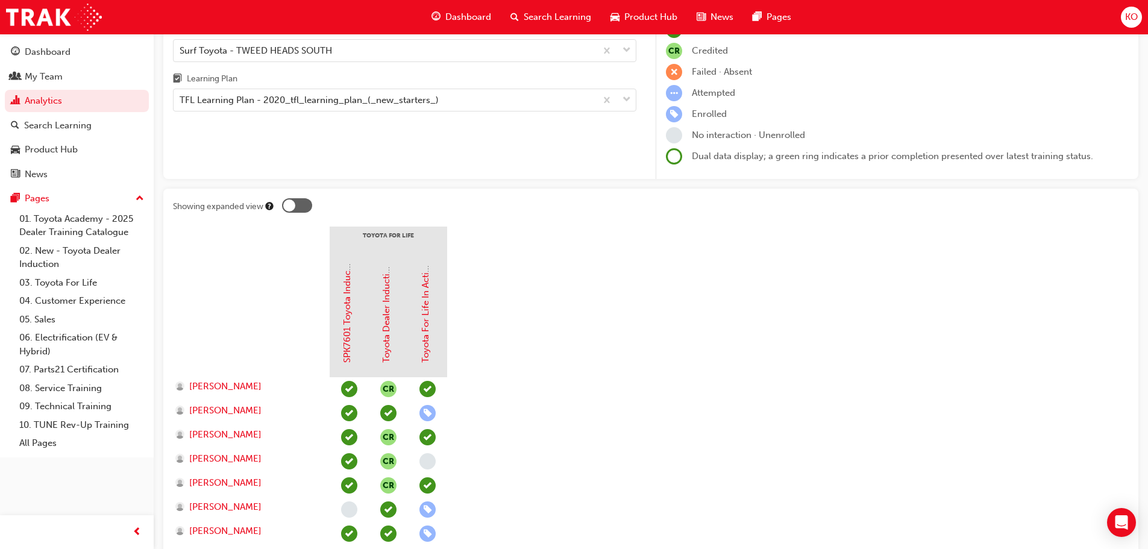
scroll to position [241, 0]
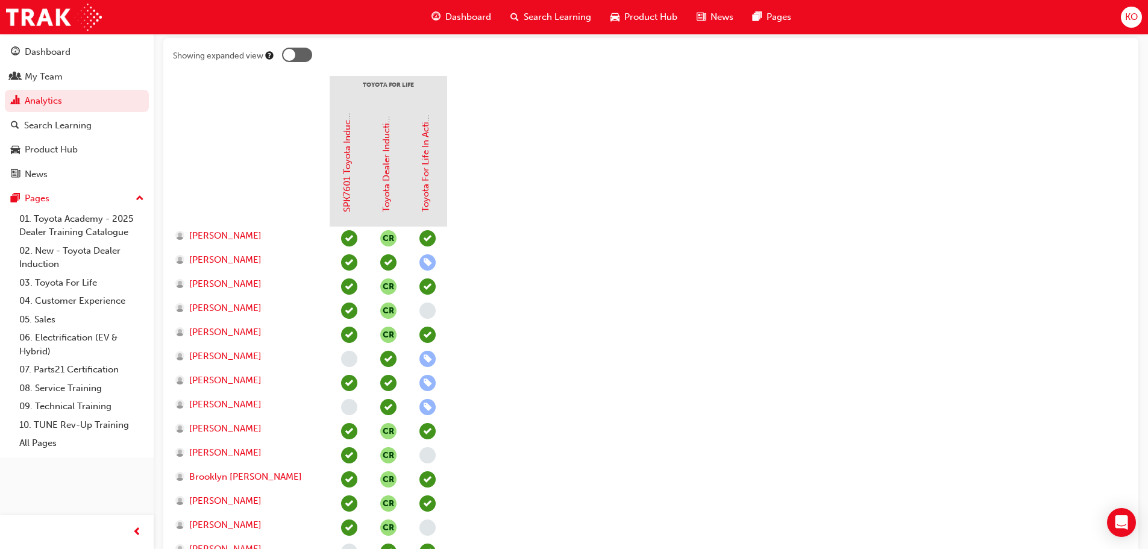
click at [292, 53] on div at bounding box center [289, 55] width 12 height 12
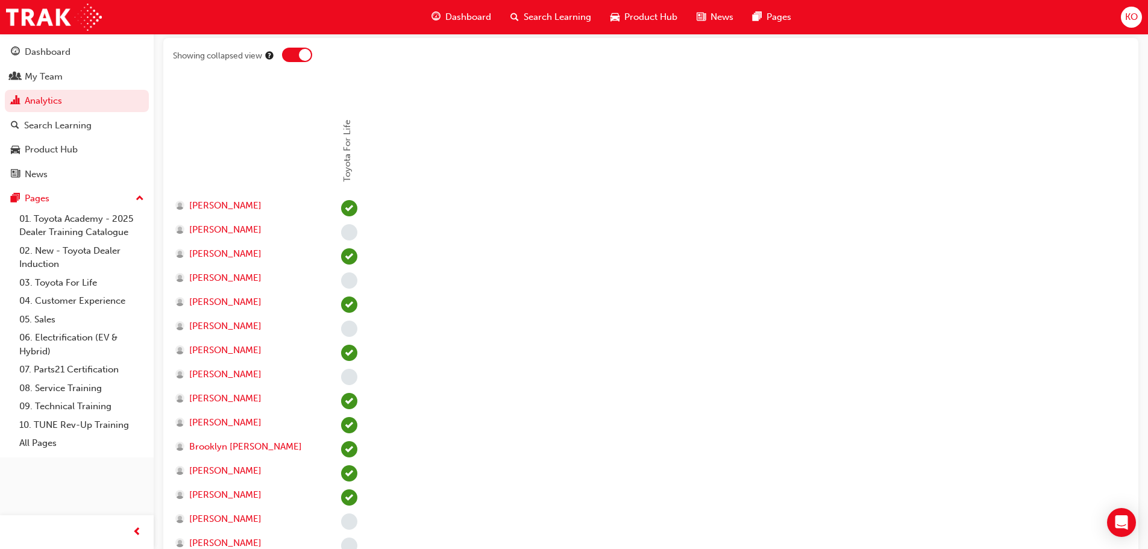
click at [292, 53] on div at bounding box center [297, 55] width 30 height 14
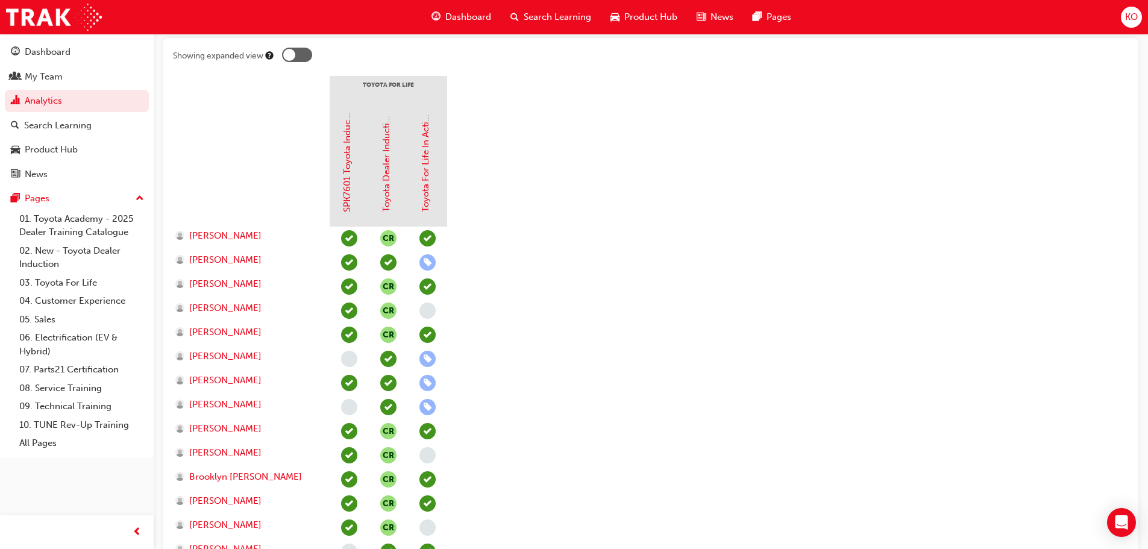
click at [292, 53] on div at bounding box center [289, 55] width 12 height 12
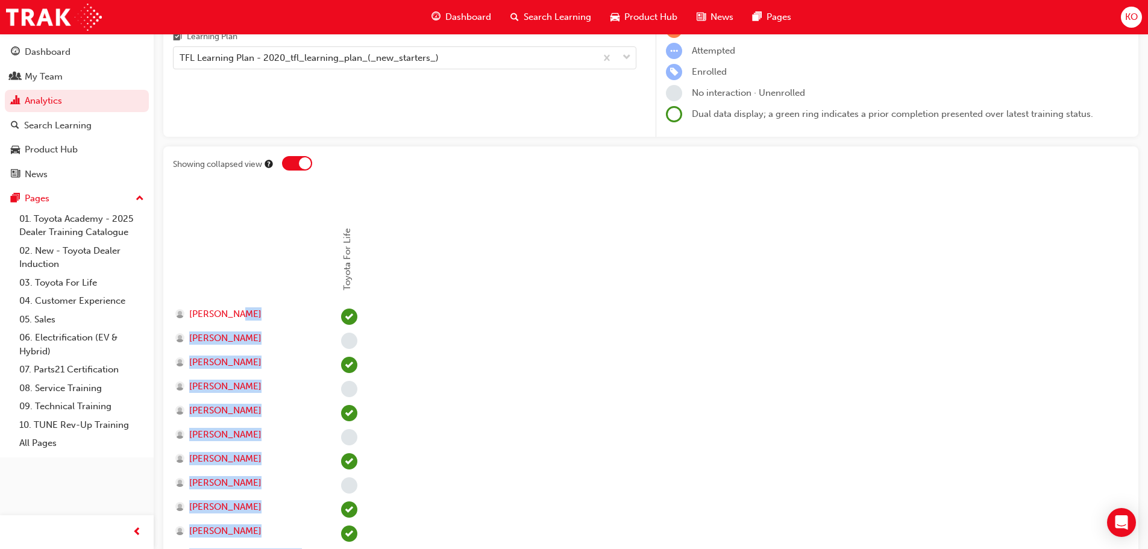
scroll to position [0, 0]
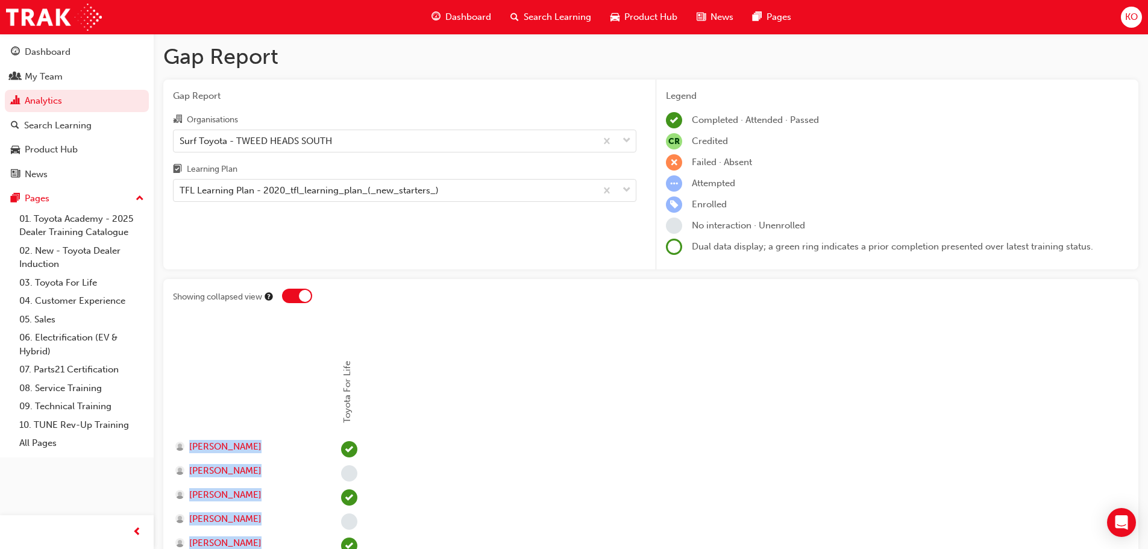
drag, startPoint x: 360, startPoint y: 438, endPoint x: 190, endPoint y: 437, distance: 169.9
copy section "Ajay Kumar Akira Murakami Andrew Wilks Ashish Mukhi Atua Davies Avishka MapaMud…"
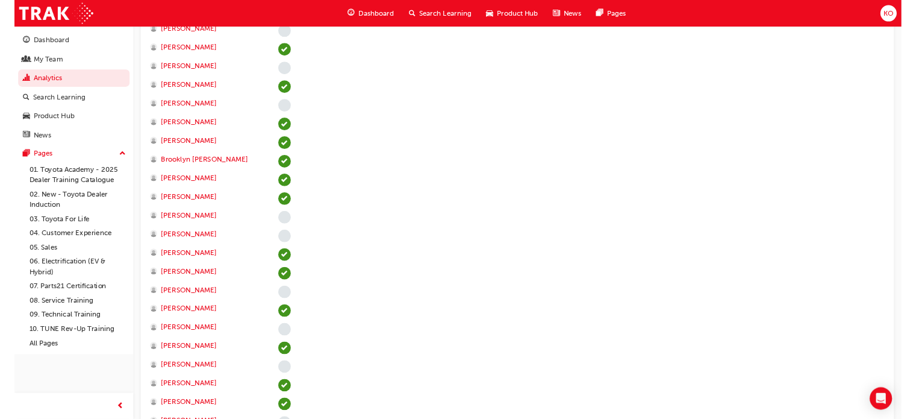
scroll to position [492, 0]
